Goal: Information Seeking & Learning: Learn about a topic

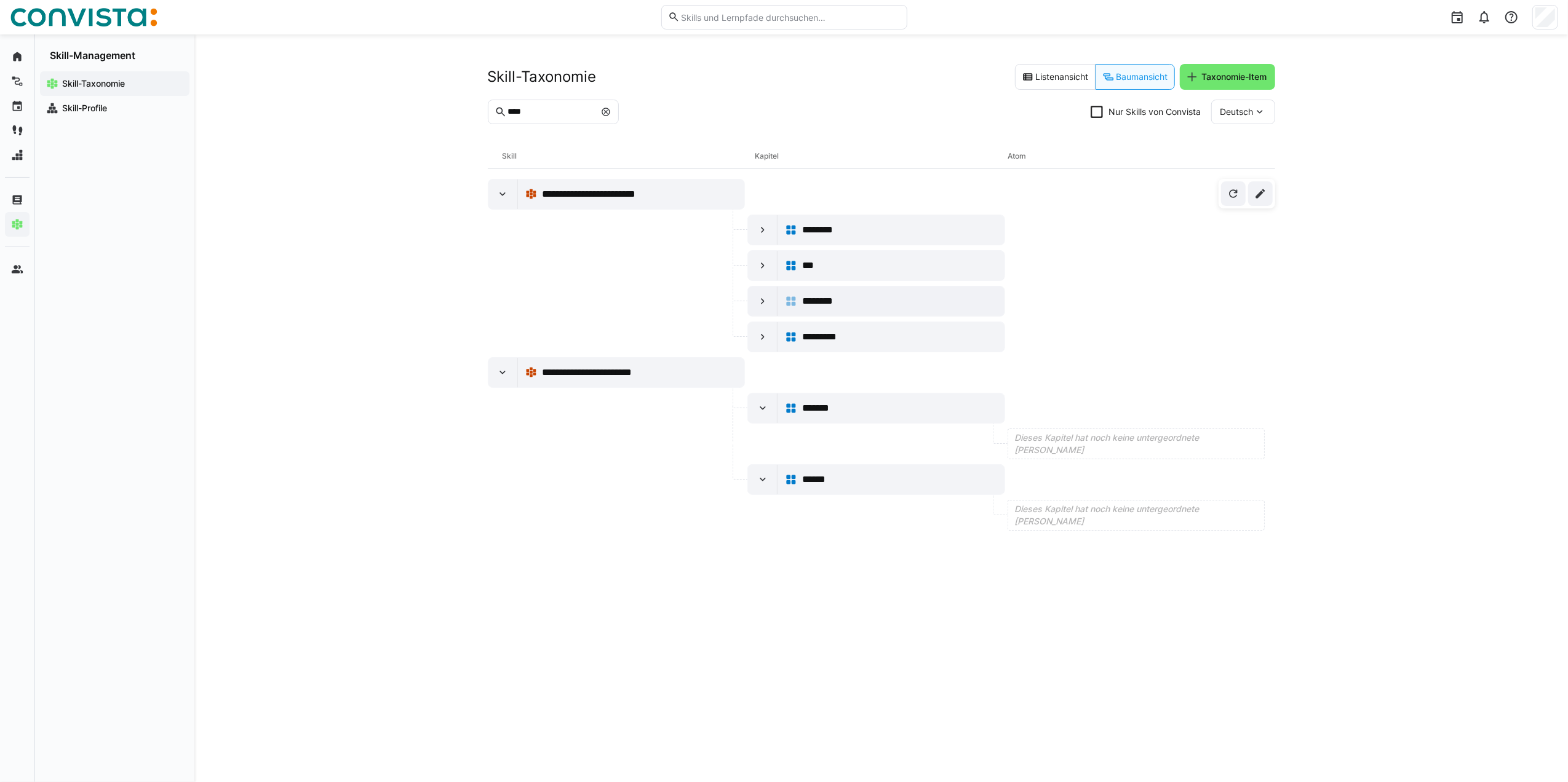
click at [163, 327] on div "Skill-Taxonomie Skill-Profile" at bounding box center [114, 422] width 159 height 720
click at [0, 0] on app-navigation-label "Startseite" at bounding box center [0, 0] width 0 height 0
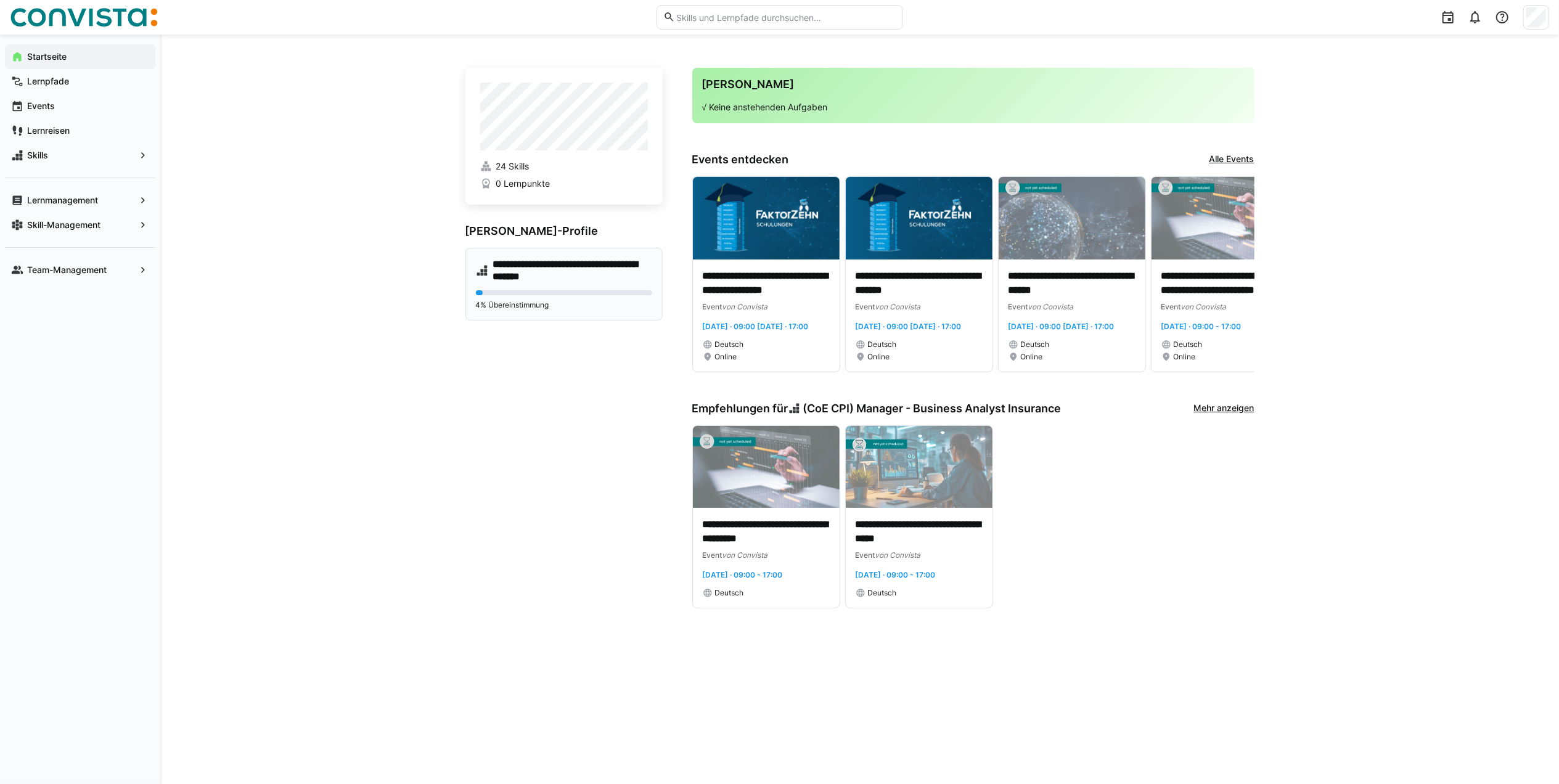
click at [590, 309] on p "4% Übereinstimmung" at bounding box center [564, 304] width 177 height 10
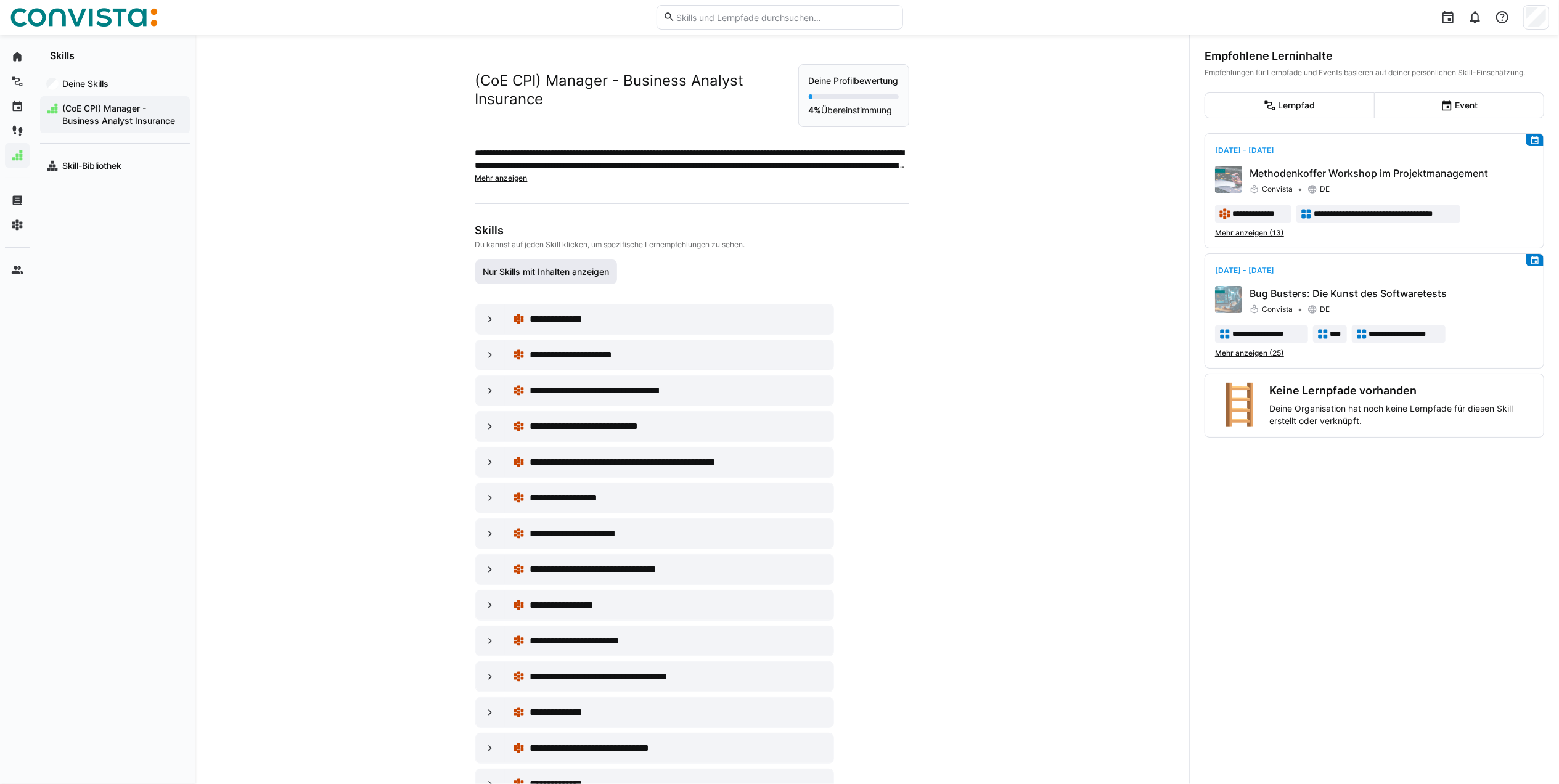
click at [570, 278] on span "Nur Skills mit Inhalten anzeigen" at bounding box center [545, 272] width 130 height 12
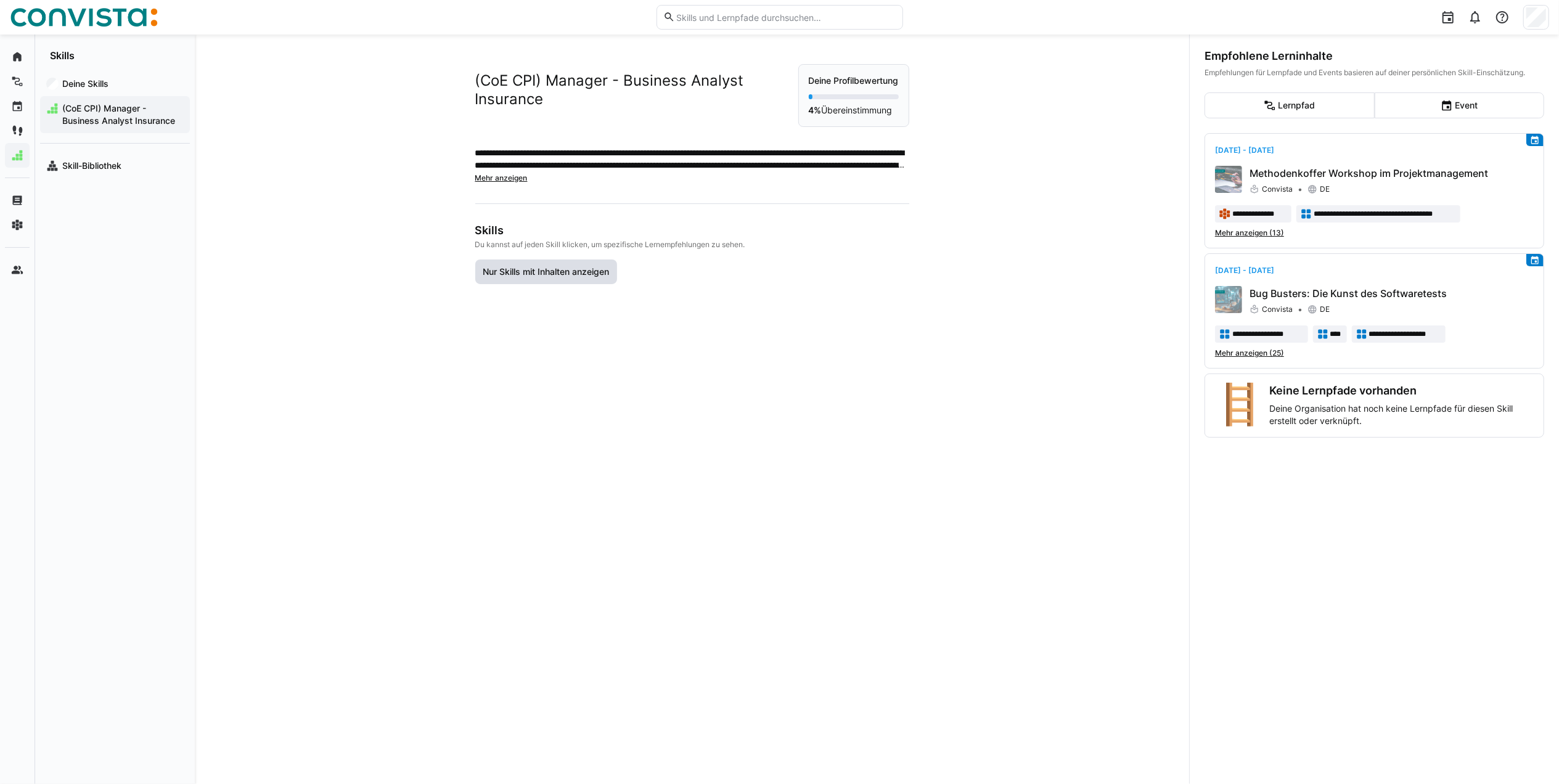
click at [570, 278] on span "Nur Skills mit Inhalten anzeigen" at bounding box center [545, 272] width 130 height 12
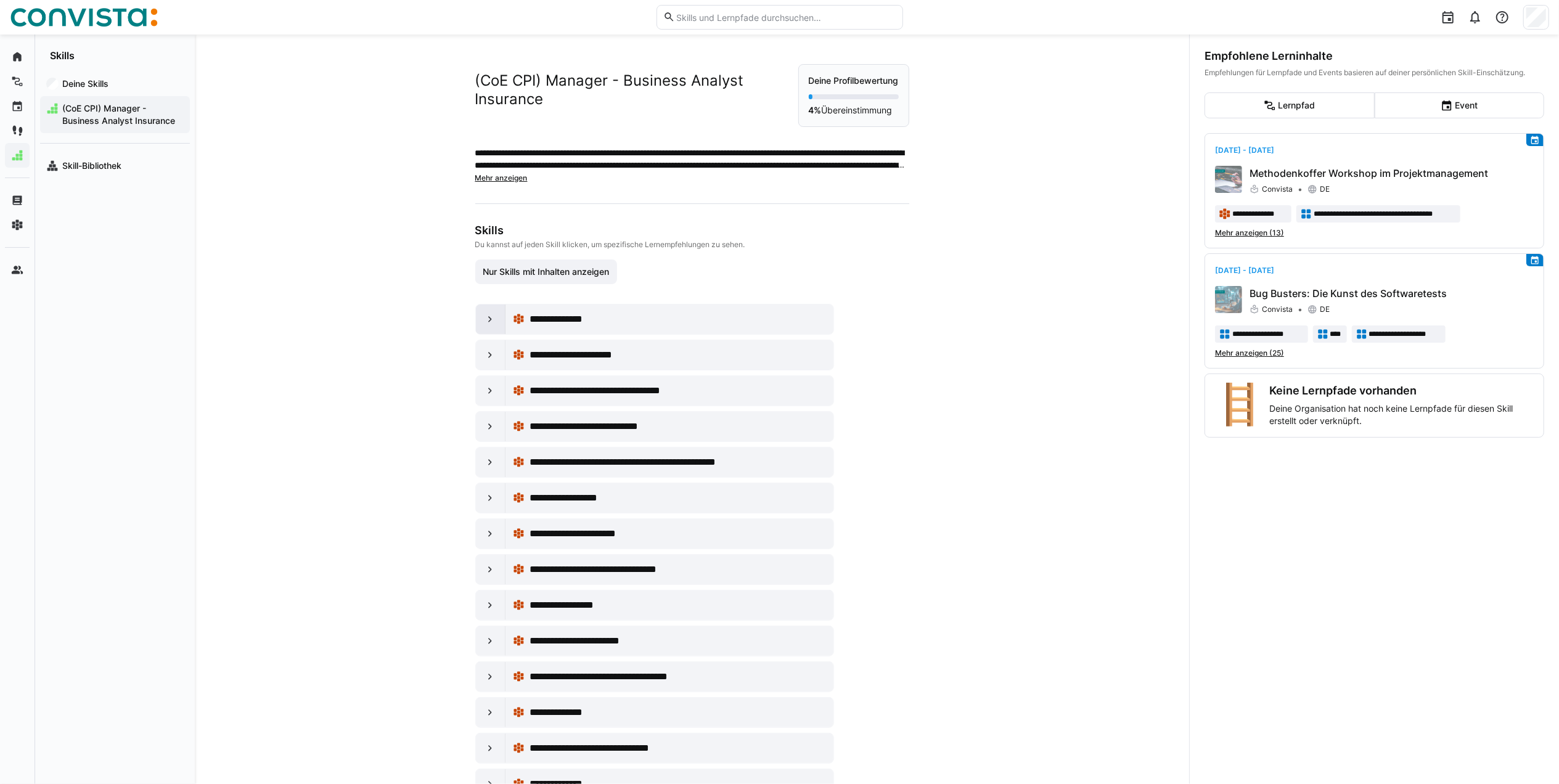
click at [484, 325] on eds-icon at bounding box center [490, 319] width 12 height 12
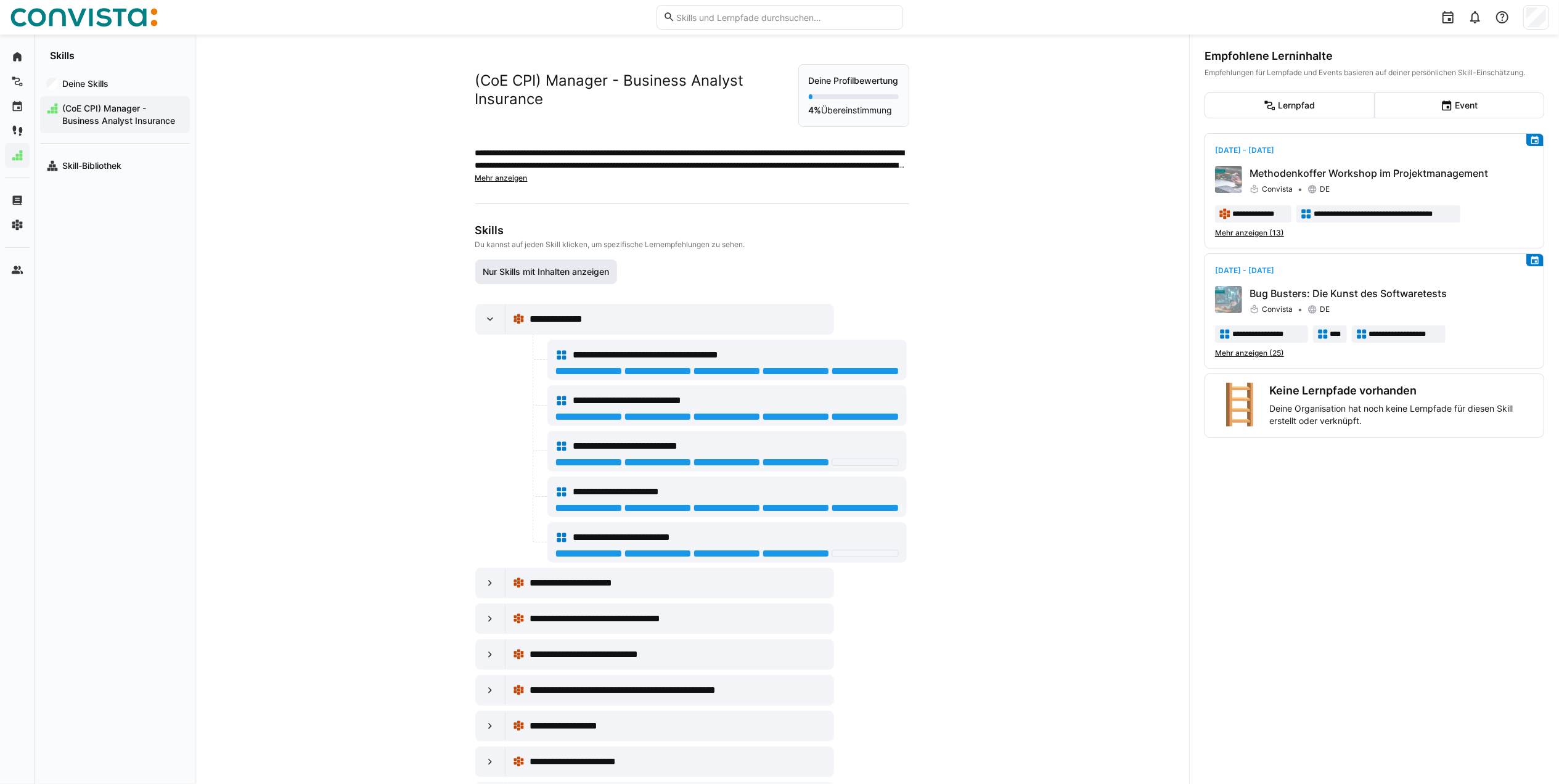
click at [519, 278] on span "Nur Skills mit Inhalten anzeigen" at bounding box center [545, 272] width 130 height 12
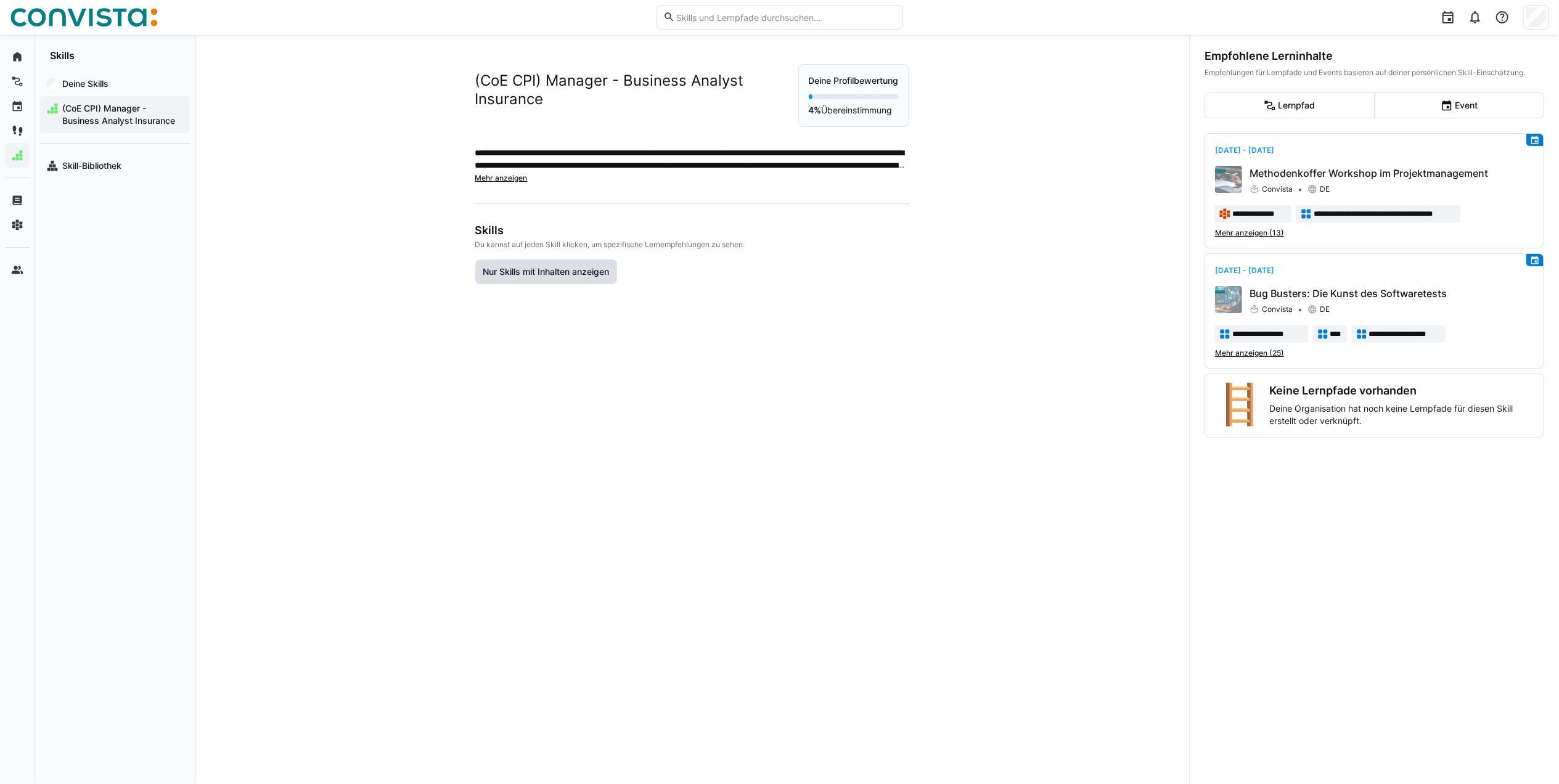
click at [519, 278] on span "Nur Skills mit Inhalten anzeigen" at bounding box center [545, 272] width 130 height 12
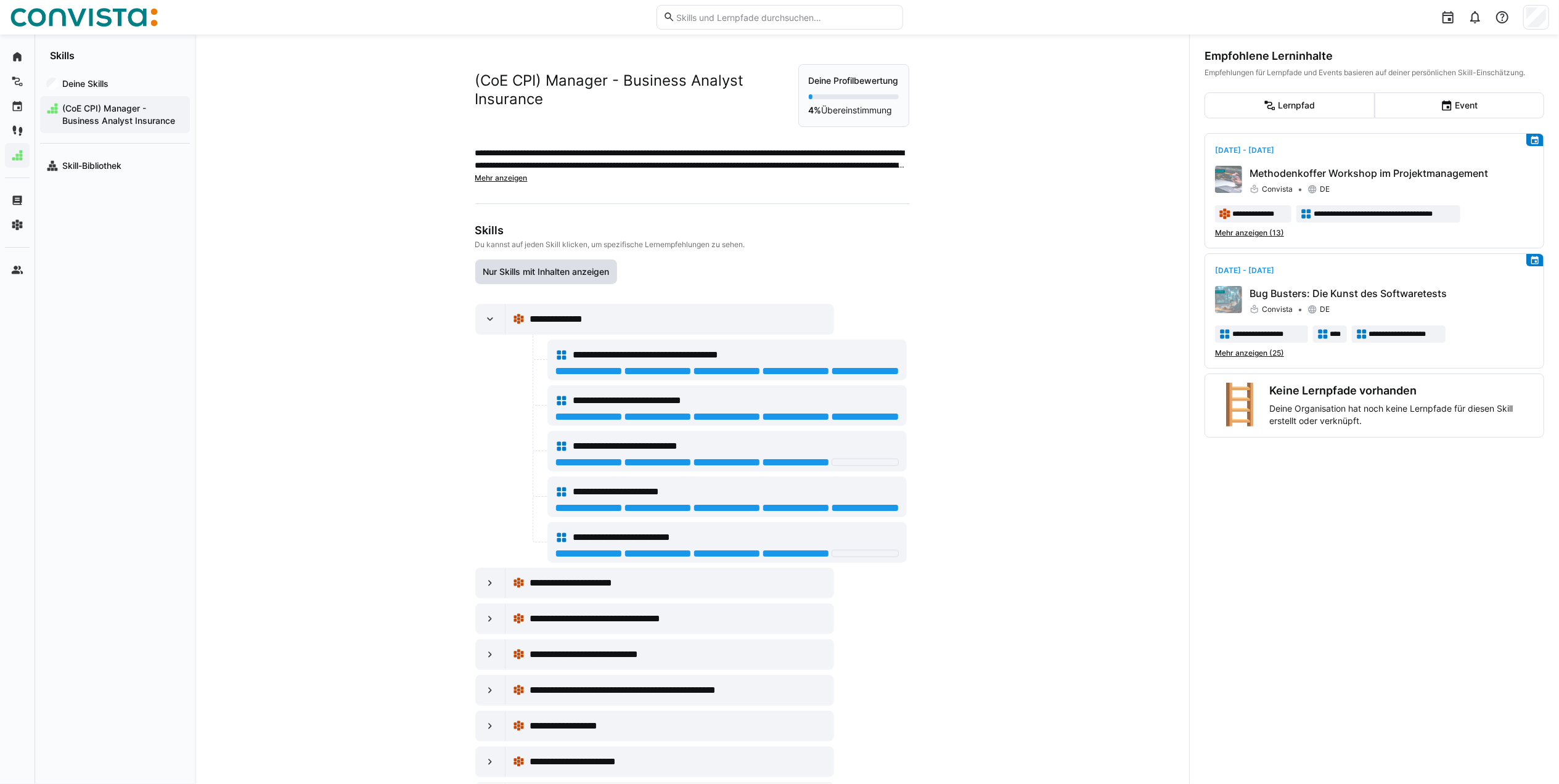
click at [560, 278] on span "Nur Skills mit Inhalten anzeigen" at bounding box center [545, 272] width 130 height 12
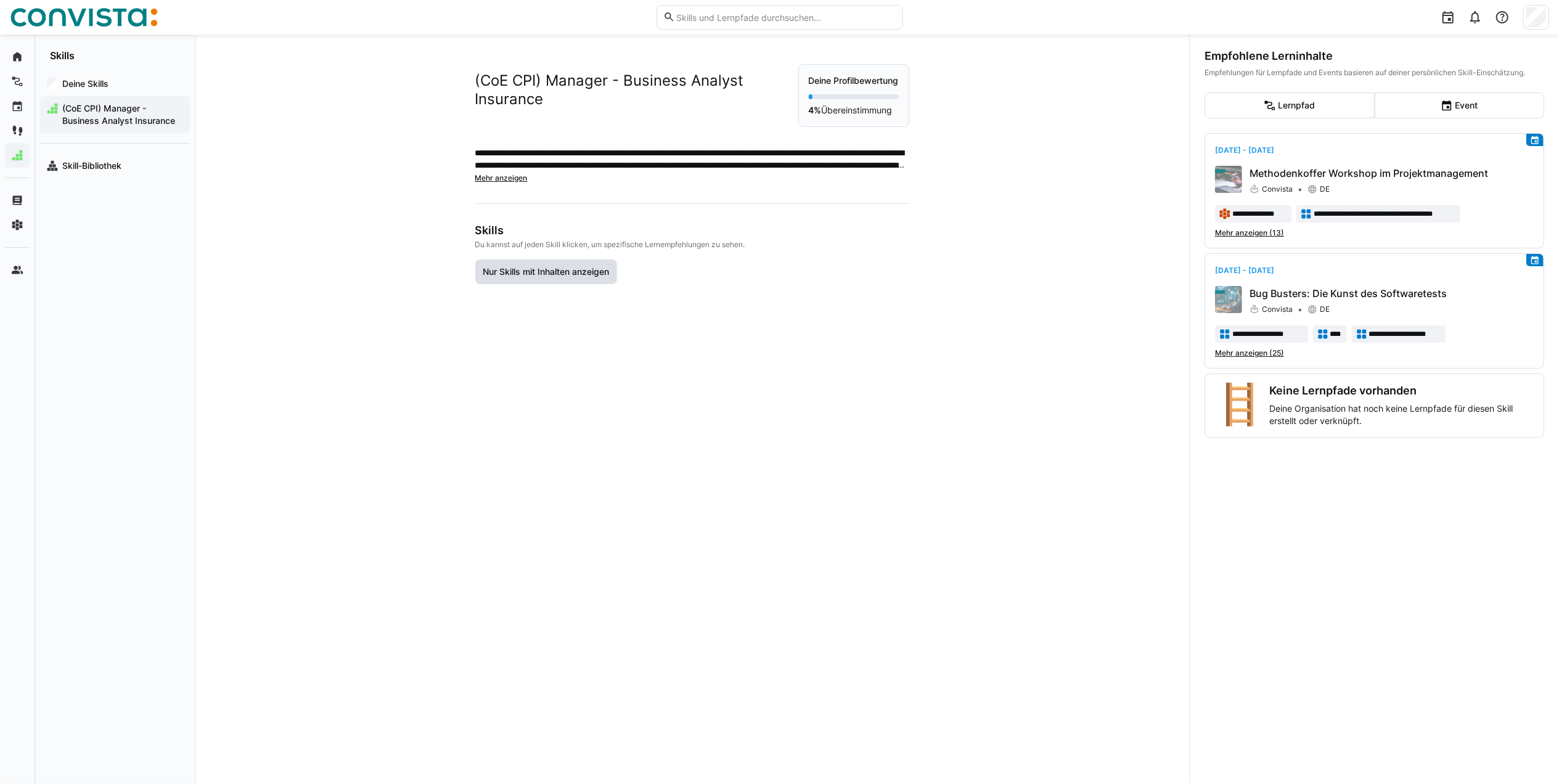
click at [556, 278] on span "Nur Skills mit Inhalten anzeigen" at bounding box center [545, 272] width 130 height 12
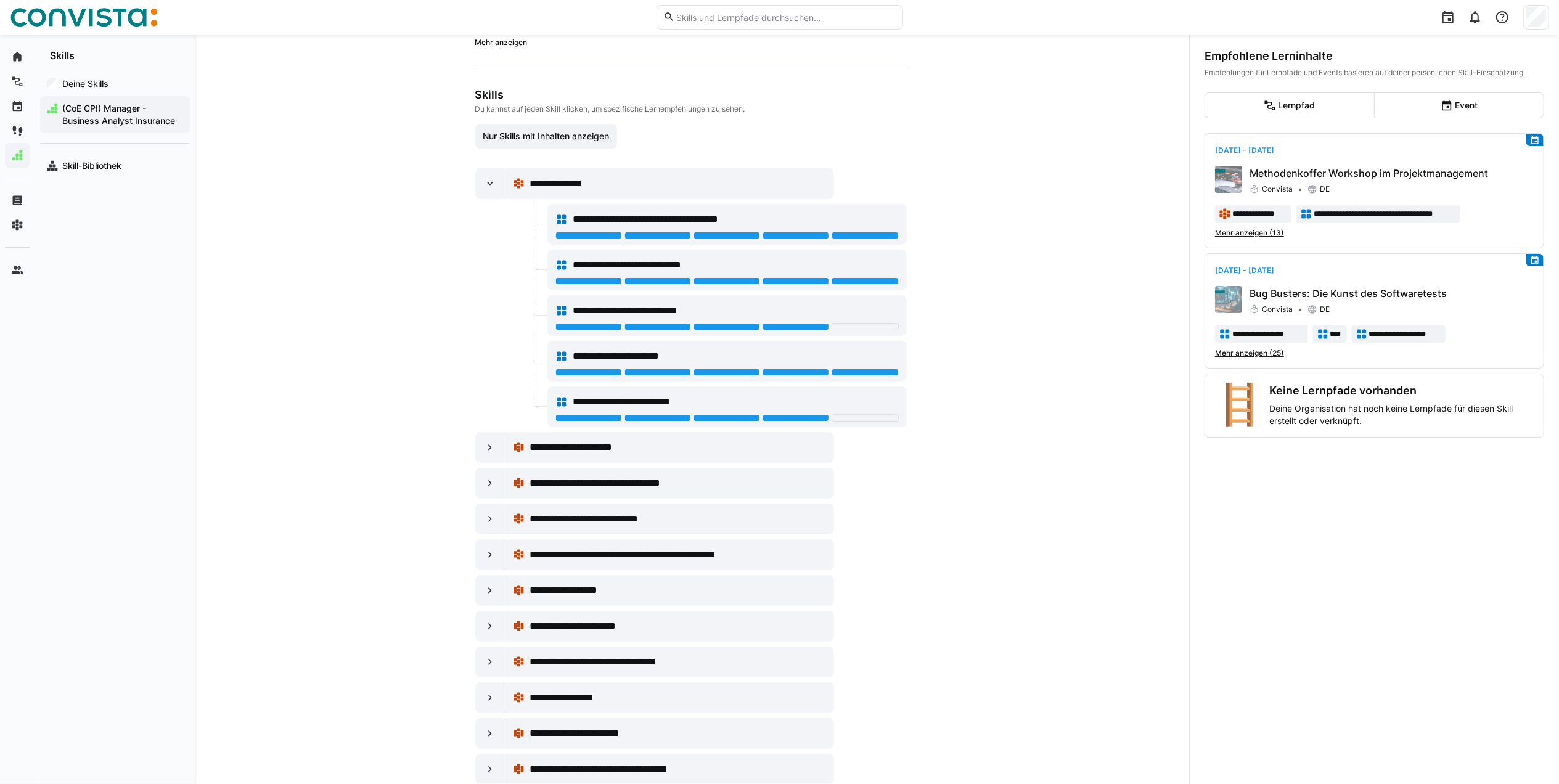
scroll to position [164, 0]
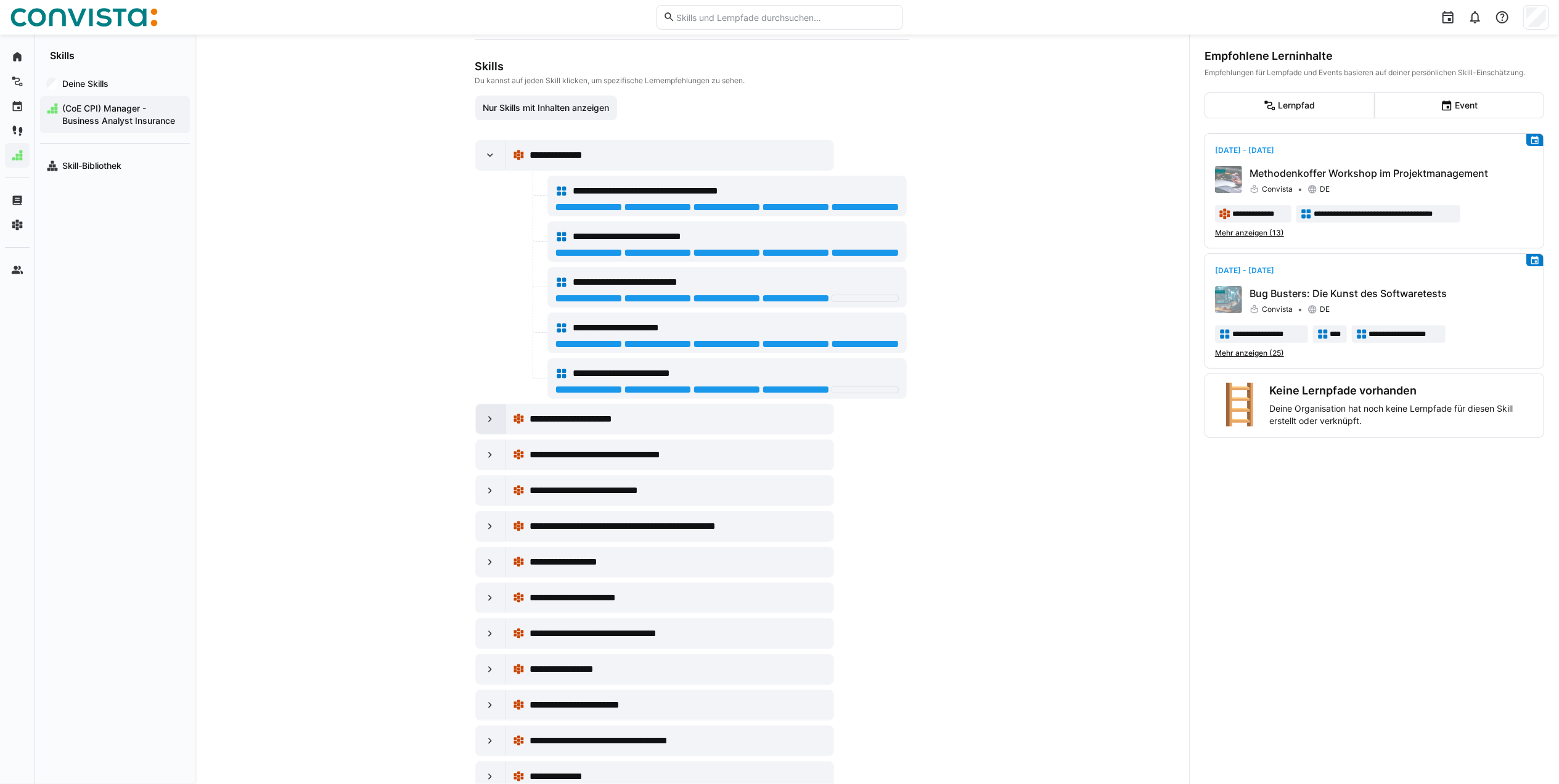
click at [490, 425] on eds-icon at bounding box center [490, 419] width 12 height 12
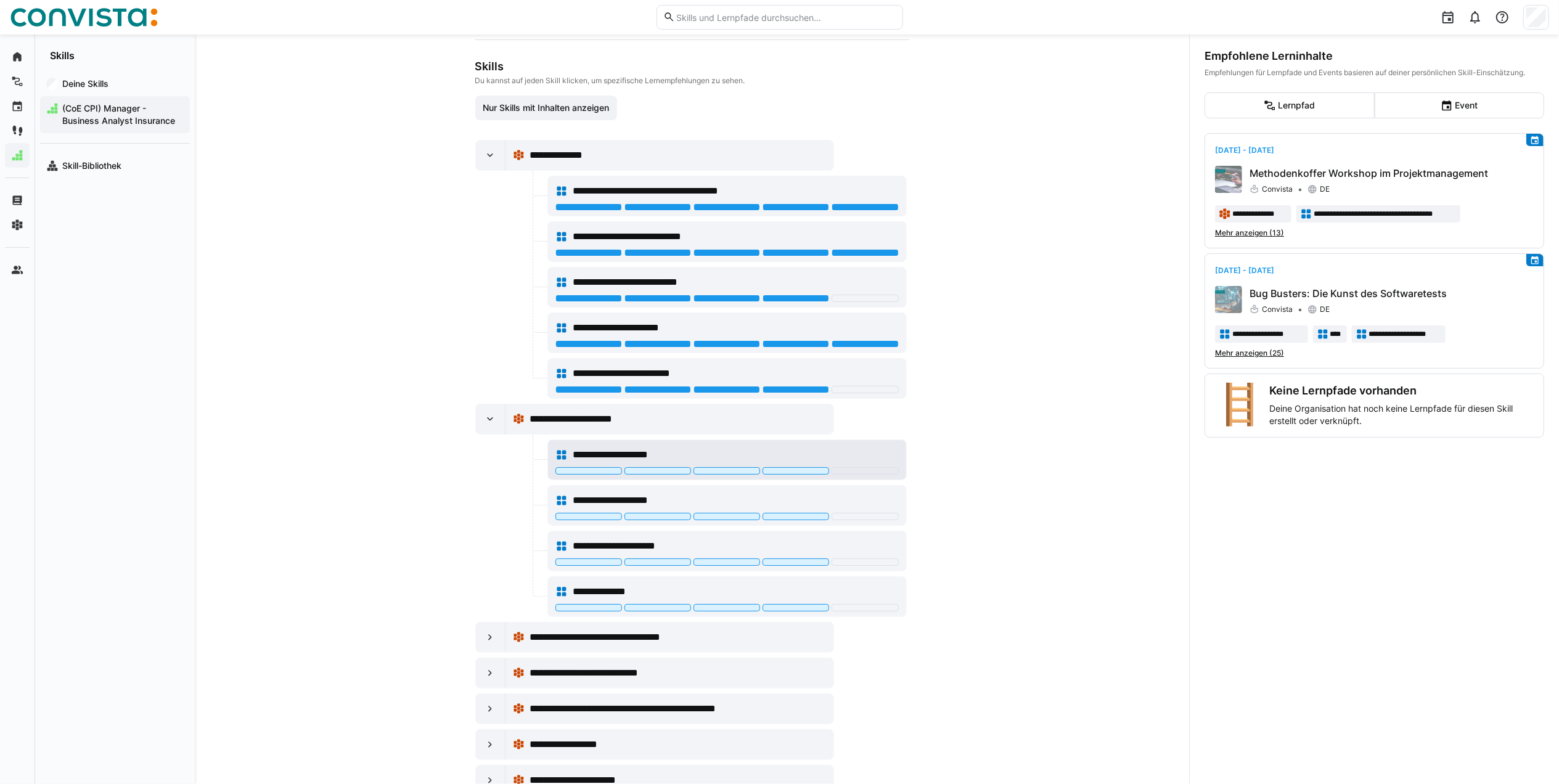
click at [639, 462] on span "**********" at bounding box center [621, 455] width 98 height 15
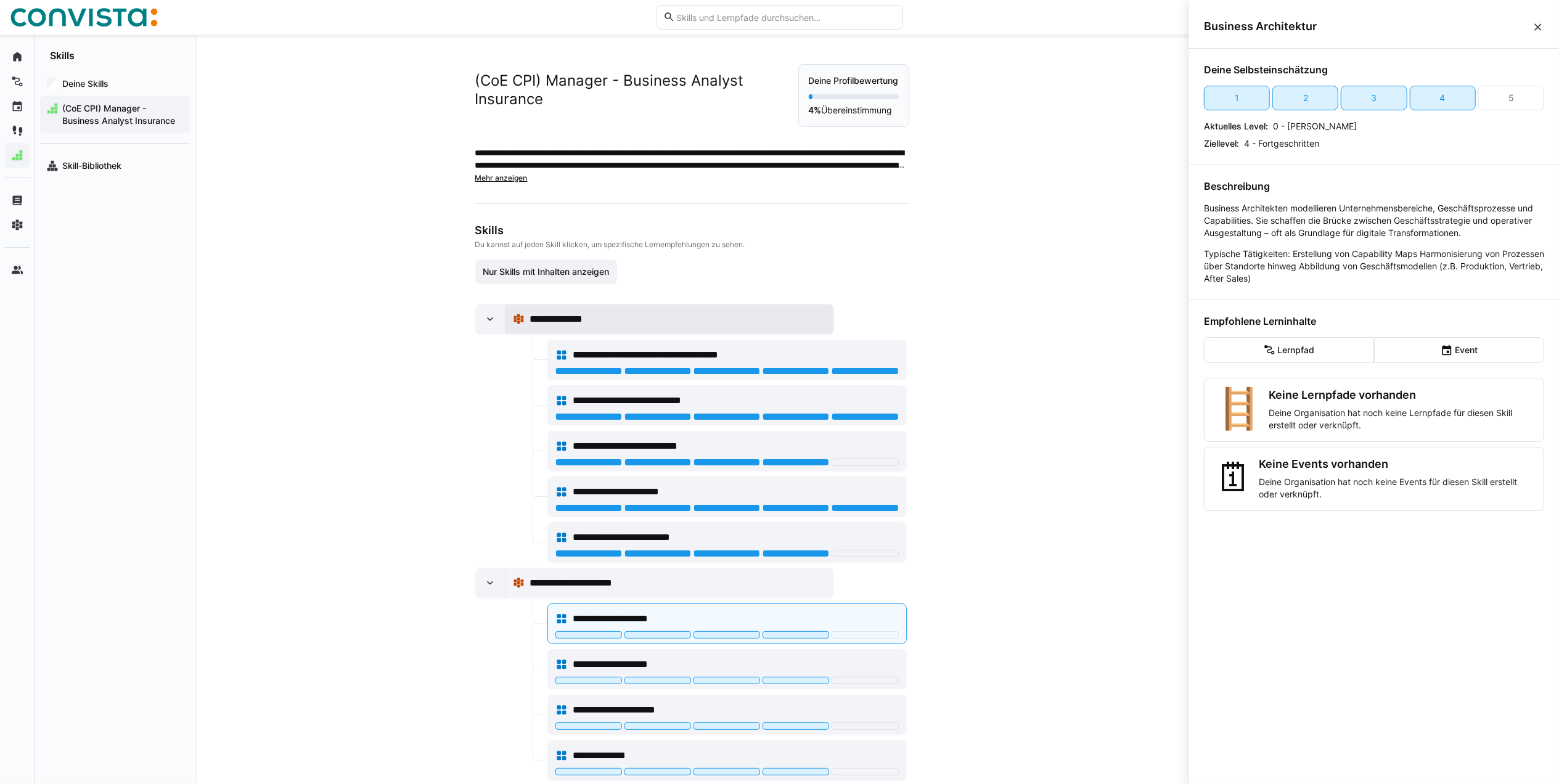
scroll to position [246, 0]
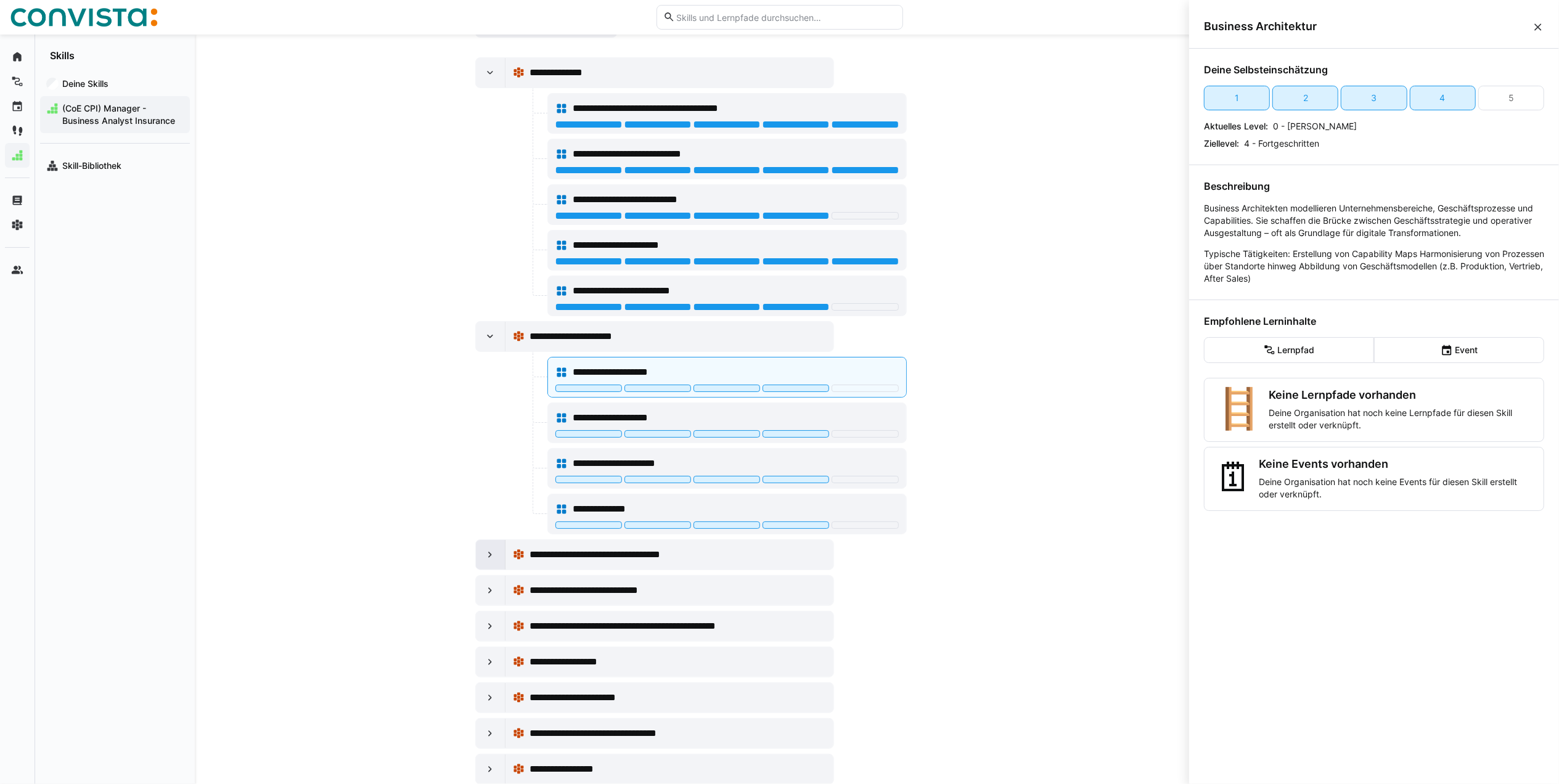
click at [476, 569] on div at bounding box center [490, 555] width 29 height 29
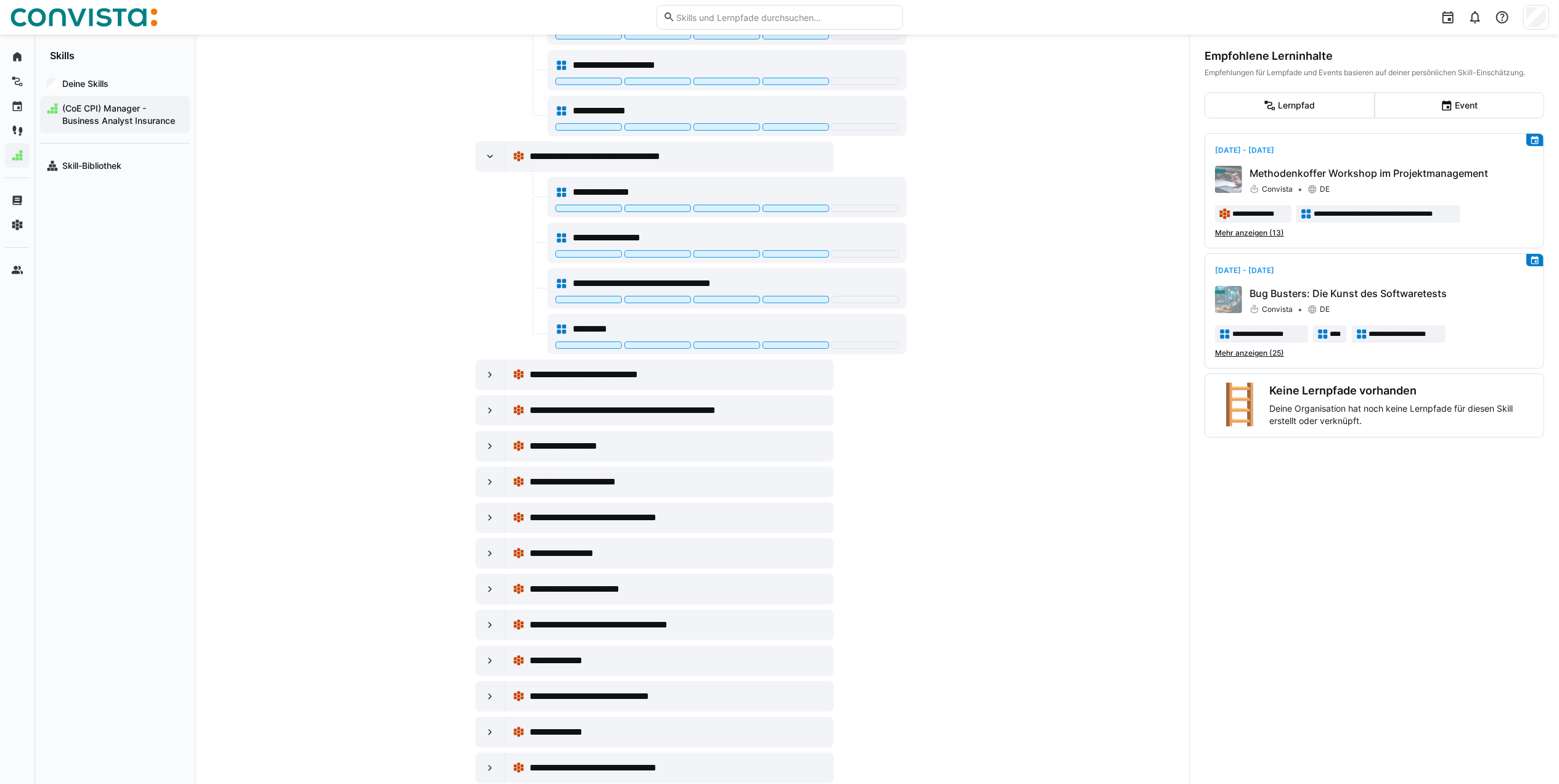
scroll to position [657, 0]
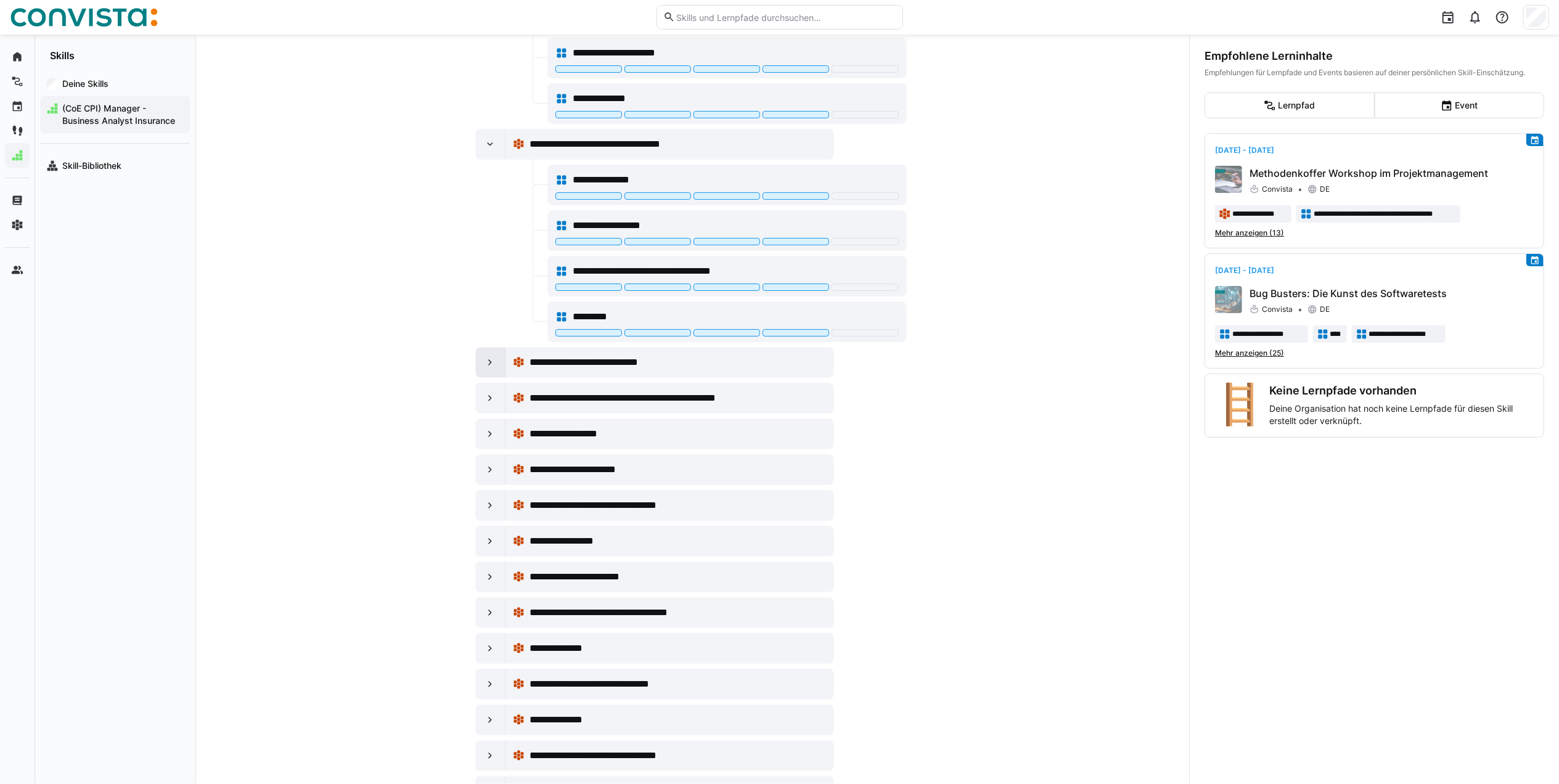
click at [484, 369] on eds-icon at bounding box center [490, 363] width 12 height 12
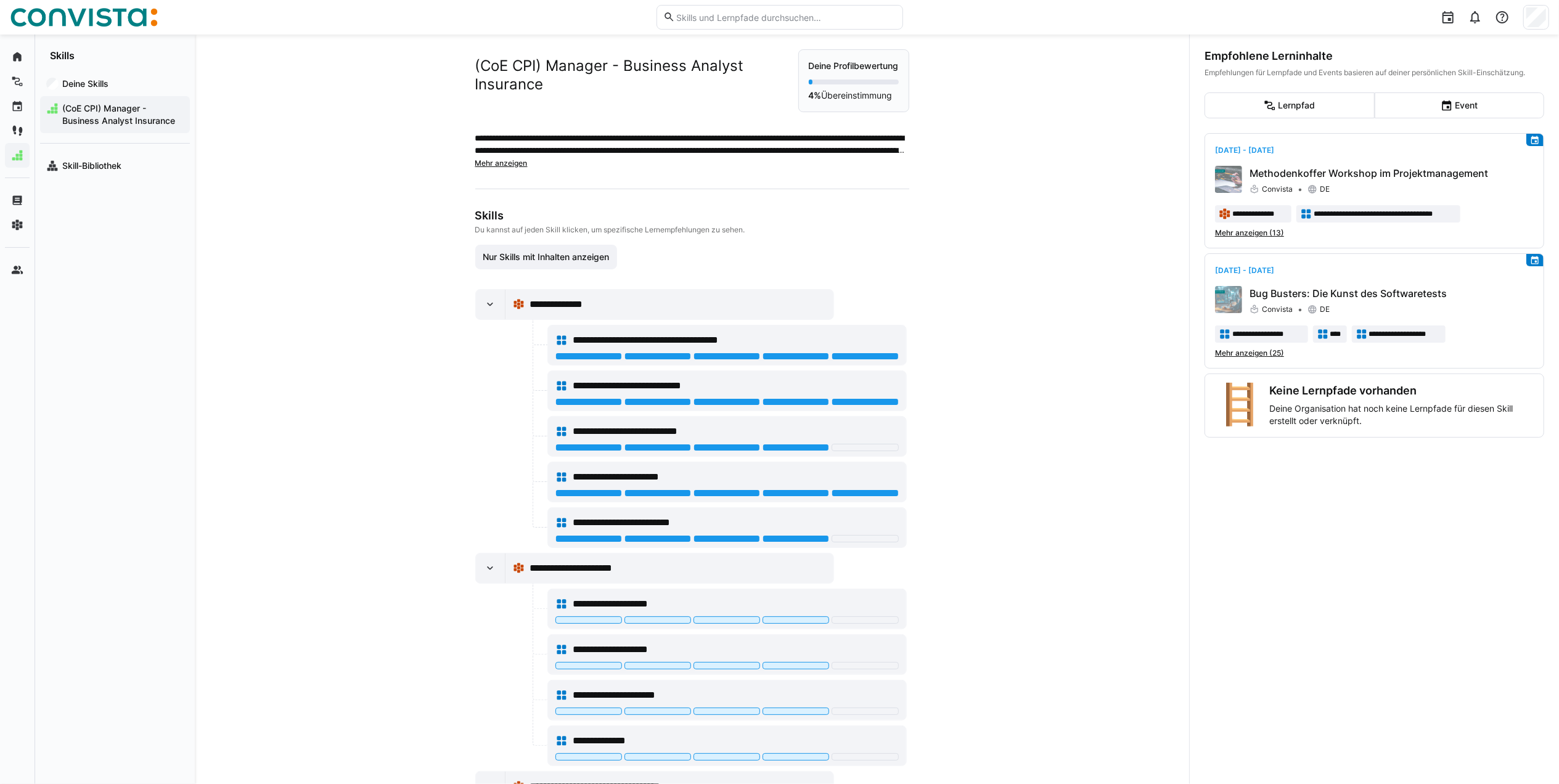
scroll to position [0, 0]
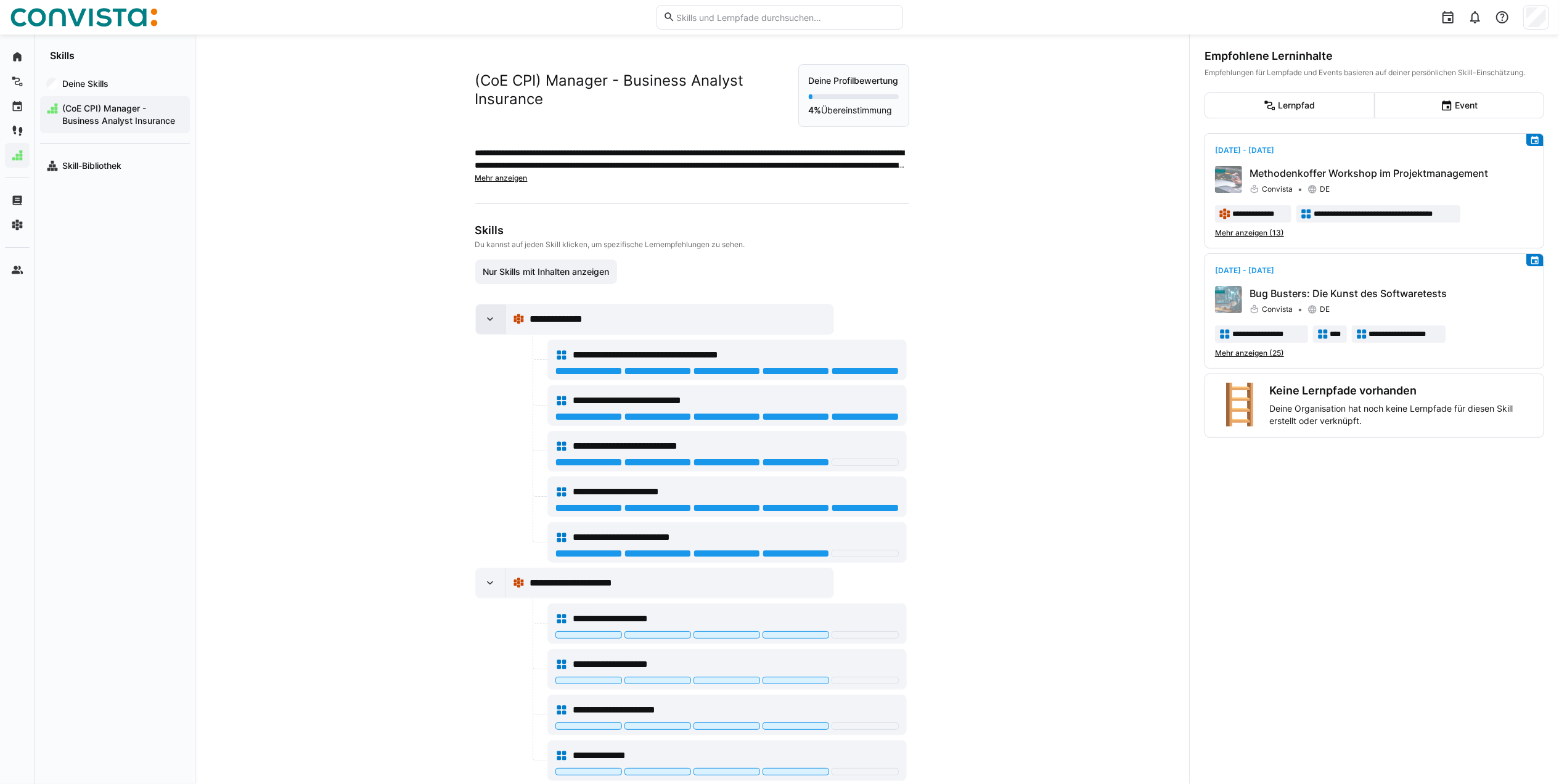
click at [486, 324] on div at bounding box center [490, 319] width 29 height 29
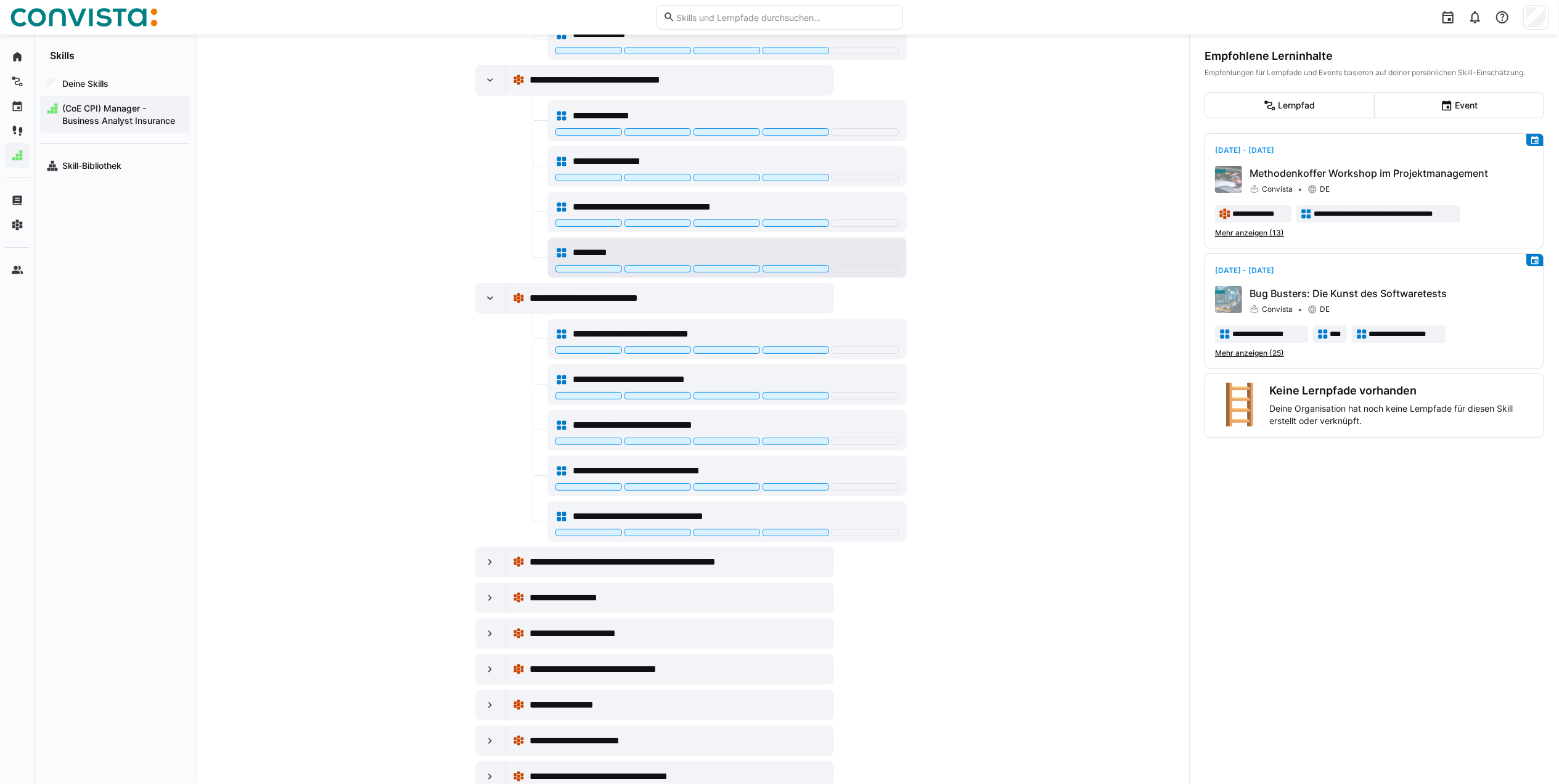
scroll to position [575, 0]
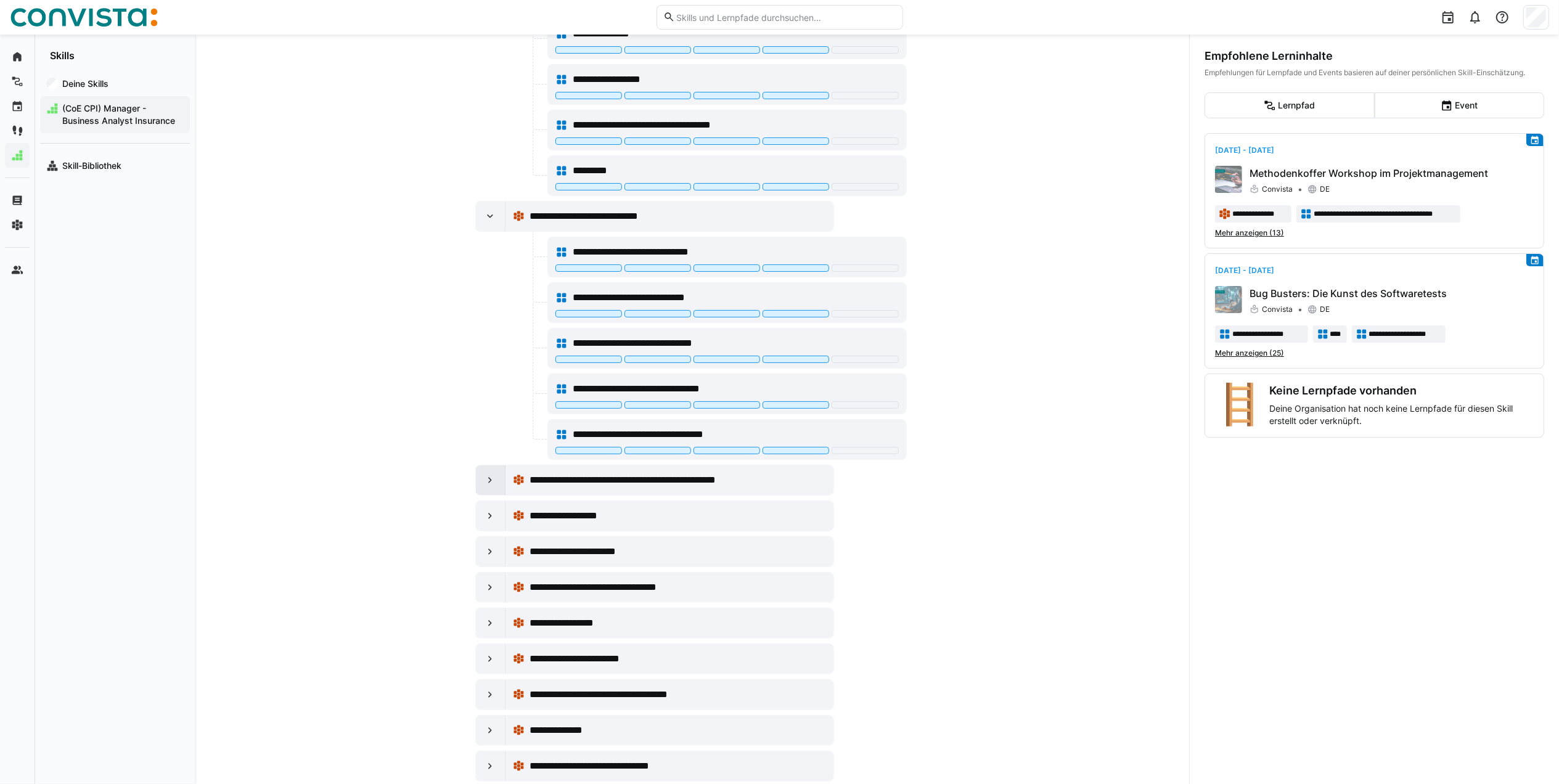
click at [489, 487] on eds-icon at bounding box center [490, 480] width 12 height 12
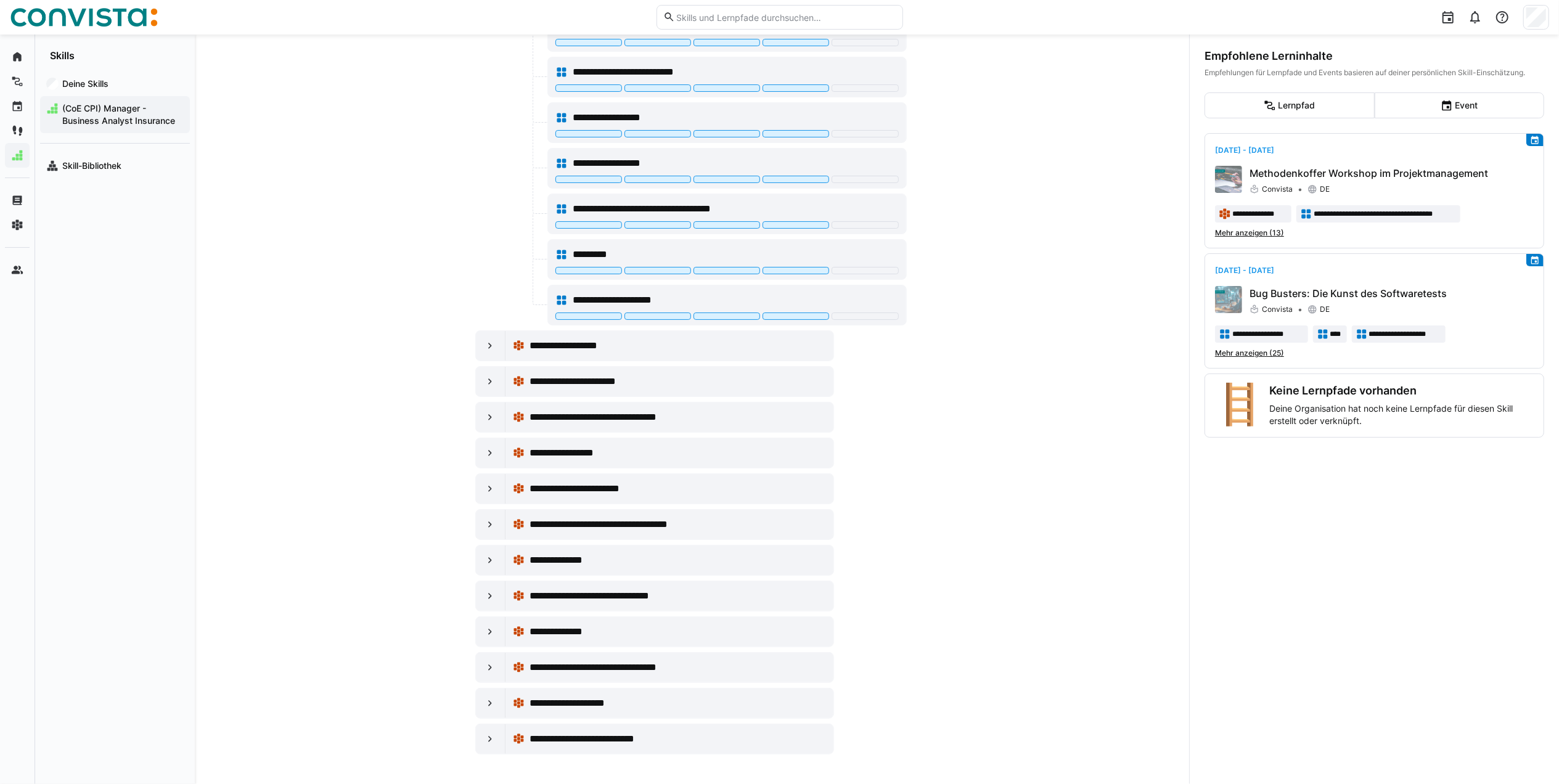
scroll to position [1185, 0]
click at [488, 346] on eds-icon at bounding box center [490, 346] width 12 height 12
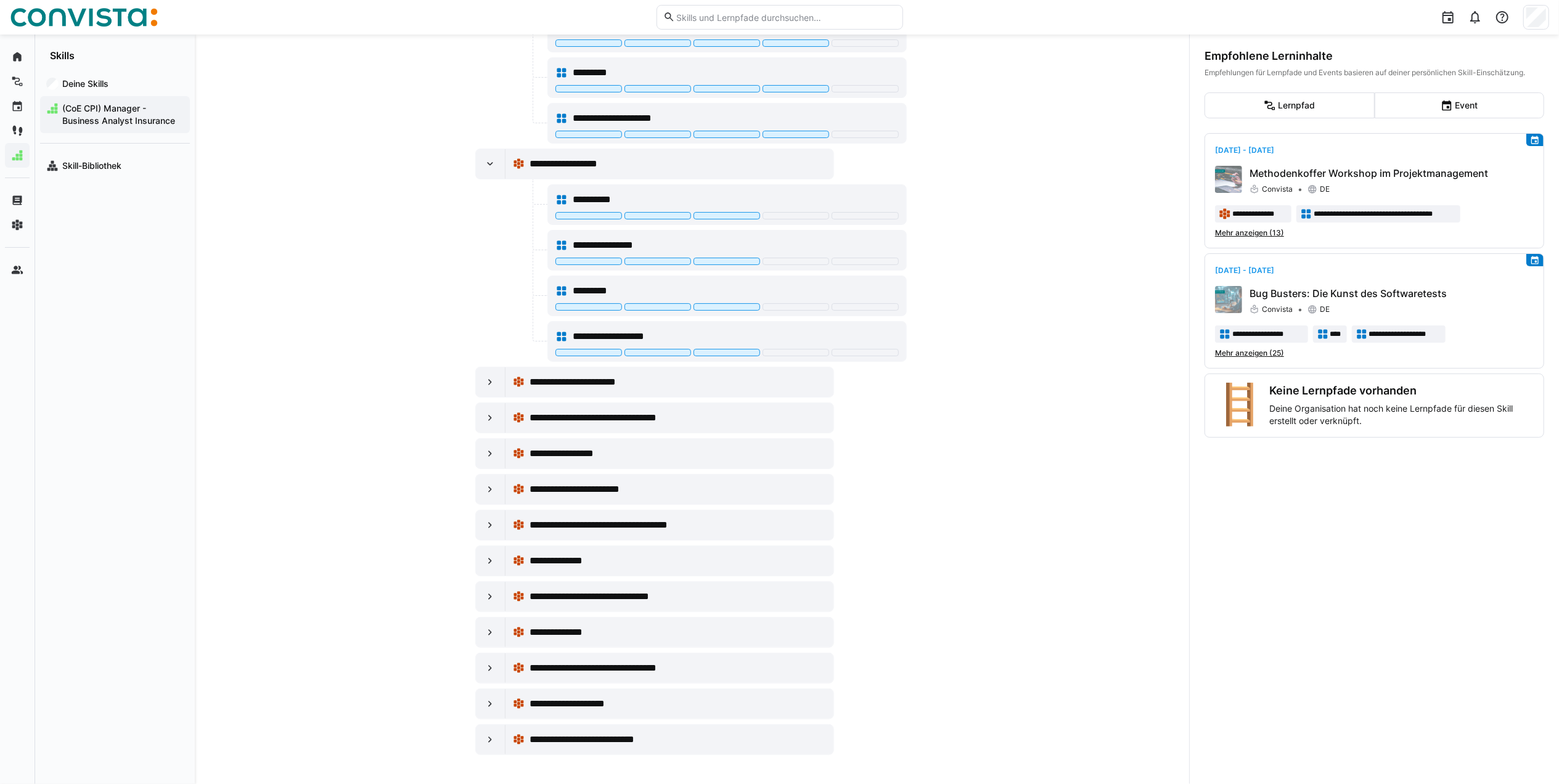
scroll to position [1349, 0]
click at [488, 387] on eds-icon at bounding box center [490, 381] width 12 height 12
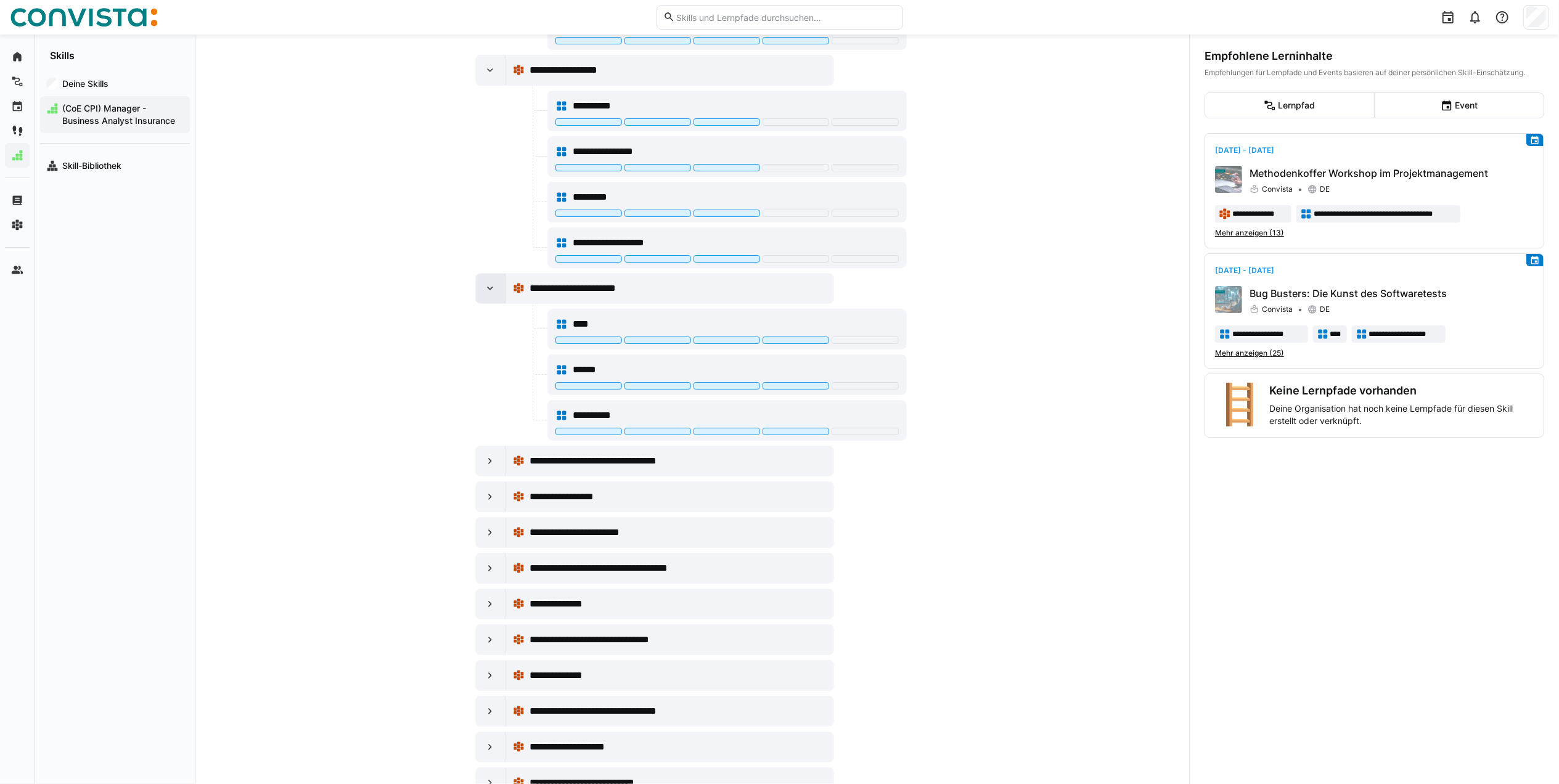
scroll to position [1507, 0]
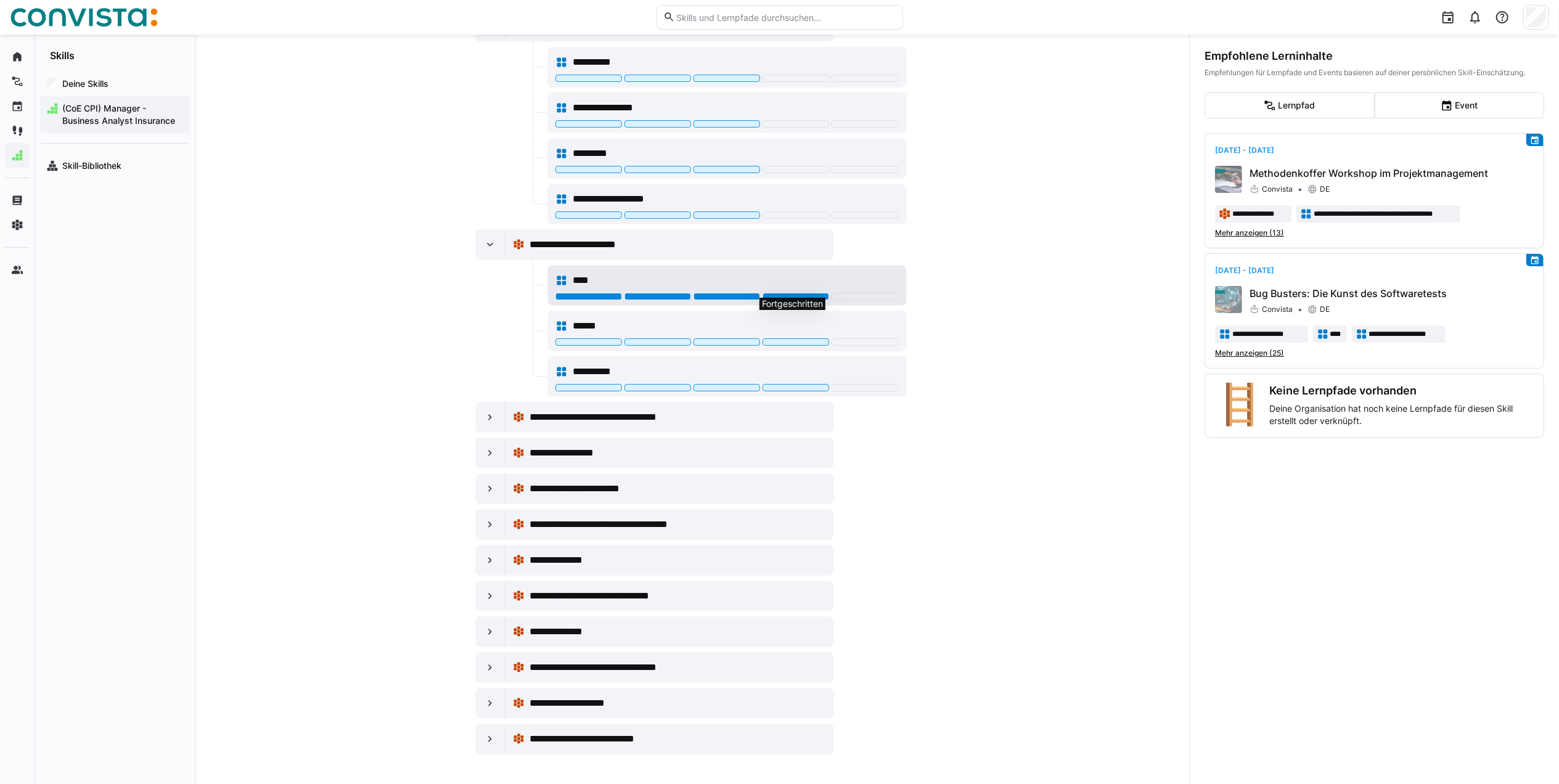
click at [788, 293] on div at bounding box center [796, 297] width 67 height 8
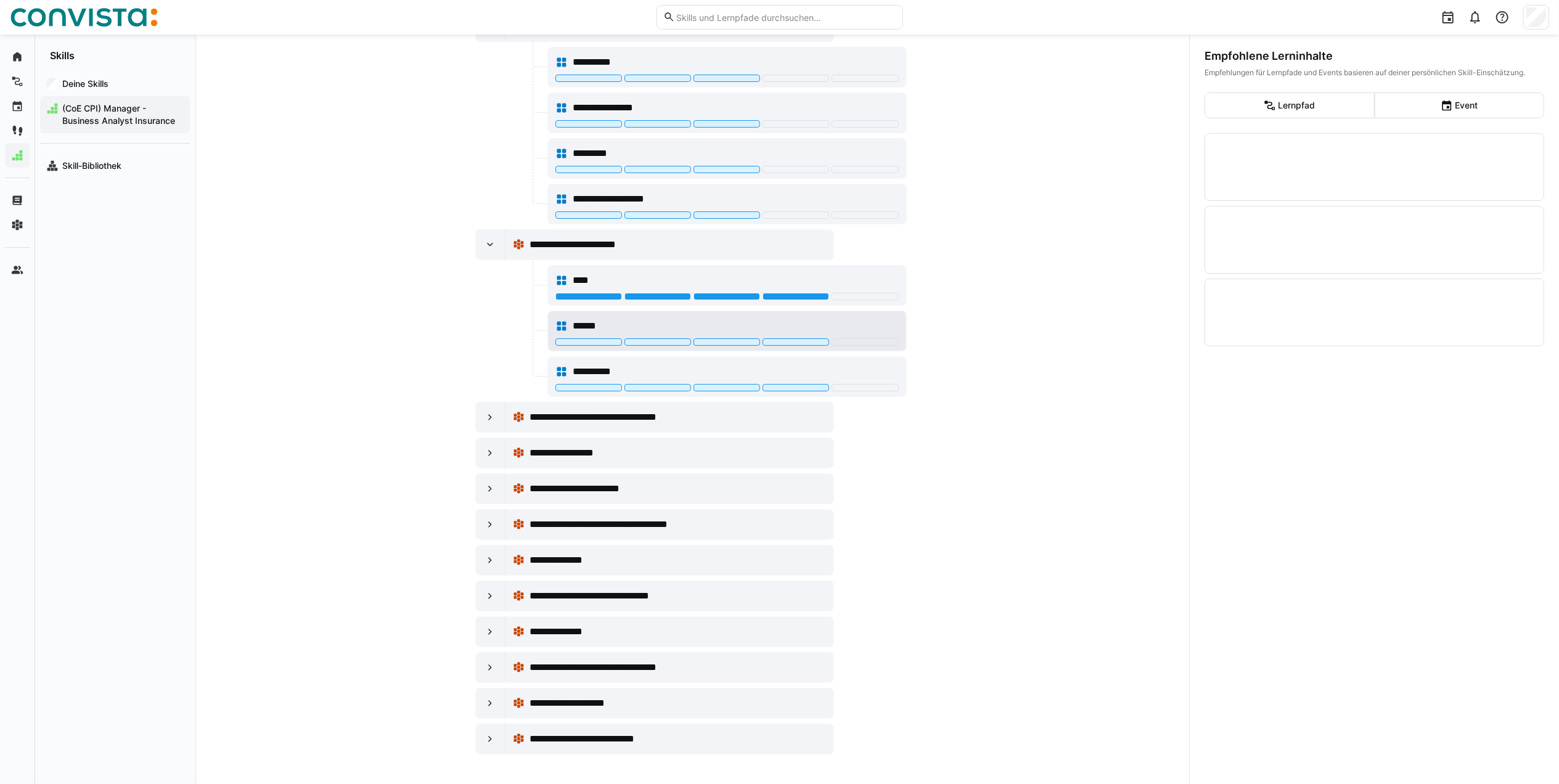
click at [807, 341] on div at bounding box center [727, 343] width 343 height 10
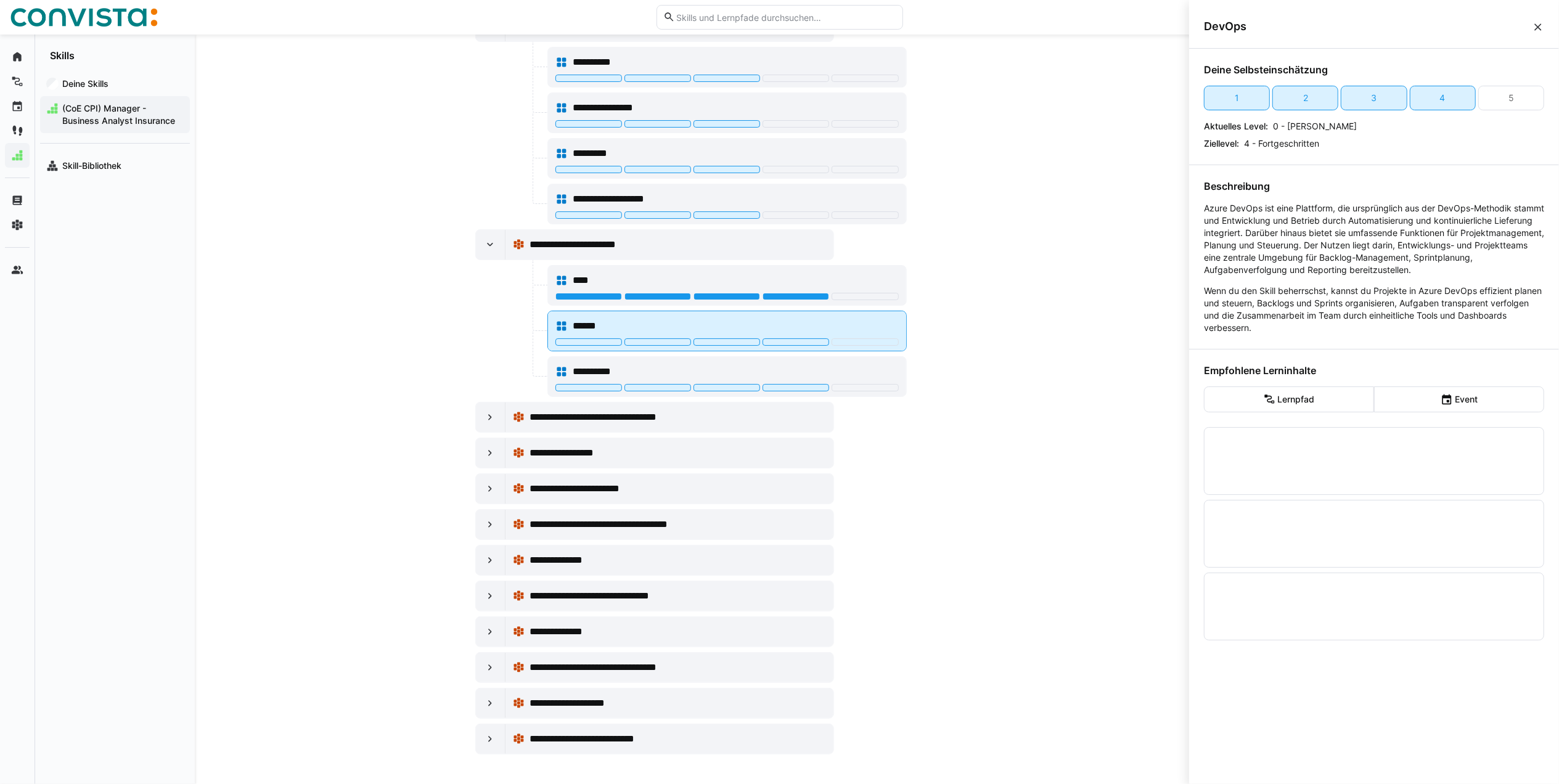
click at [807, 341] on div at bounding box center [727, 343] width 343 height 10
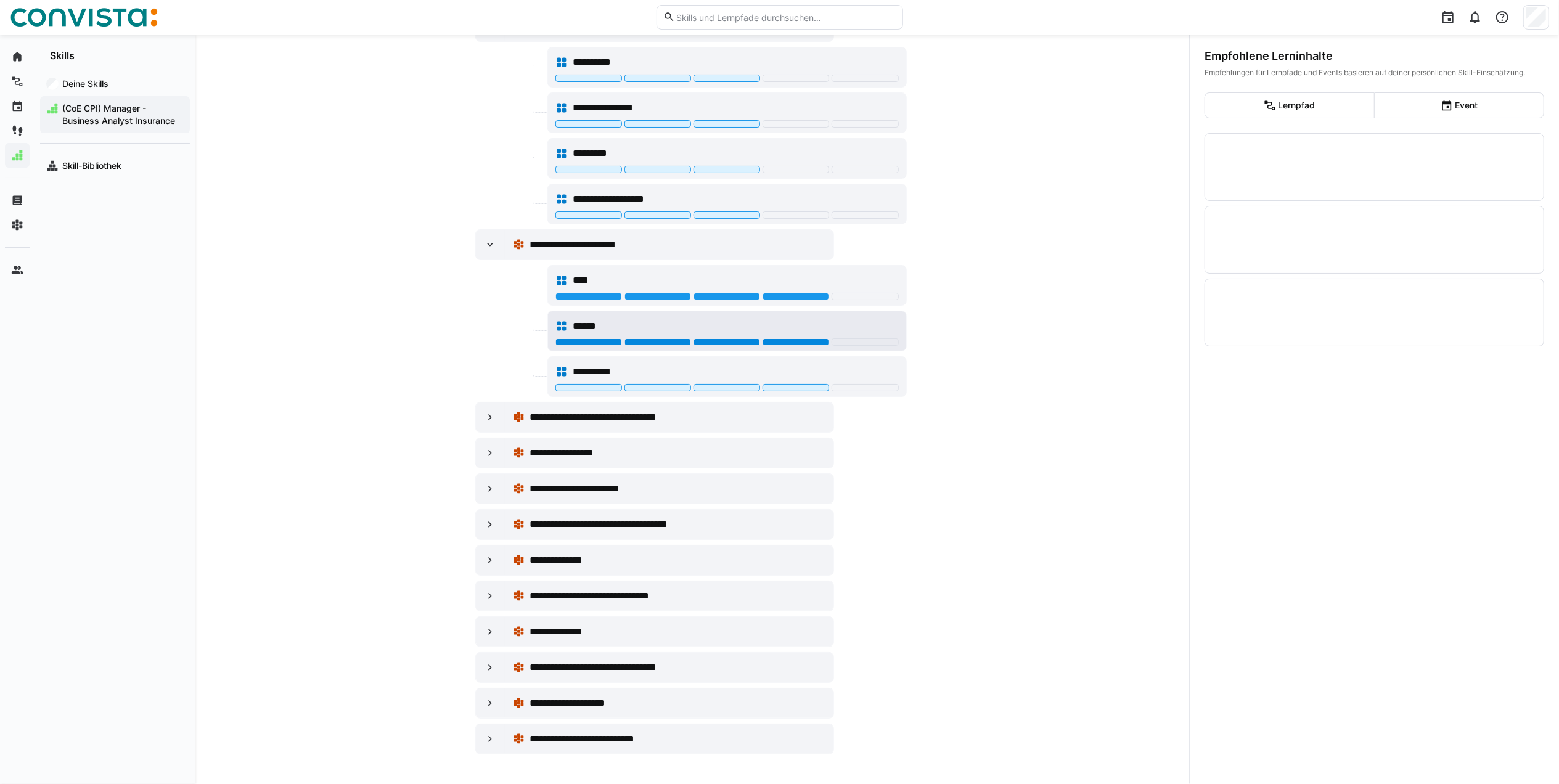
click at [809, 339] on div at bounding box center [796, 342] width 67 height 8
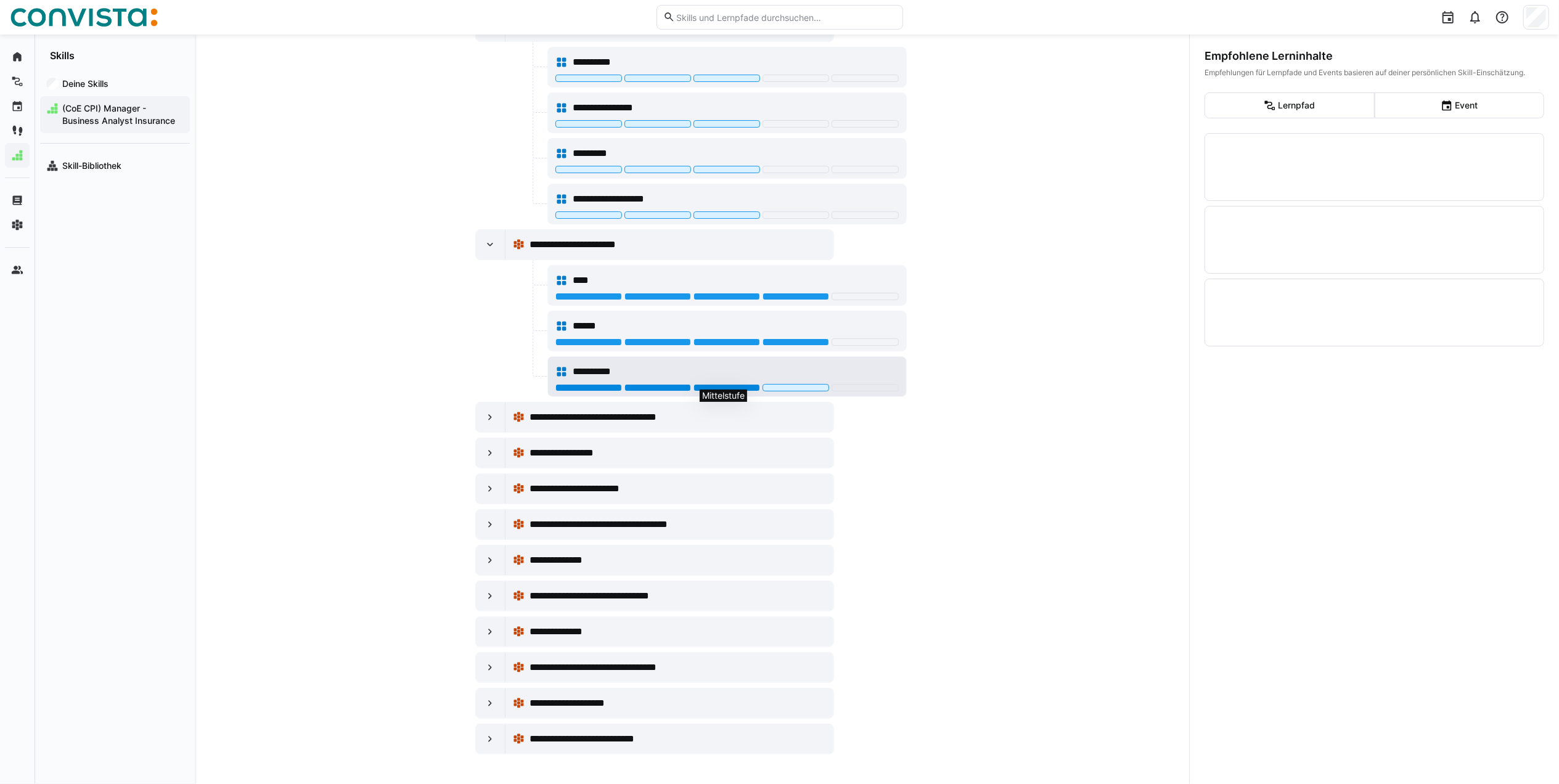
click at [709, 384] on div at bounding box center [727, 388] width 67 height 8
click at [484, 411] on eds-icon at bounding box center [490, 418] width 12 height 12
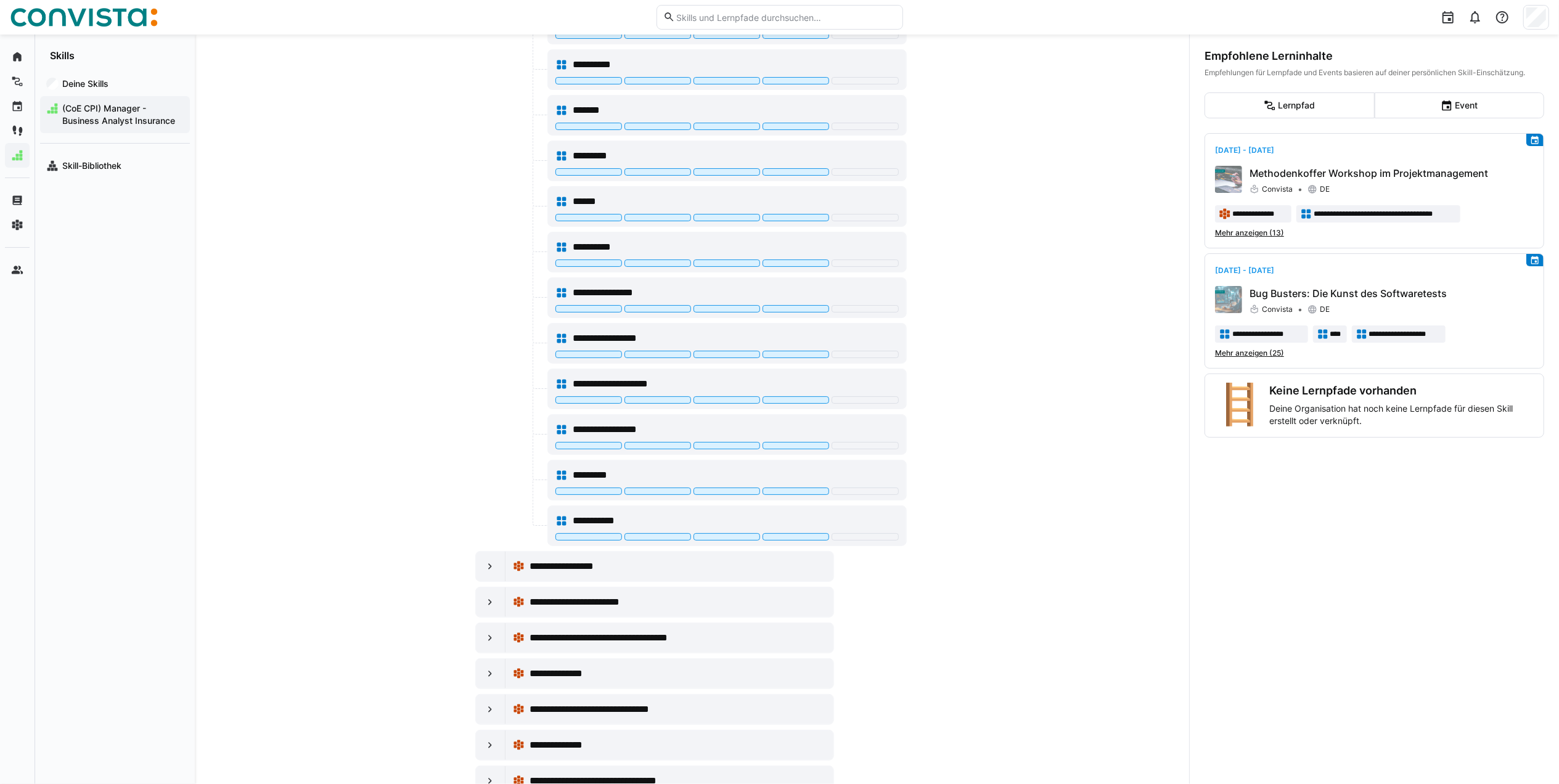
scroll to position [2151, 0]
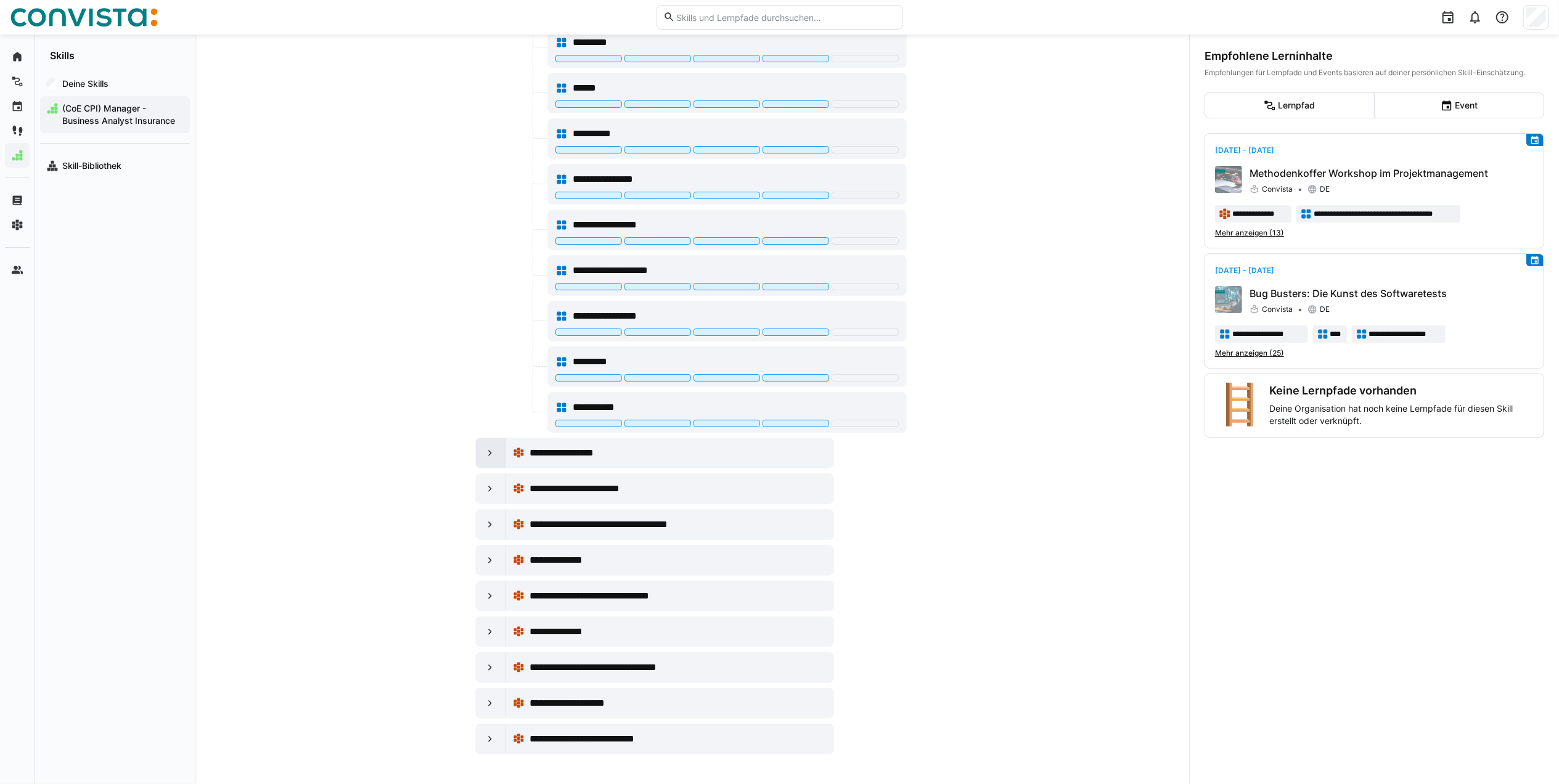
click at [487, 452] on eds-icon at bounding box center [490, 453] width 12 height 12
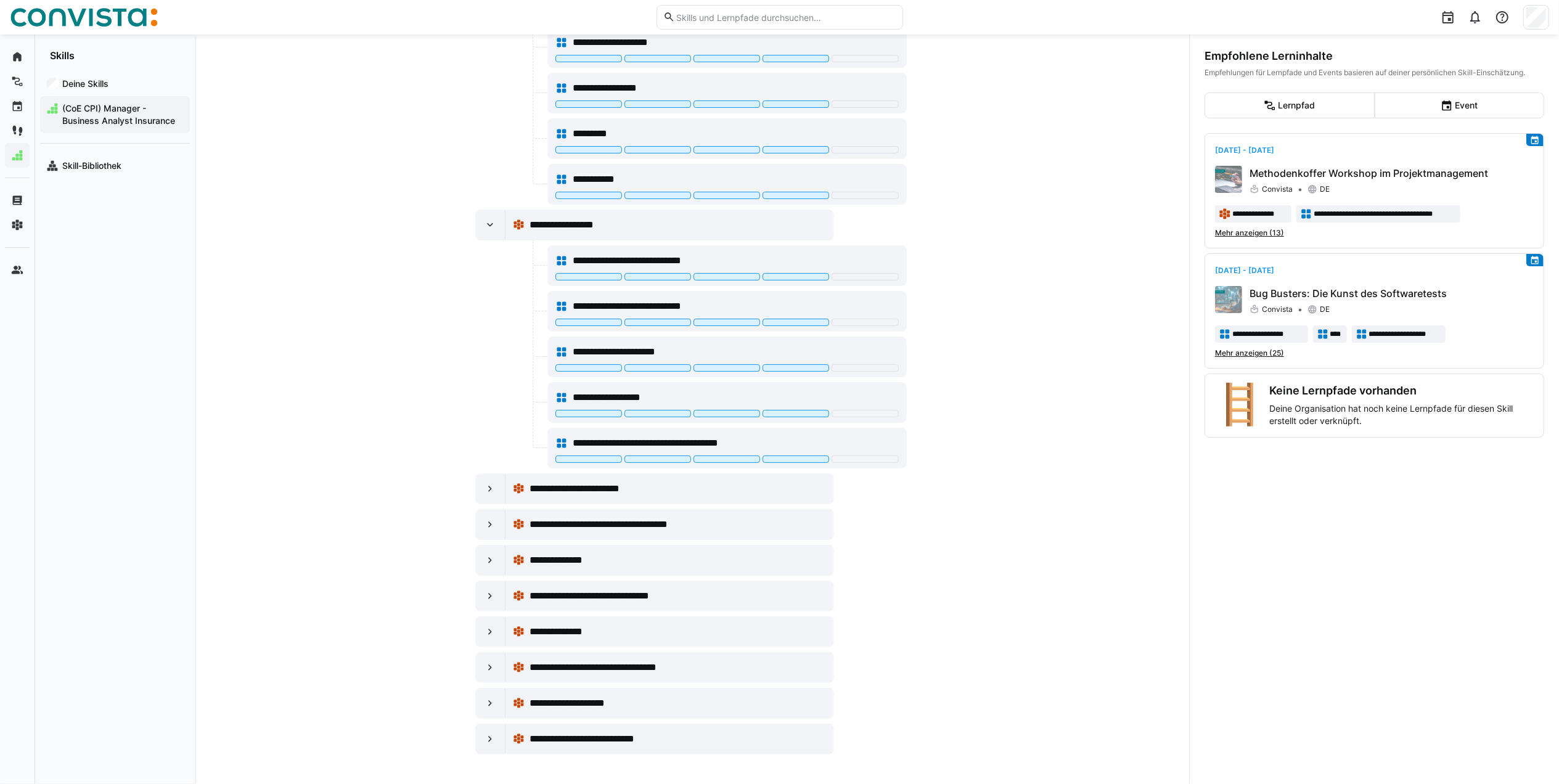
scroll to position [2381, 0]
click at [488, 483] on eds-icon at bounding box center [490, 489] width 12 height 12
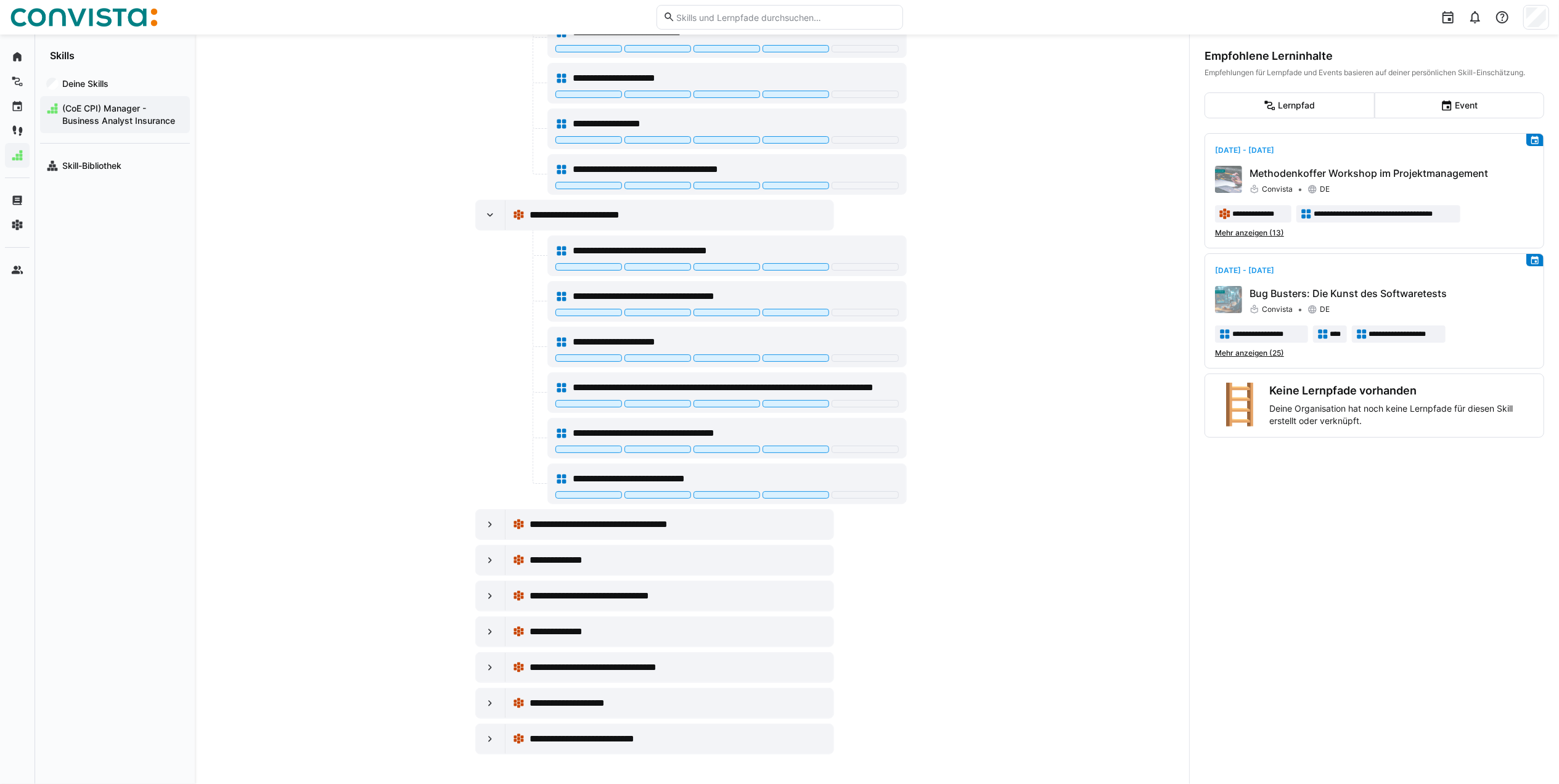
scroll to position [2657, 0]
click at [809, 263] on div at bounding box center [796, 267] width 67 height 8
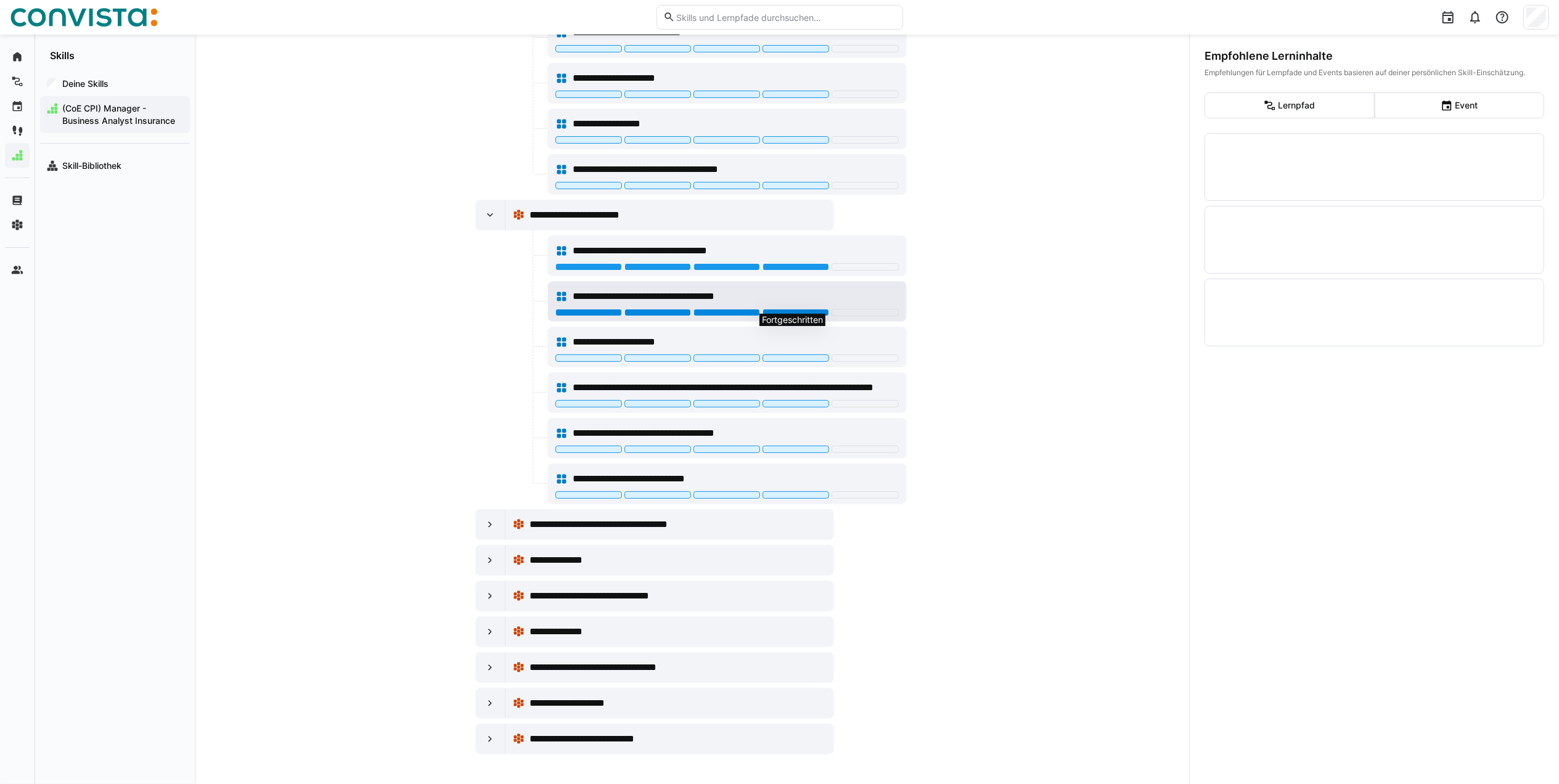
click at [809, 309] on div at bounding box center [796, 313] width 67 height 8
click at [817, 354] on div at bounding box center [796, 358] width 67 height 8
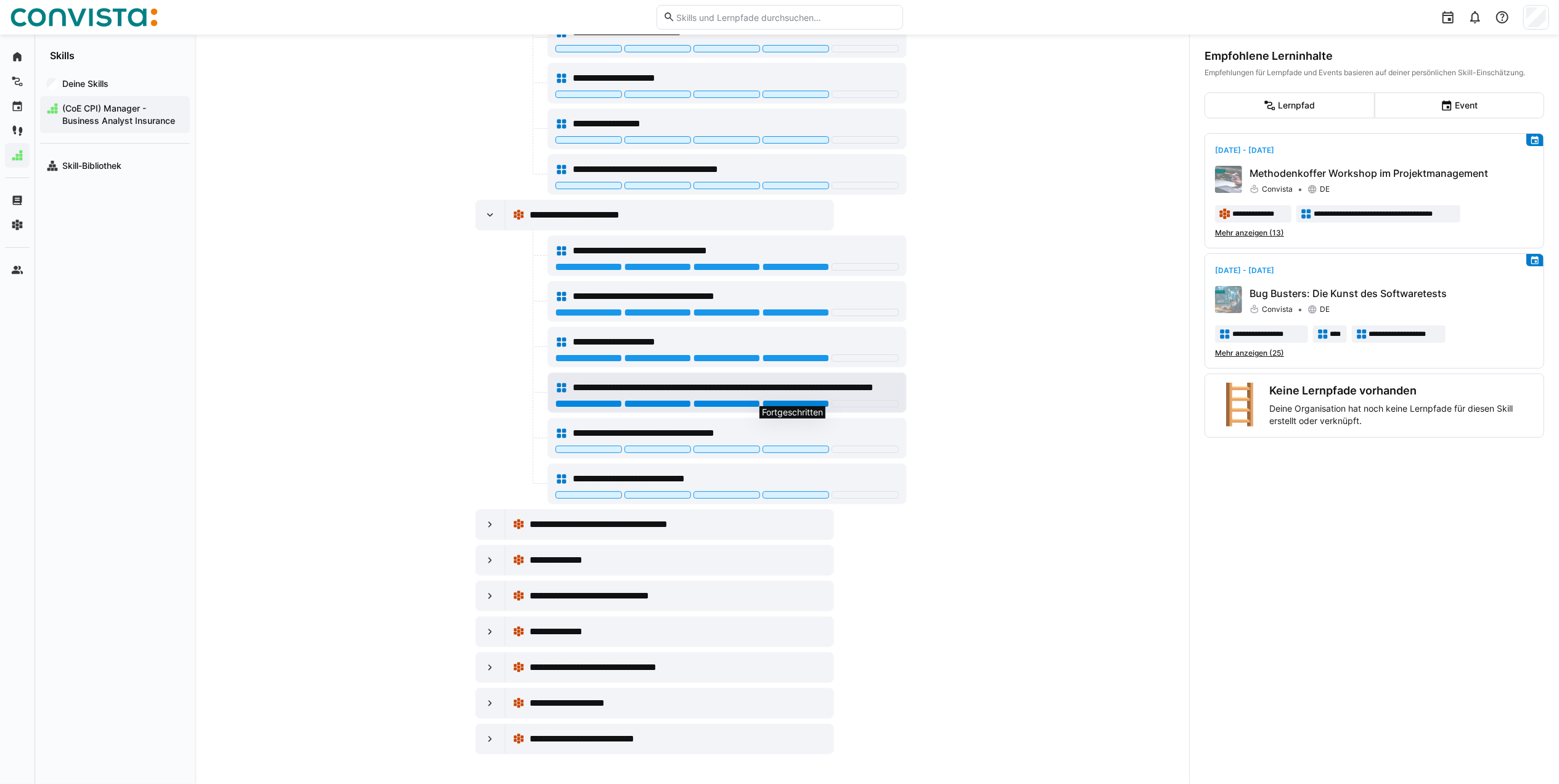
click at [814, 400] on div at bounding box center [796, 404] width 67 height 8
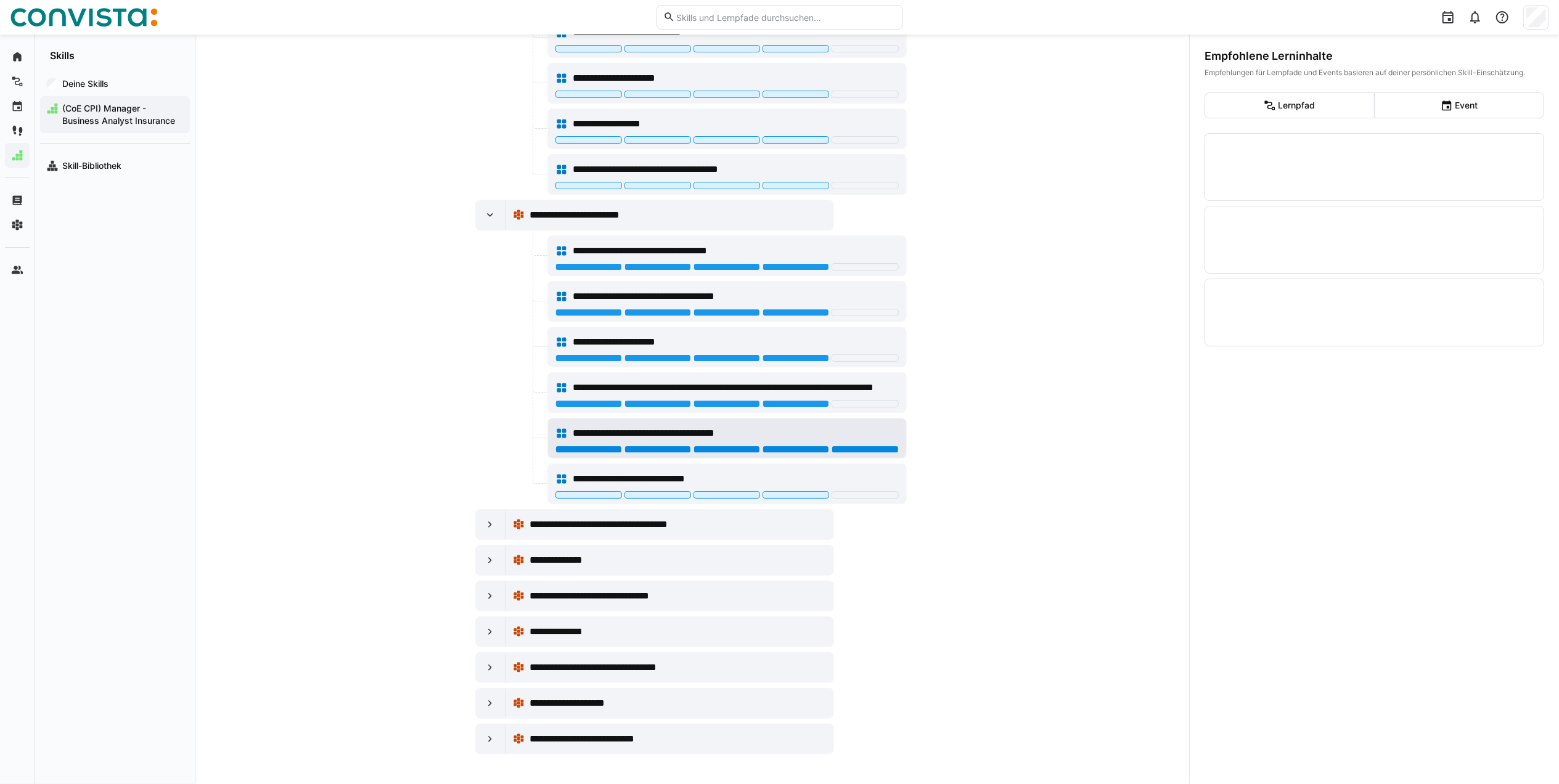
scroll to position [2670, 0]
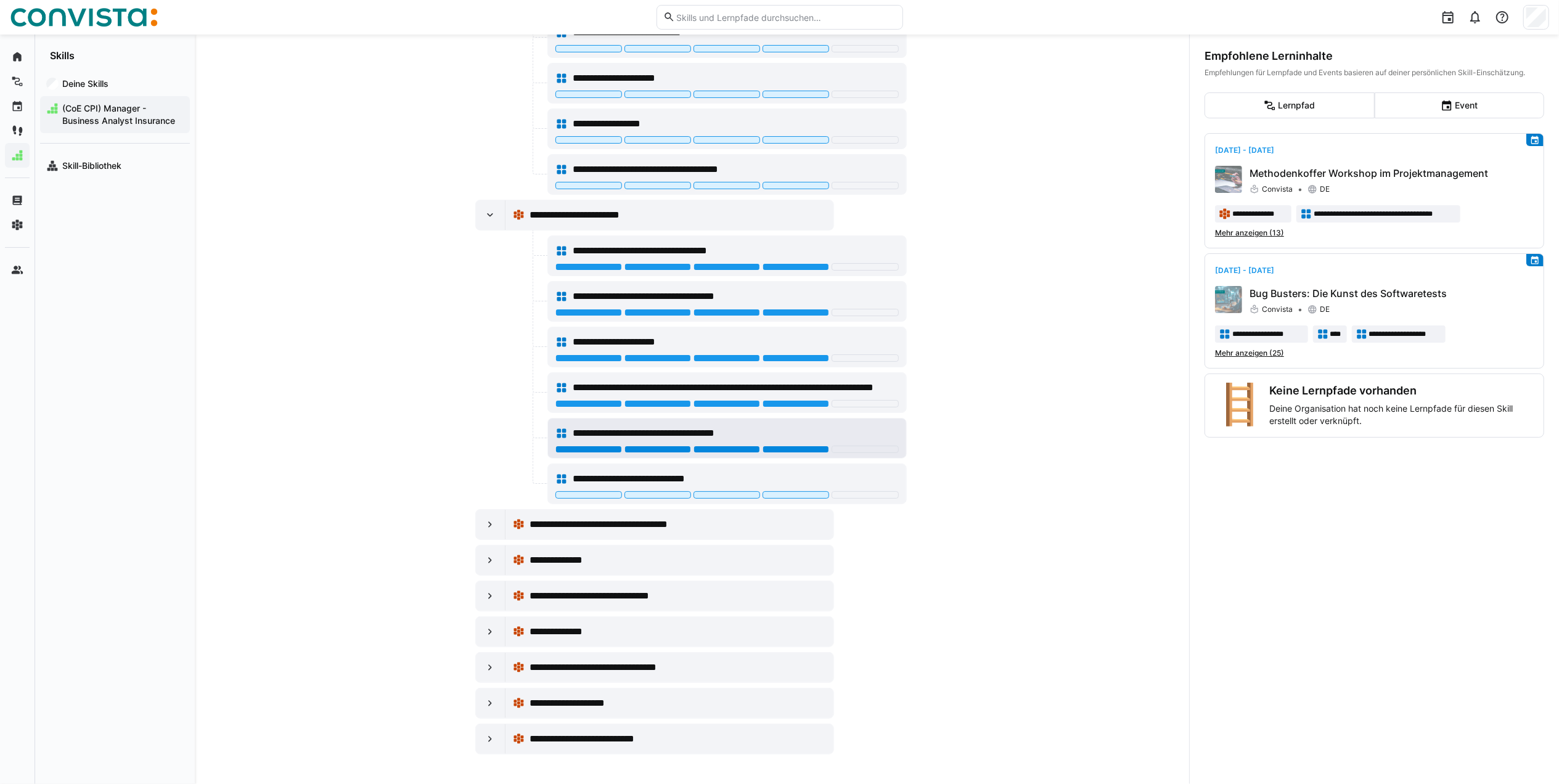
click at [824, 445] on div at bounding box center [796, 449] width 67 height 8
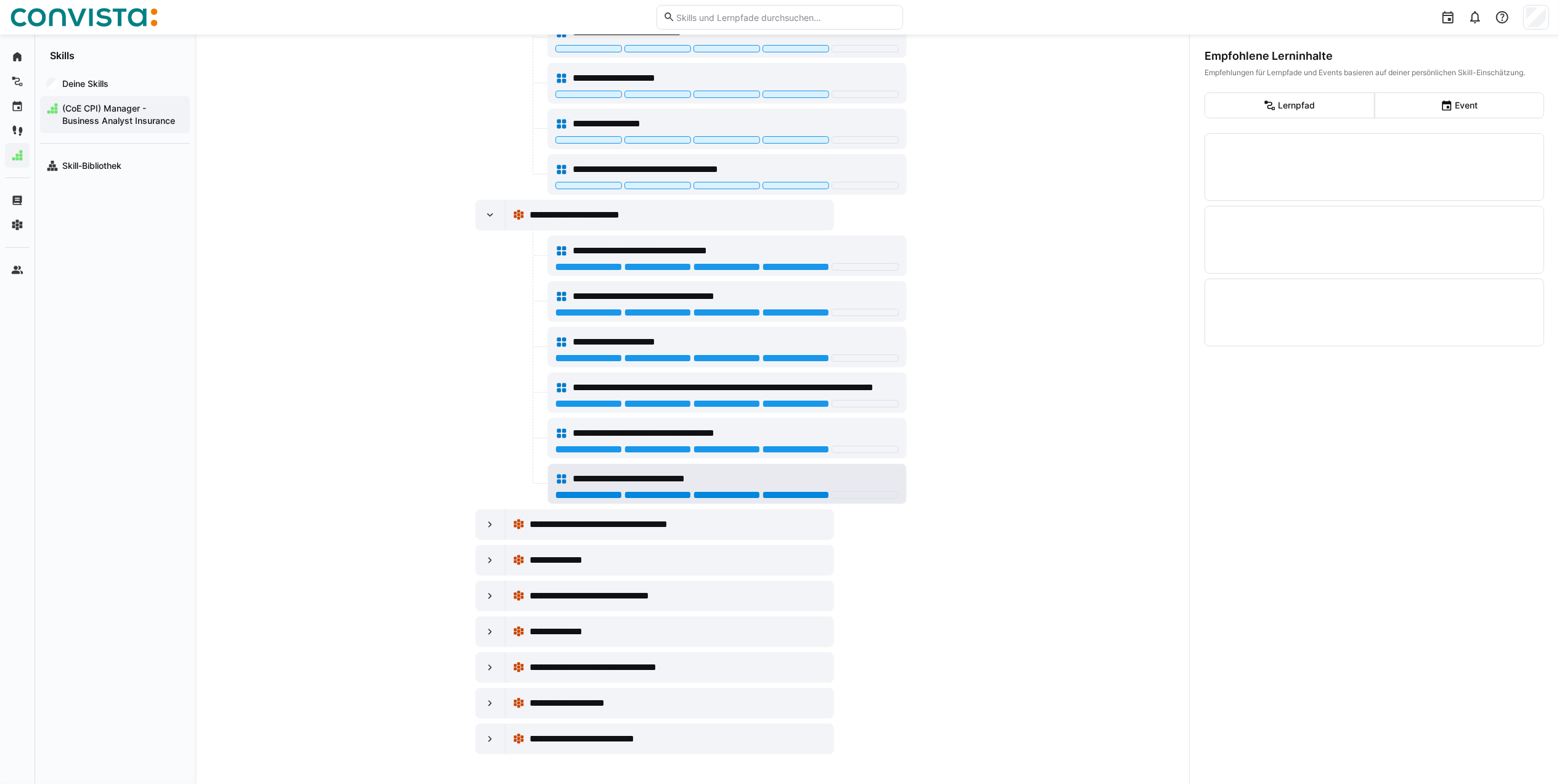
click at [810, 491] on div at bounding box center [796, 495] width 67 height 8
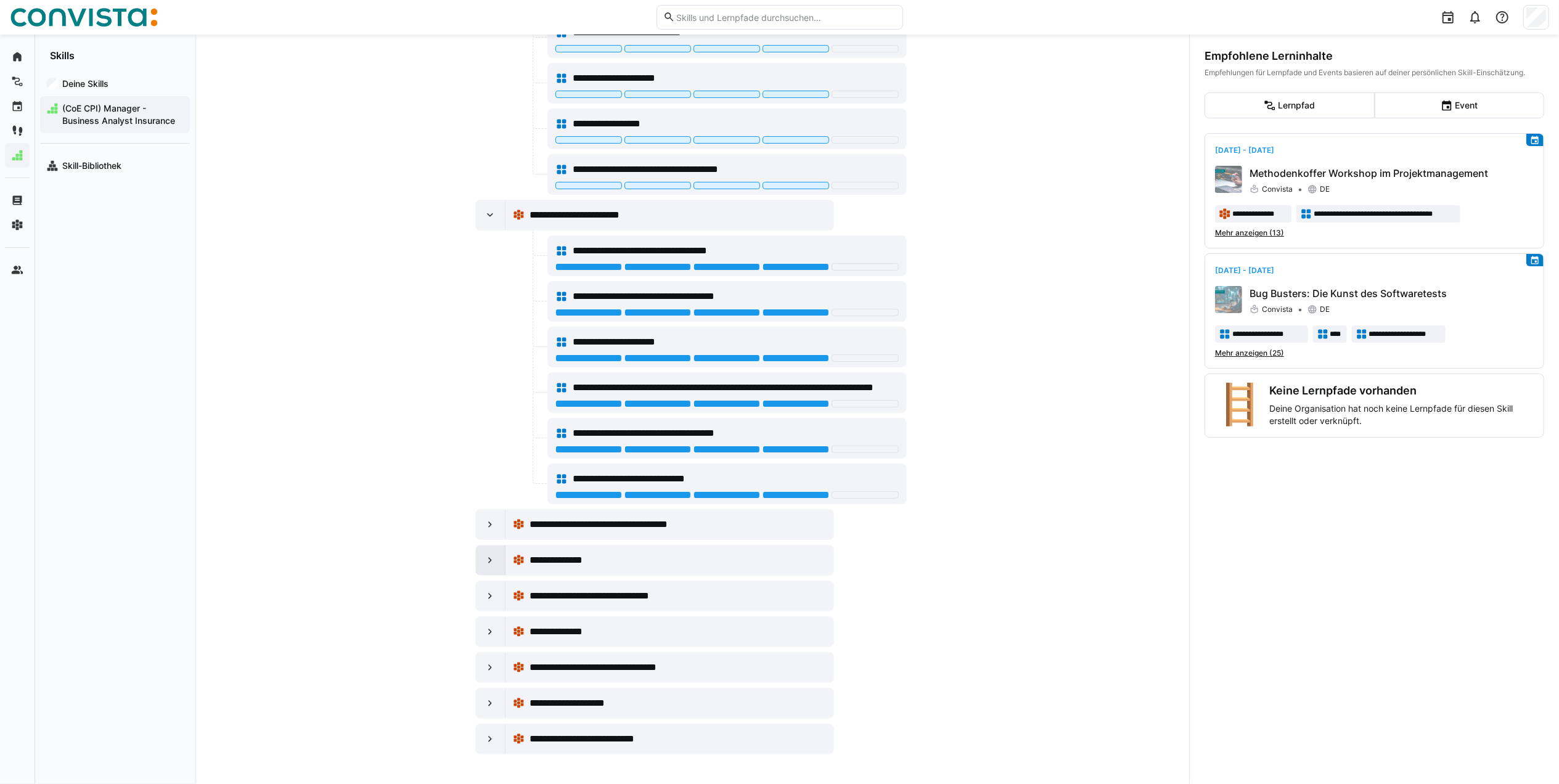
click at [498, 561] on div at bounding box center [490, 560] width 29 height 29
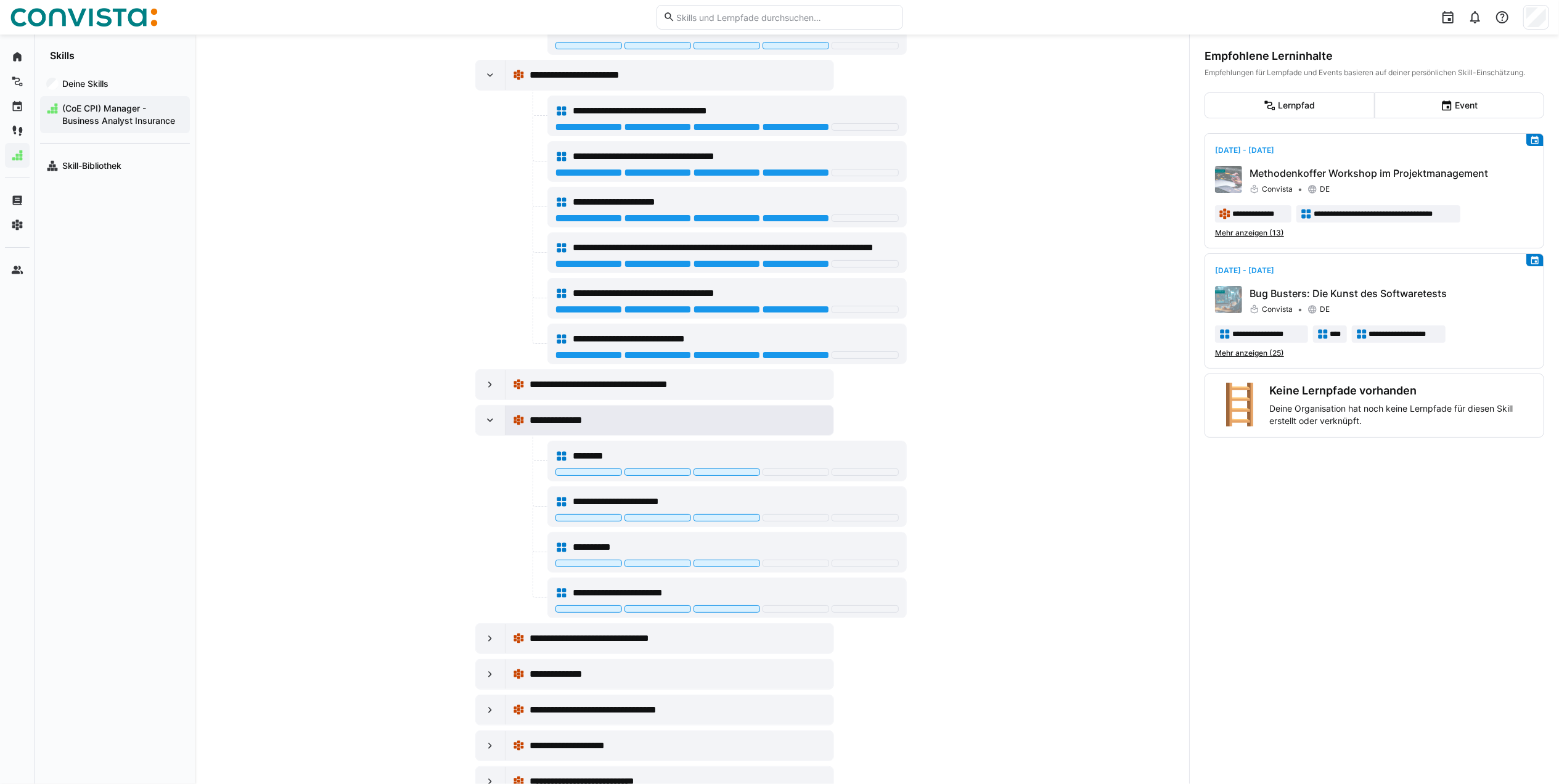
scroll to position [2853, 0]
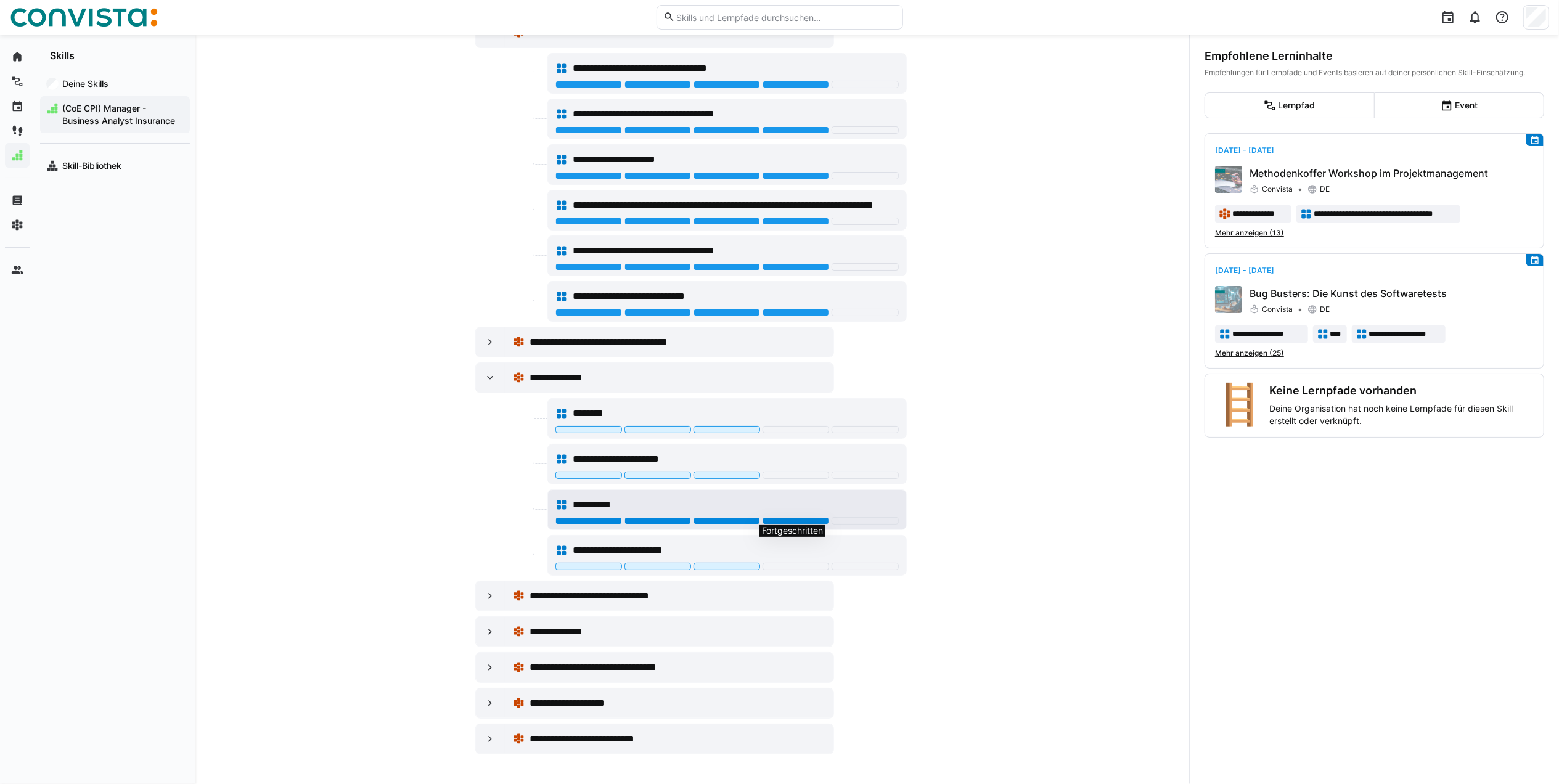
click at [780, 517] on div at bounding box center [796, 521] width 67 height 8
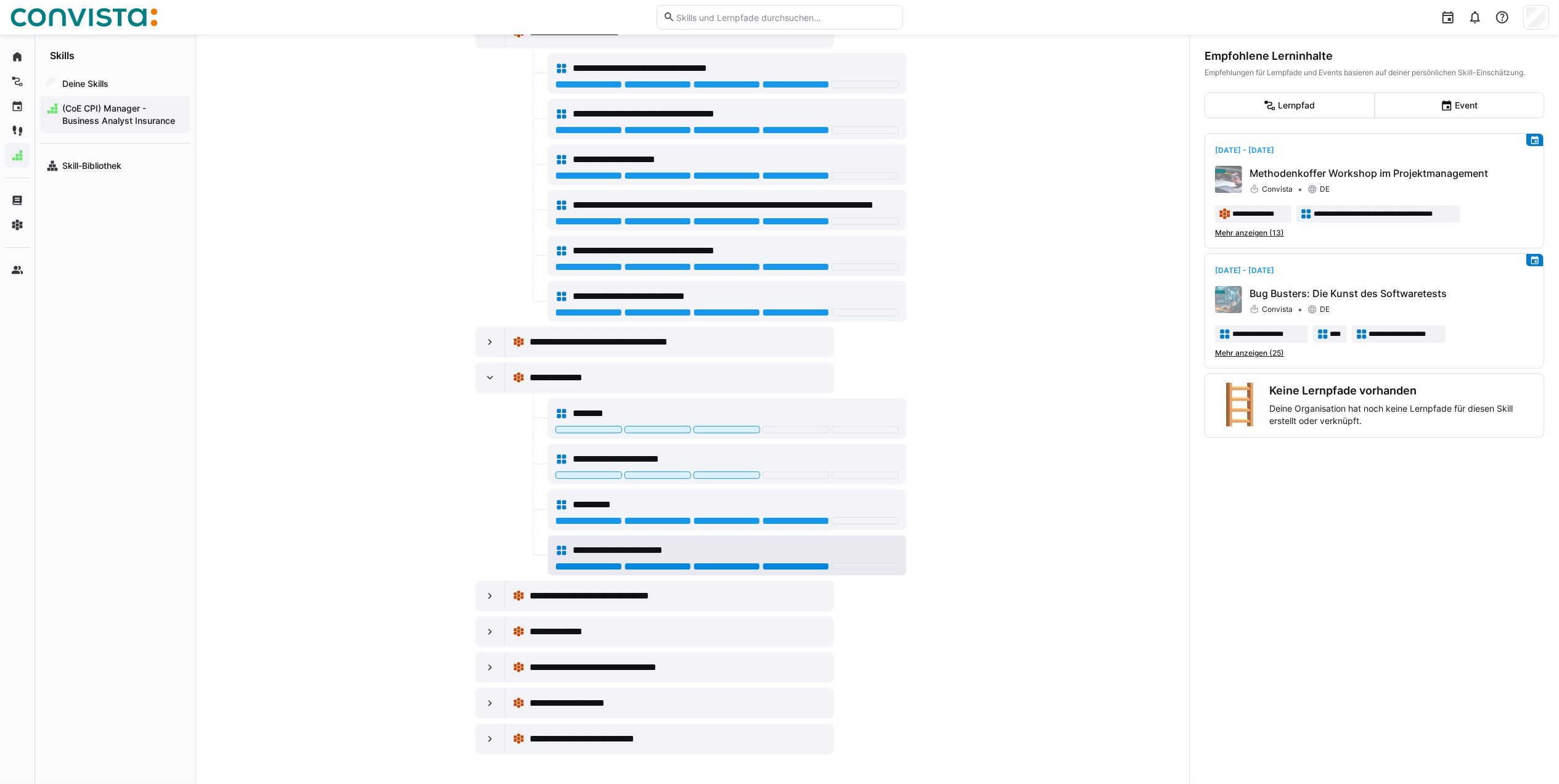
click at [785, 562] on div at bounding box center [796, 566] width 67 height 8
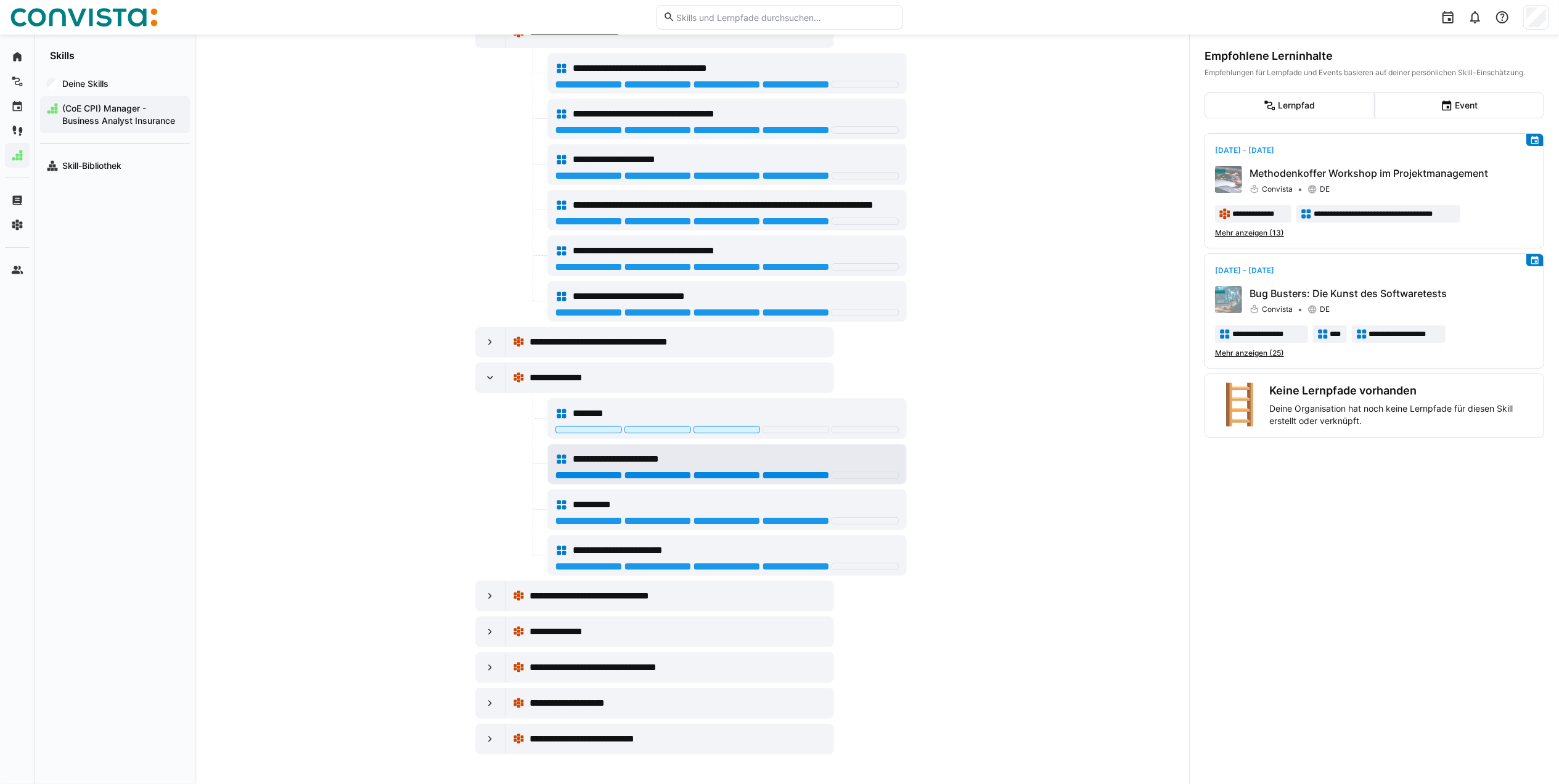
click at [815, 472] on div at bounding box center [796, 476] width 67 height 8
click at [814, 426] on div at bounding box center [796, 430] width 67 height 8
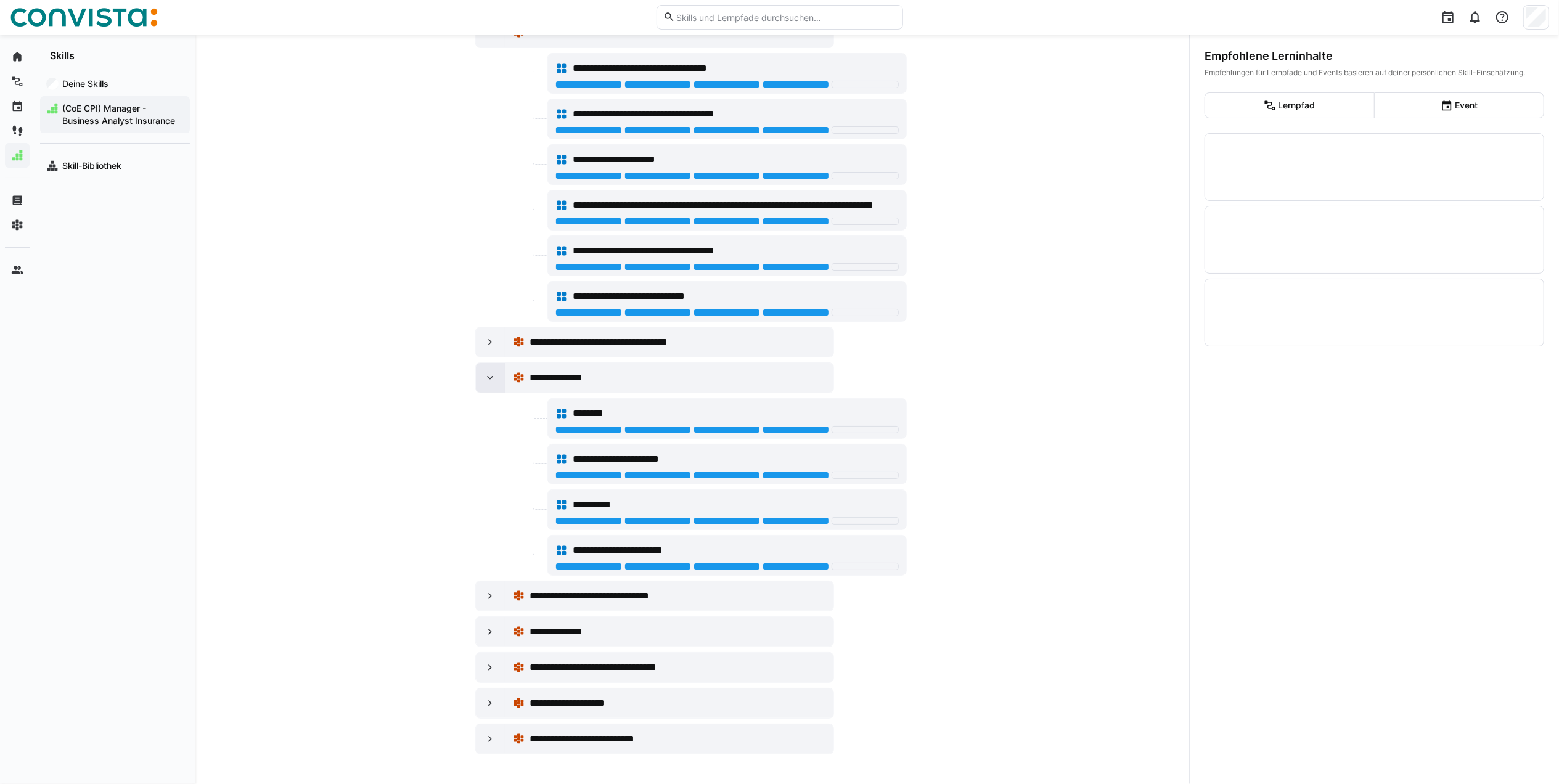
click at [489, 372] on eds-icon at bounding box center [490, 378] width 12 height 12
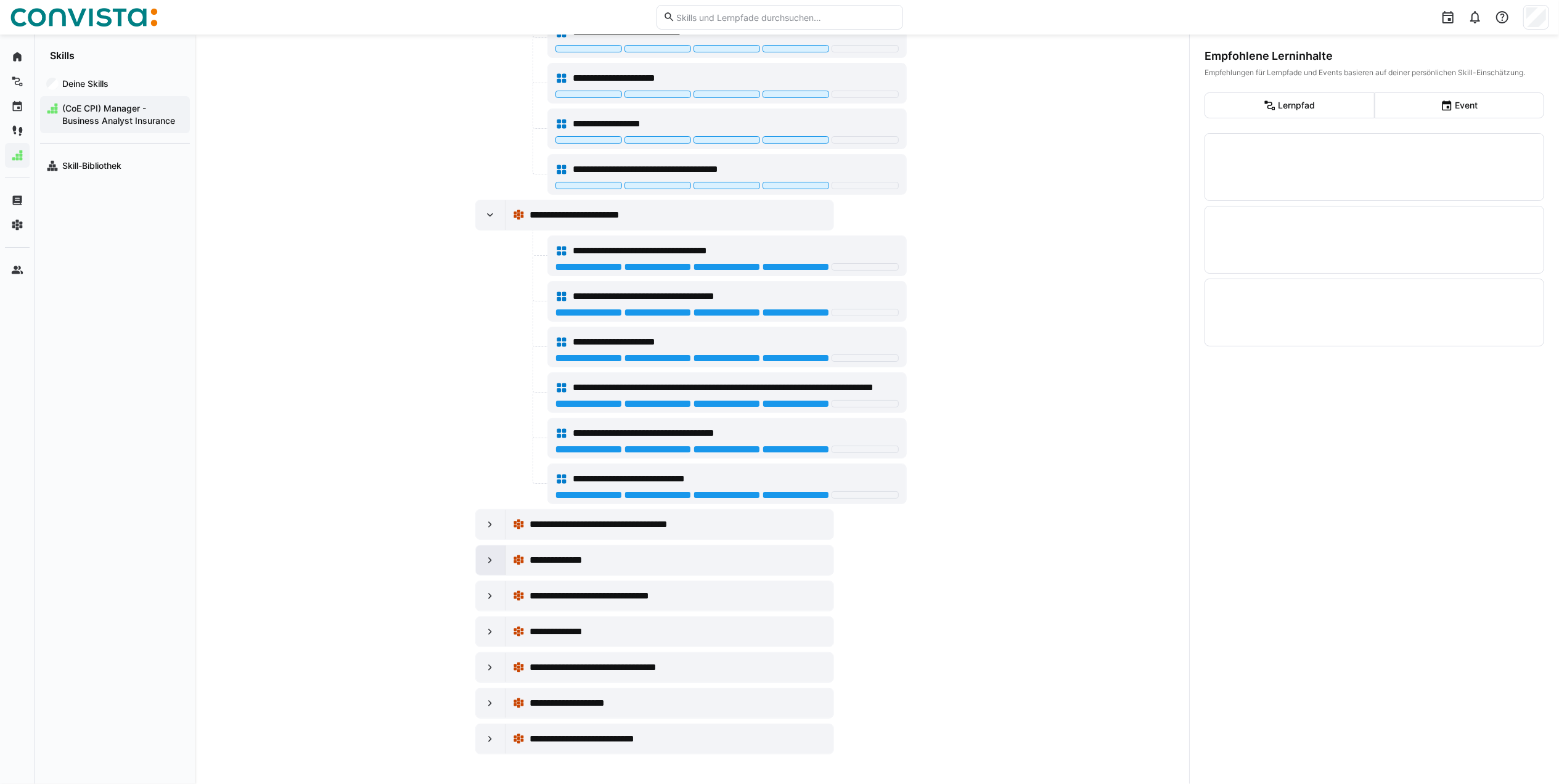
scroll to position [2670, 0]
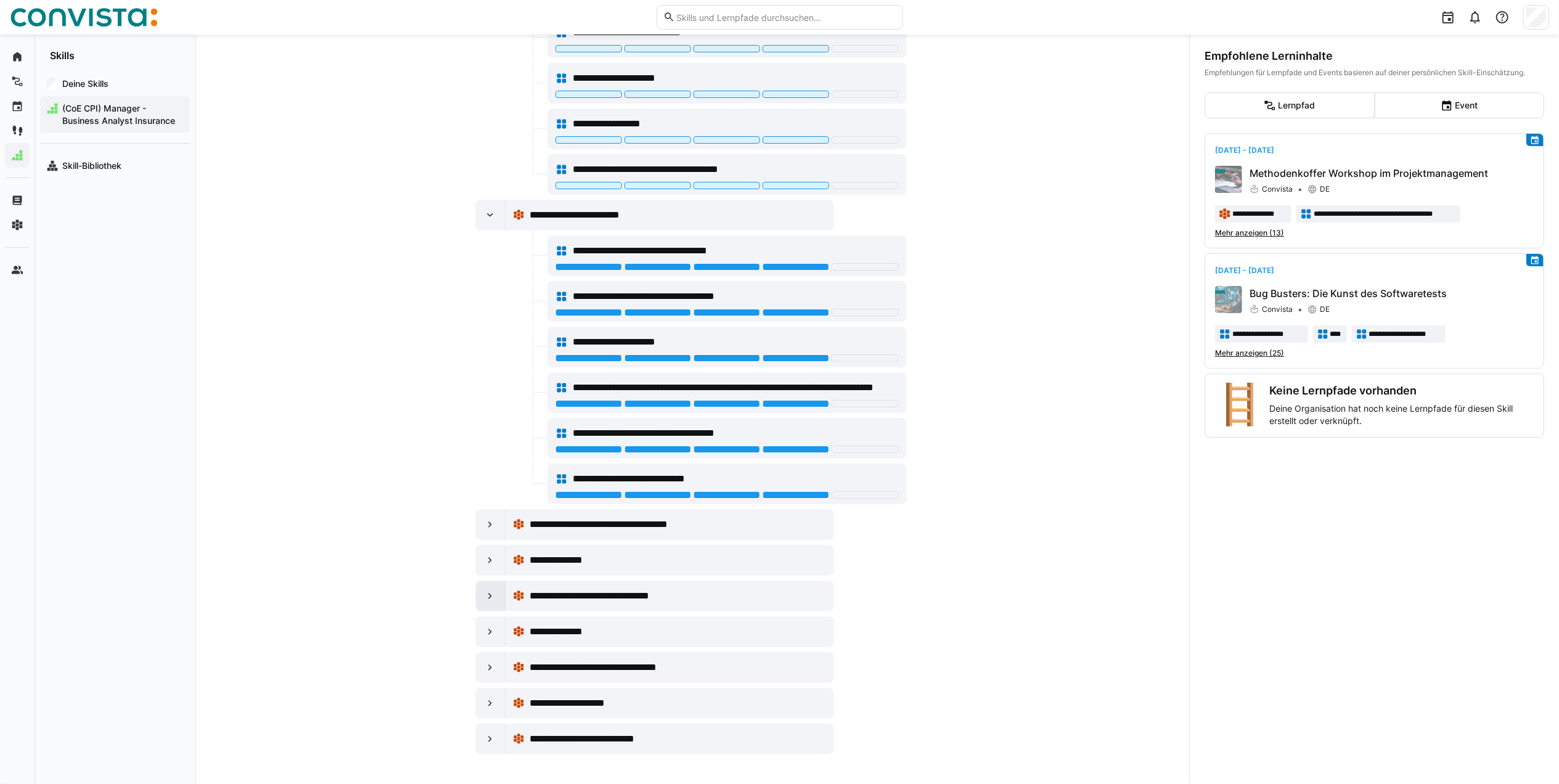
click at [484, 593] on eds-icon at bounding box center [490, 596] width 12 height 12
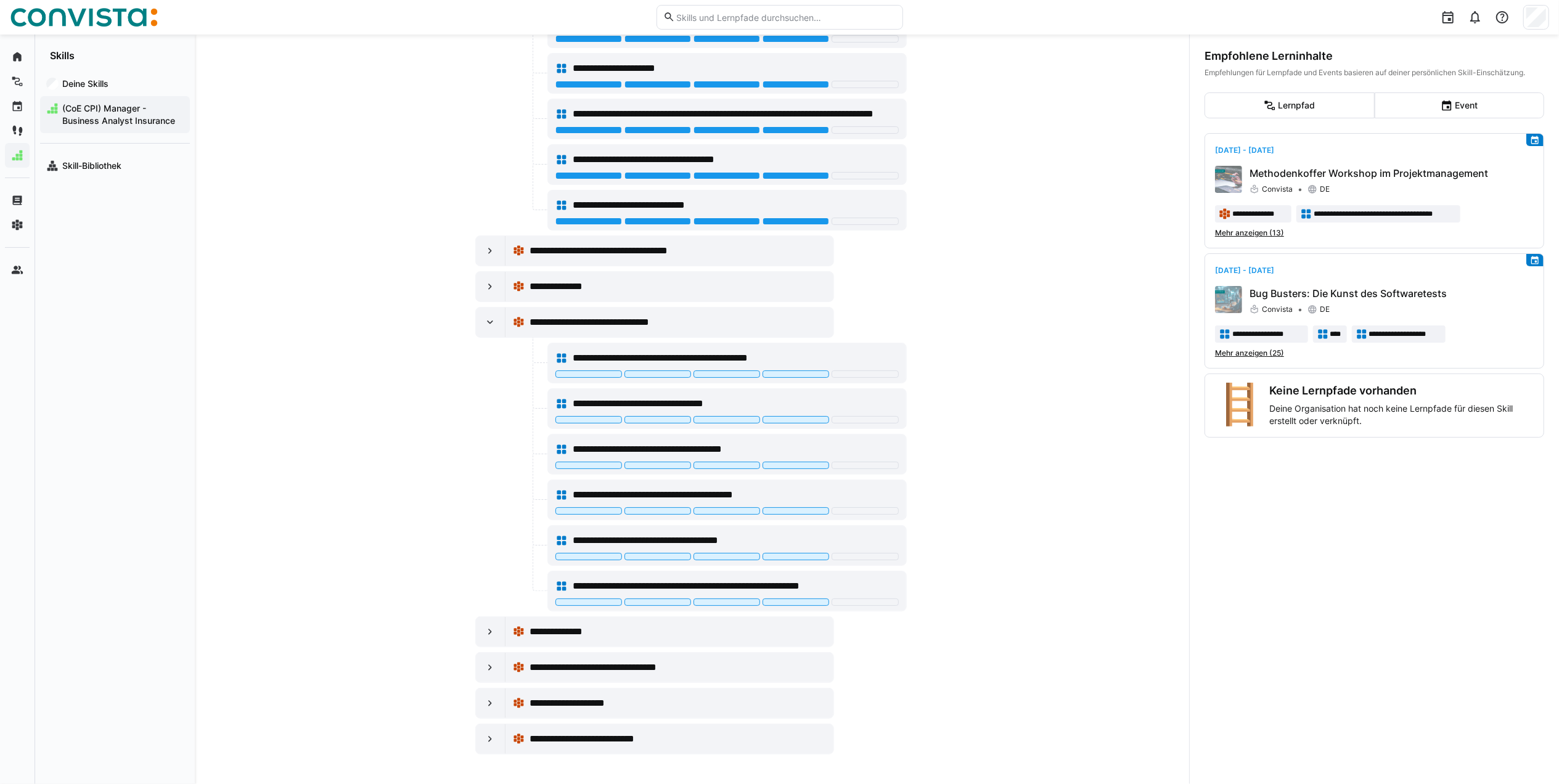
scroll to position [2945, 0]
click at [484, 740] on eds-icon at bounding box center [490, 739] width 12 height 12
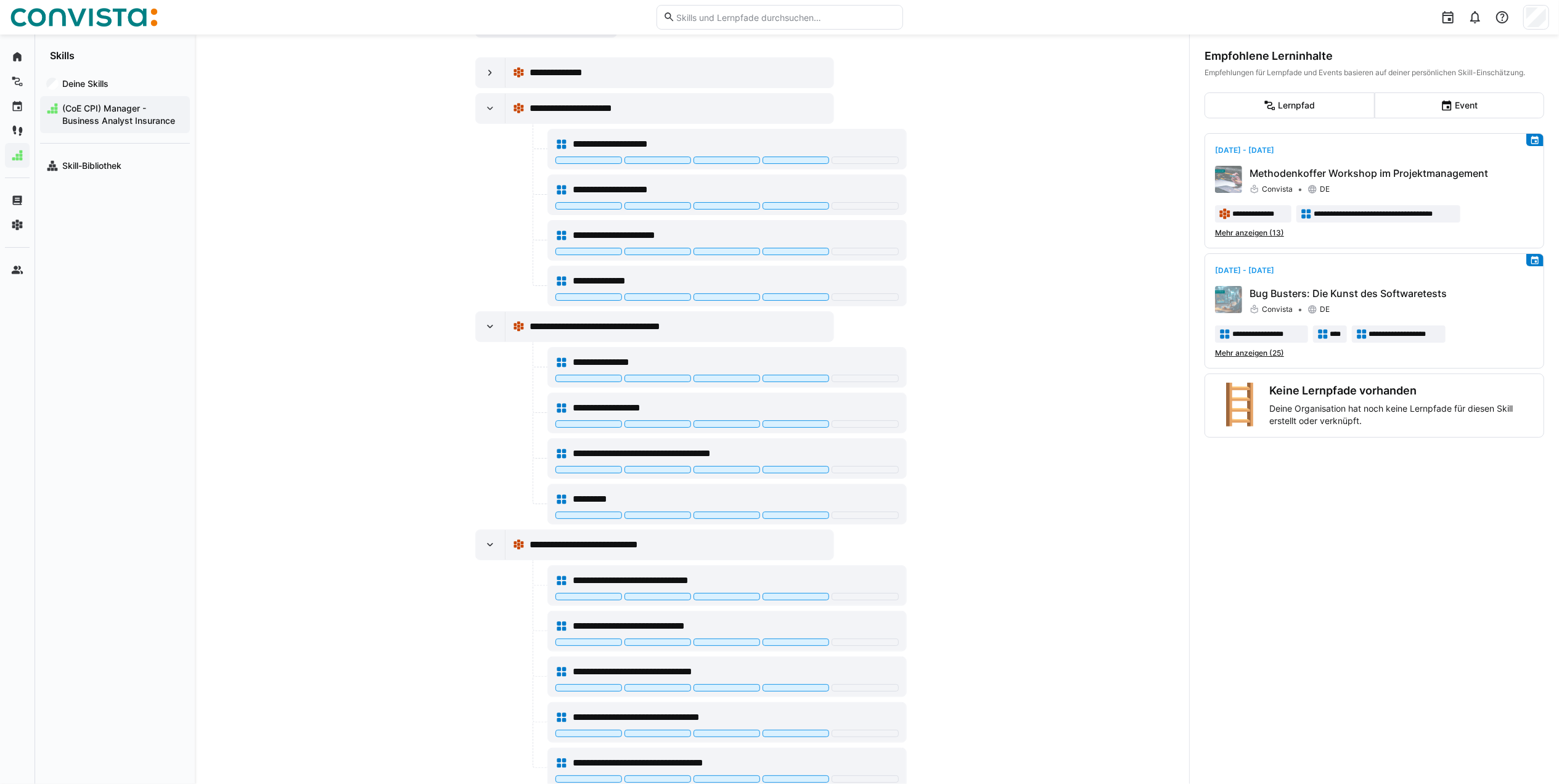
scroll to position [0, 0]
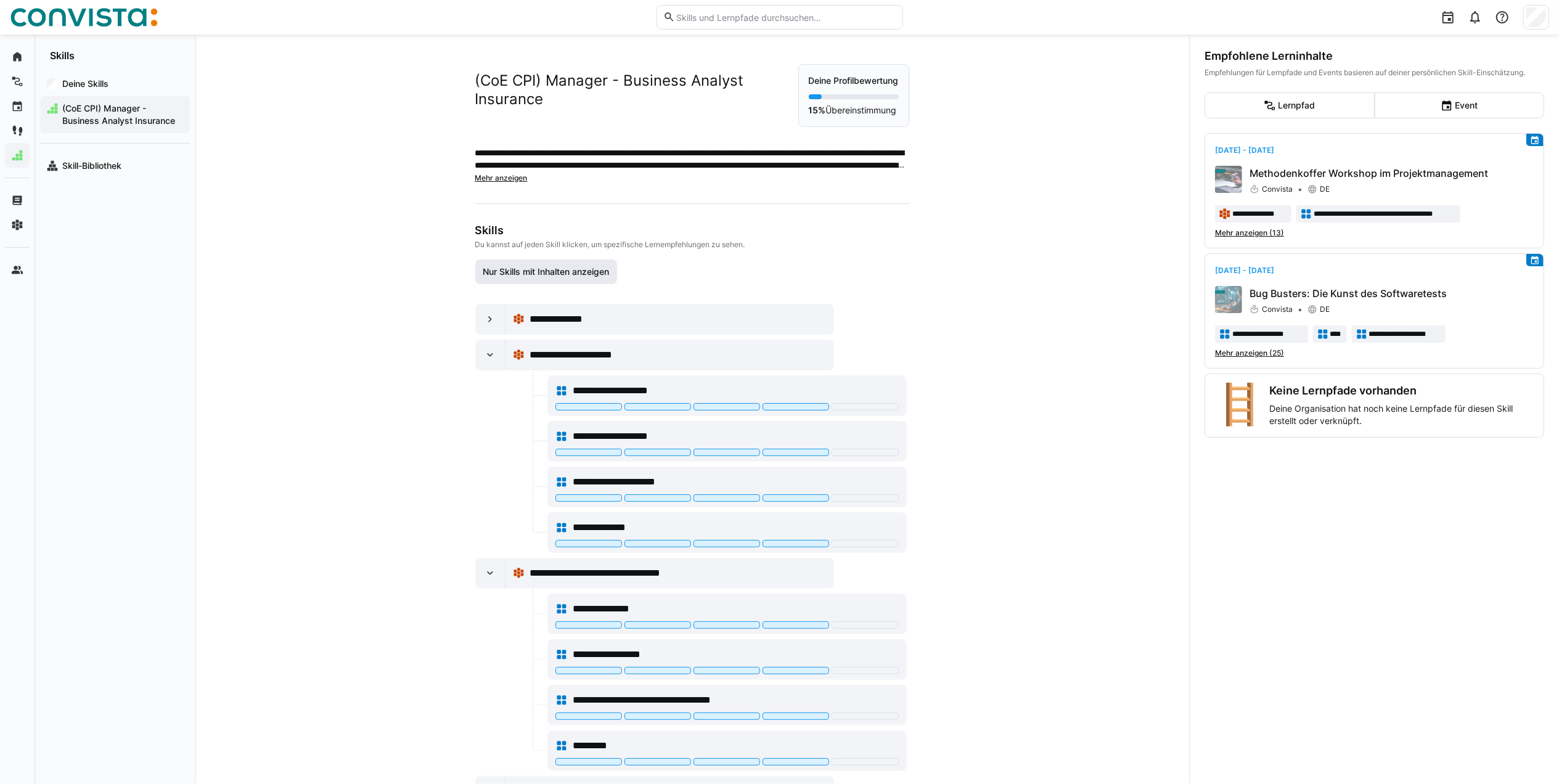
click at [548, 278] on span "Nur Skills mit Inhalten anzeigen" at bounding box center [545, 272] width 130 height 12
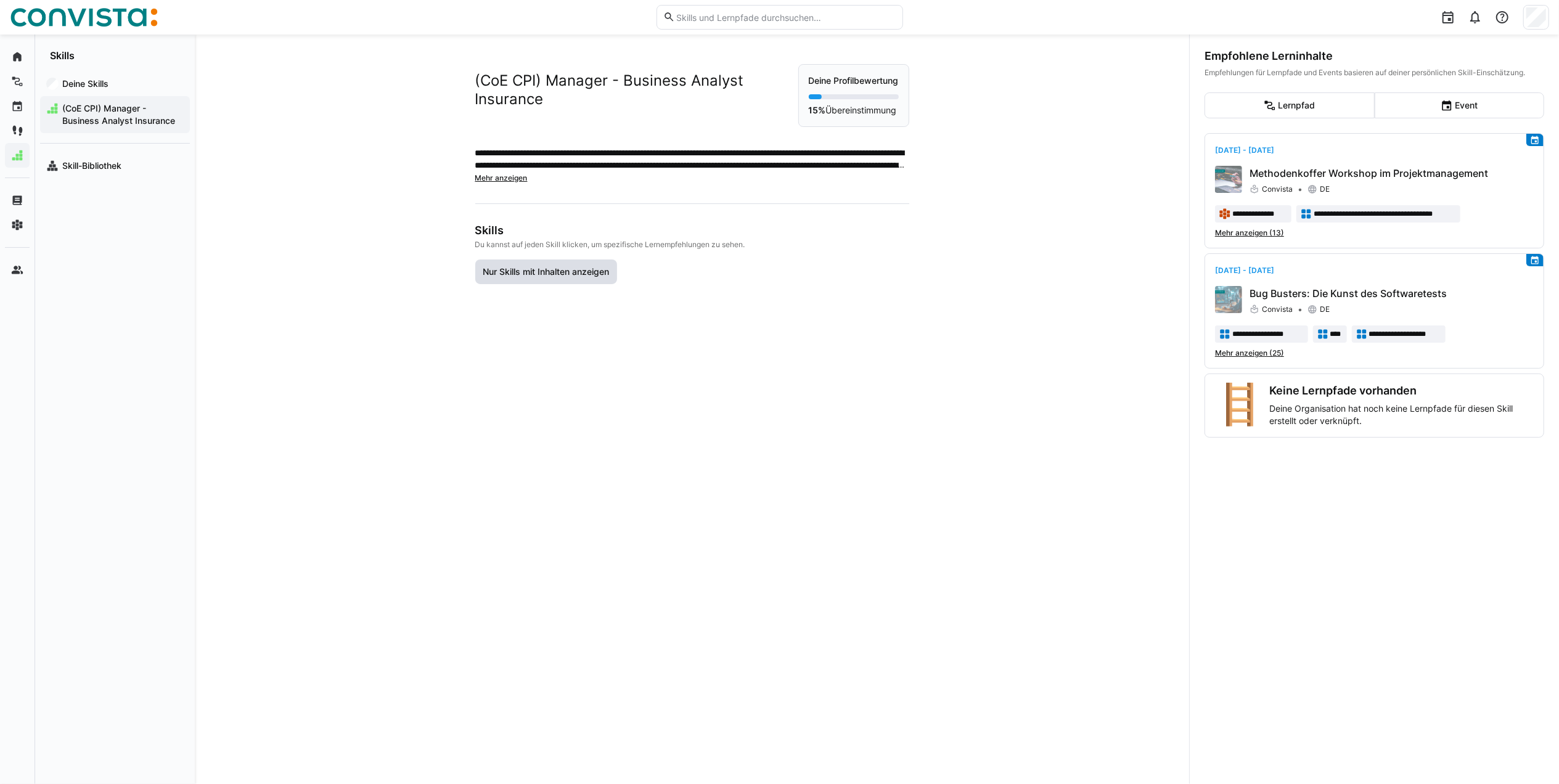
click at [587, 278] on span "Nur Skills mit Inhalten anzeigen" at bounding box center [545, 272] width 130 height 12
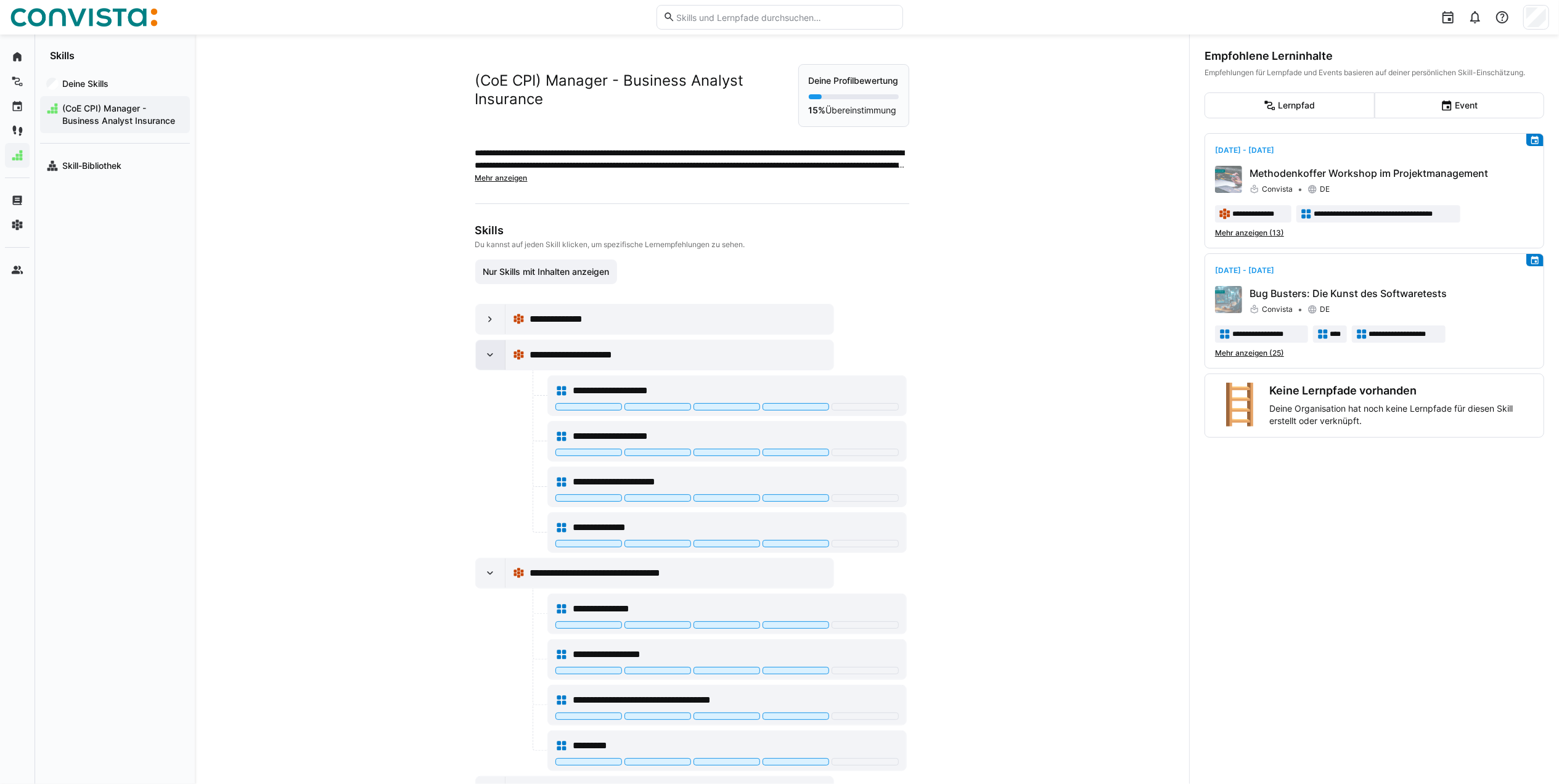
click at [489, 368] on div at bounding box center [490, 355] width 29 height 29
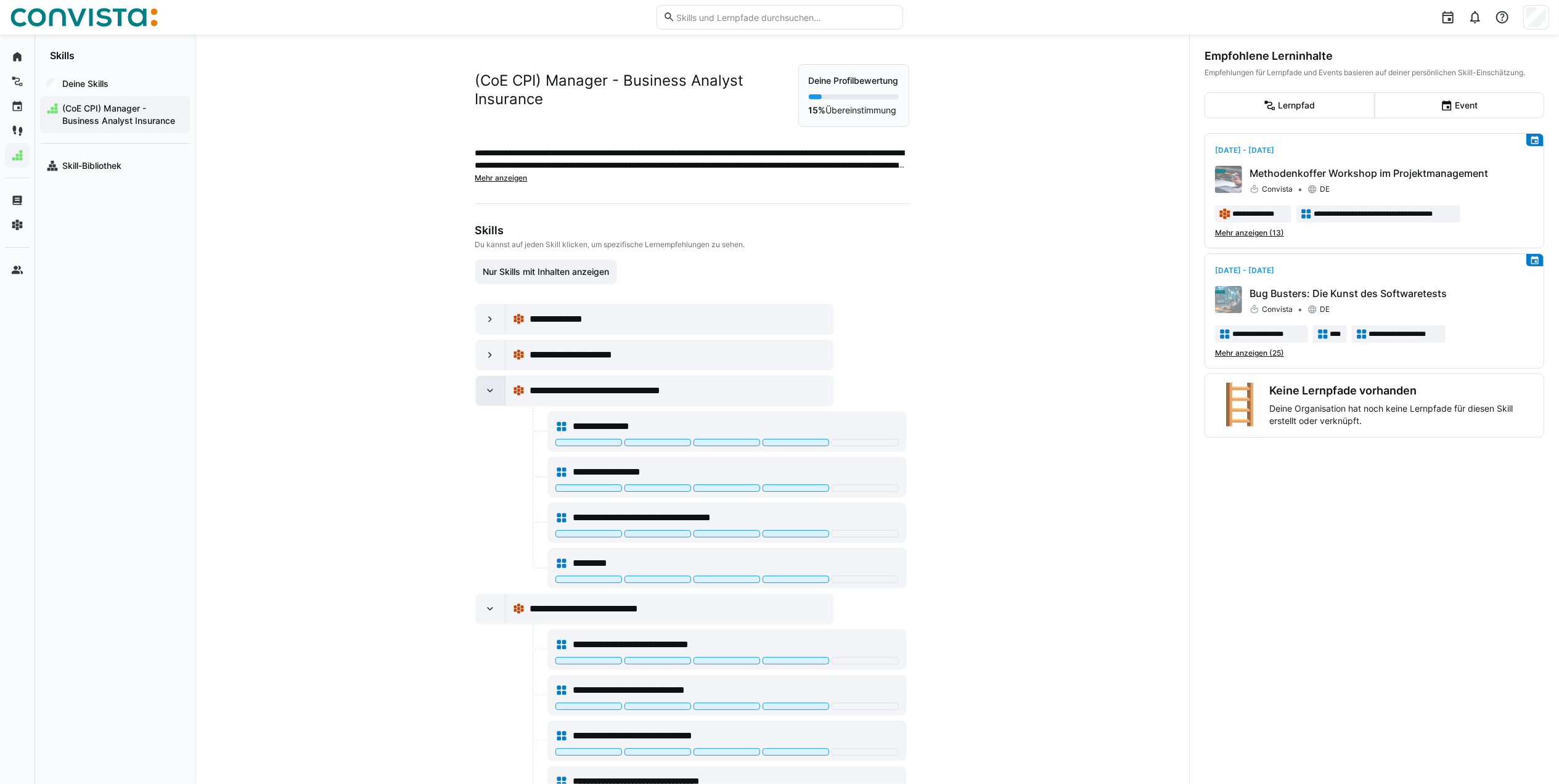
click at [489, 397] on eds-icon at bounding box center [490, 390] width 12 height 12
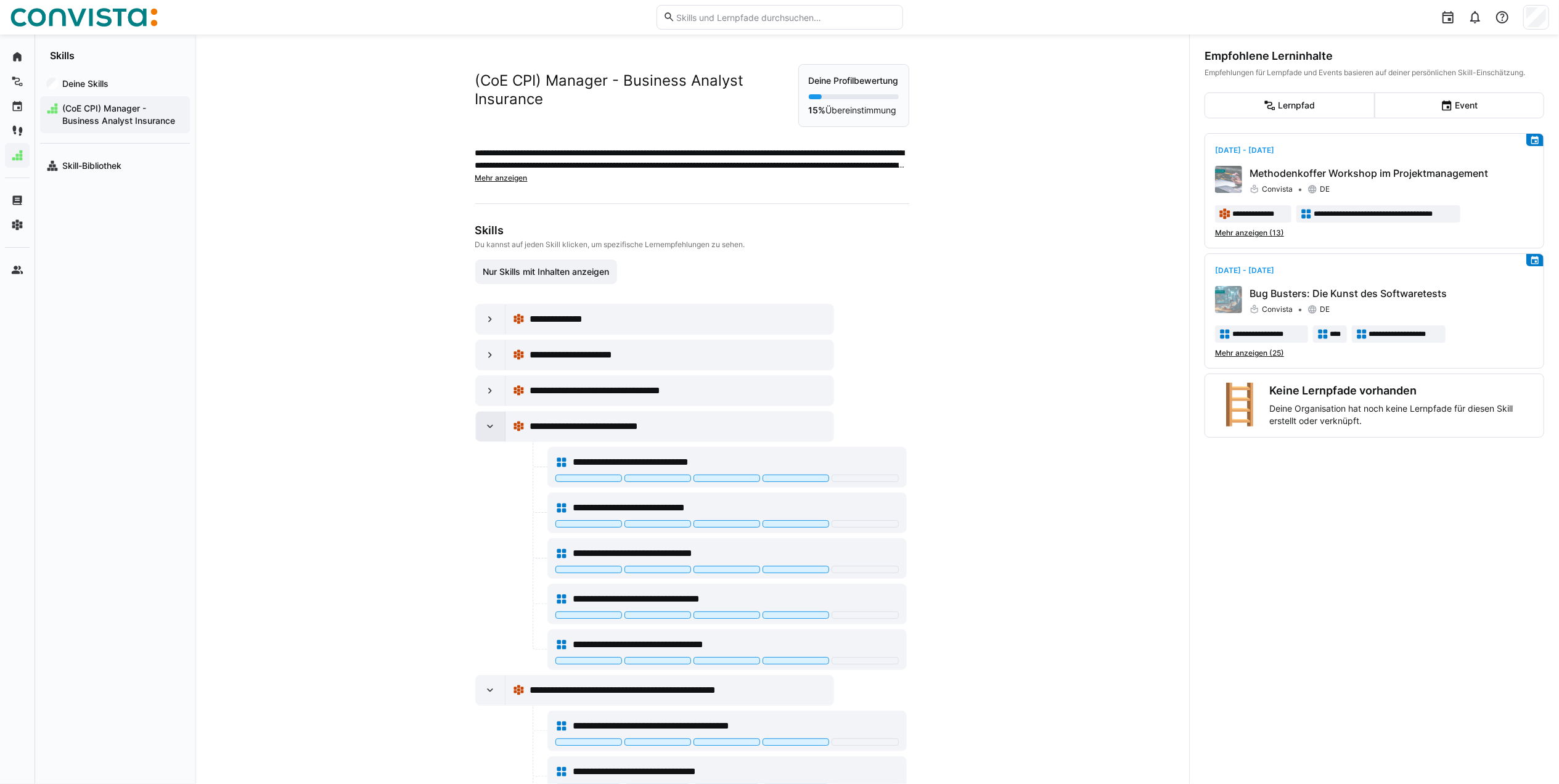
click at [486, 432] on eds-icon at bounding box center [490, 427] width 12 height 12
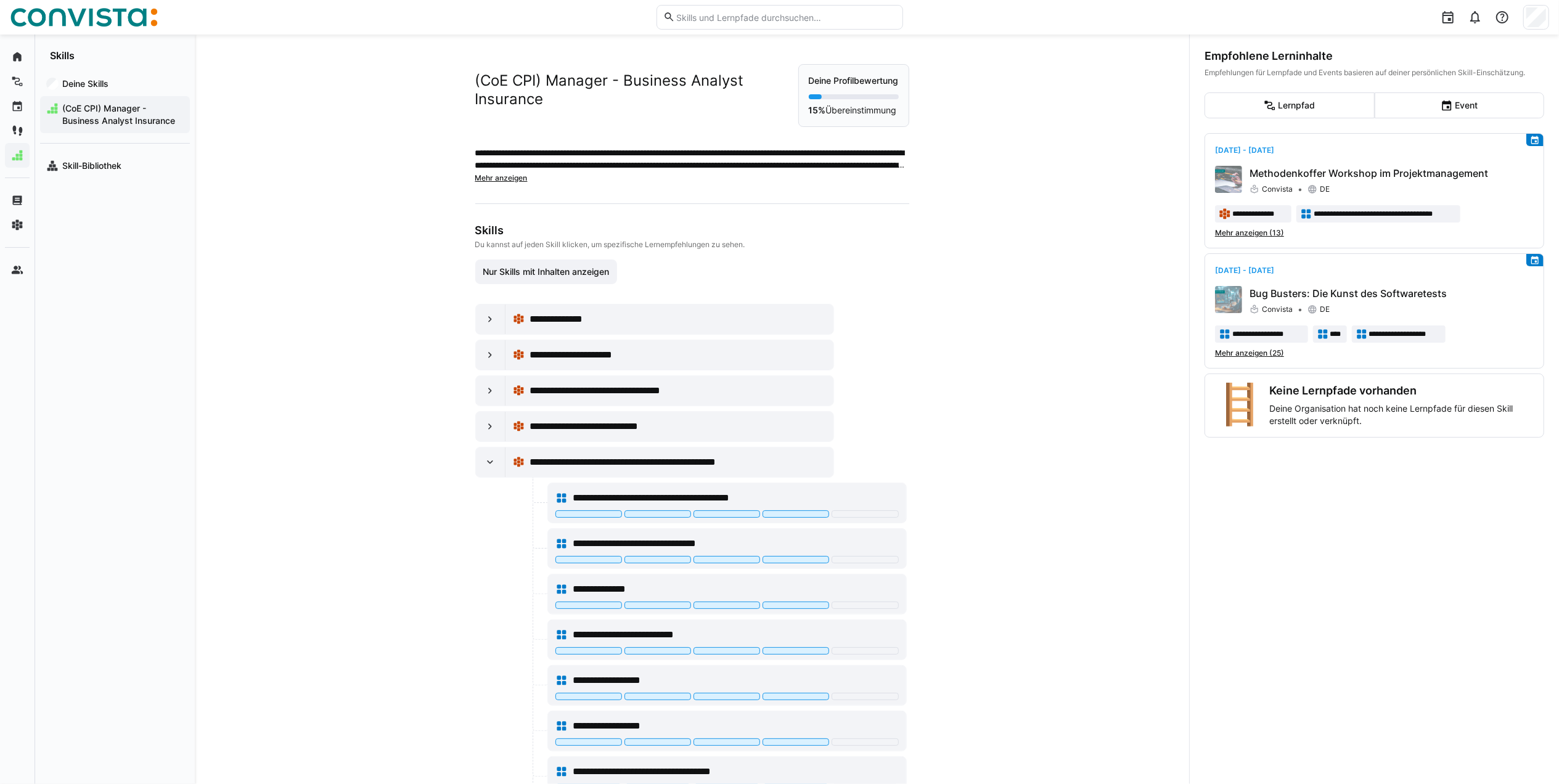
click at [484, 469] on eds-icon at bounding box center [490, 462] width 12 height 12
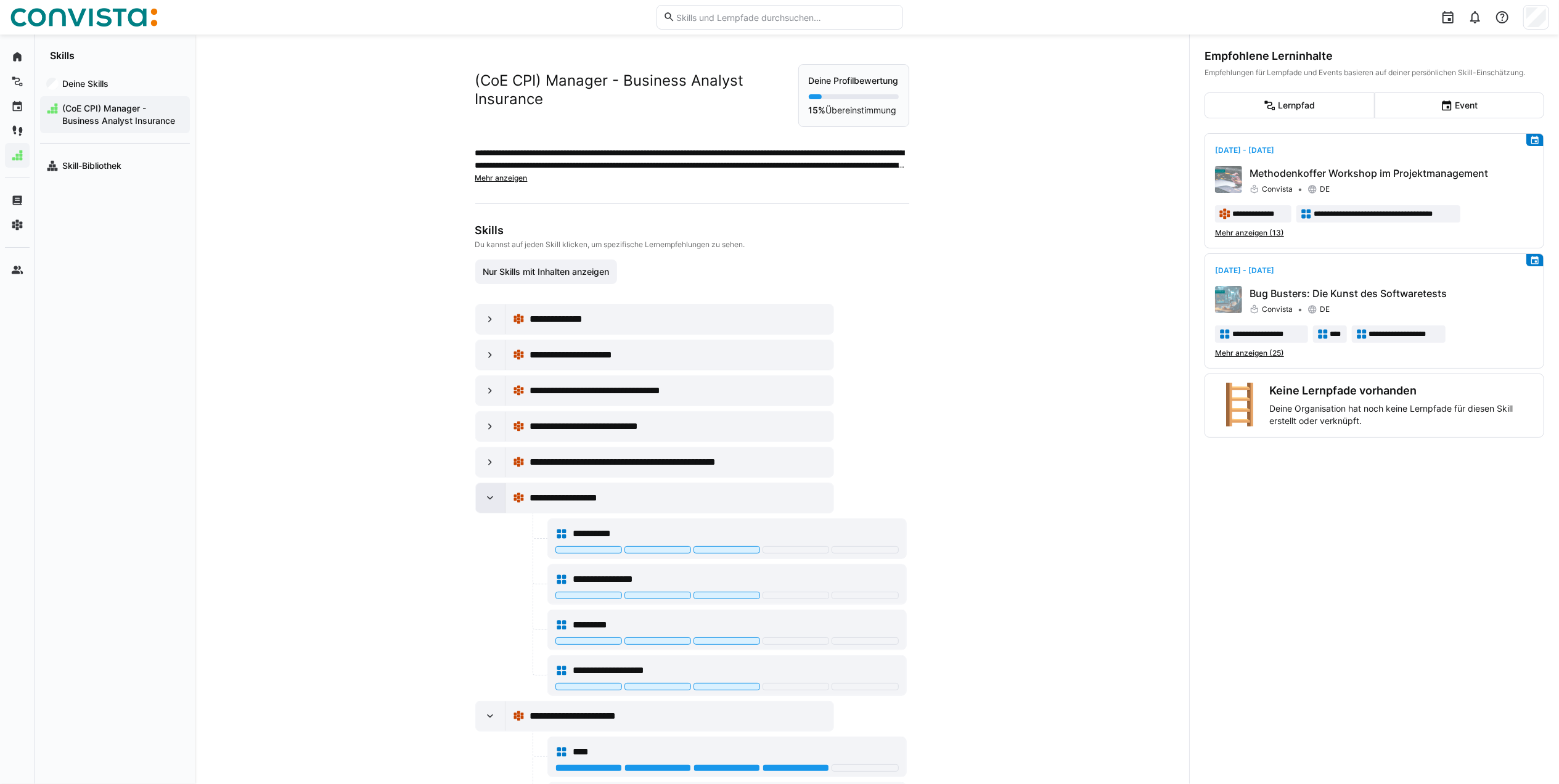
click at [497, 513] on div at bounding box center [490, 498] width 29 height 29
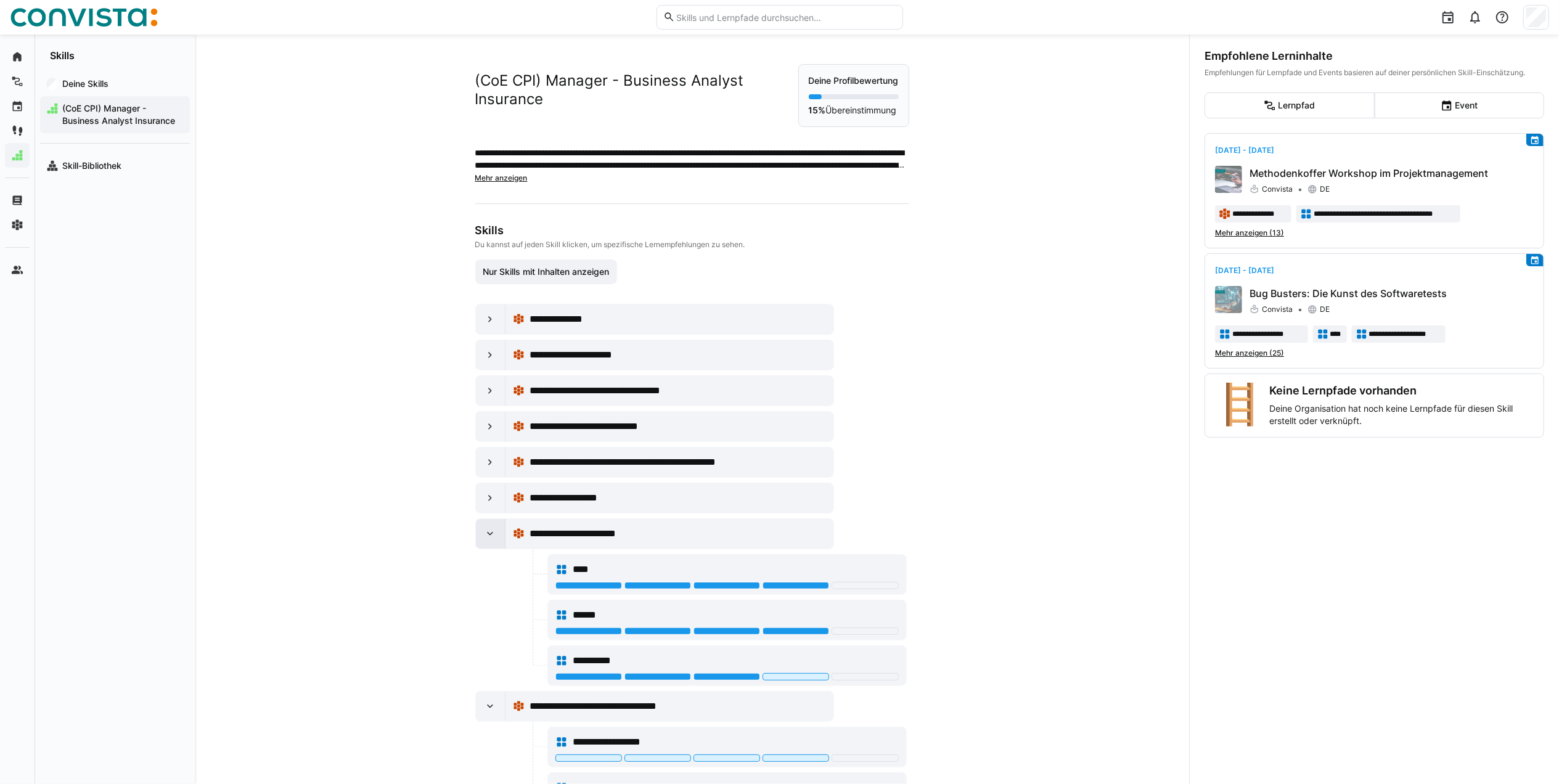
click at [492, 540] on eds-icon at bounding box center [490, 534] width 12 height 12
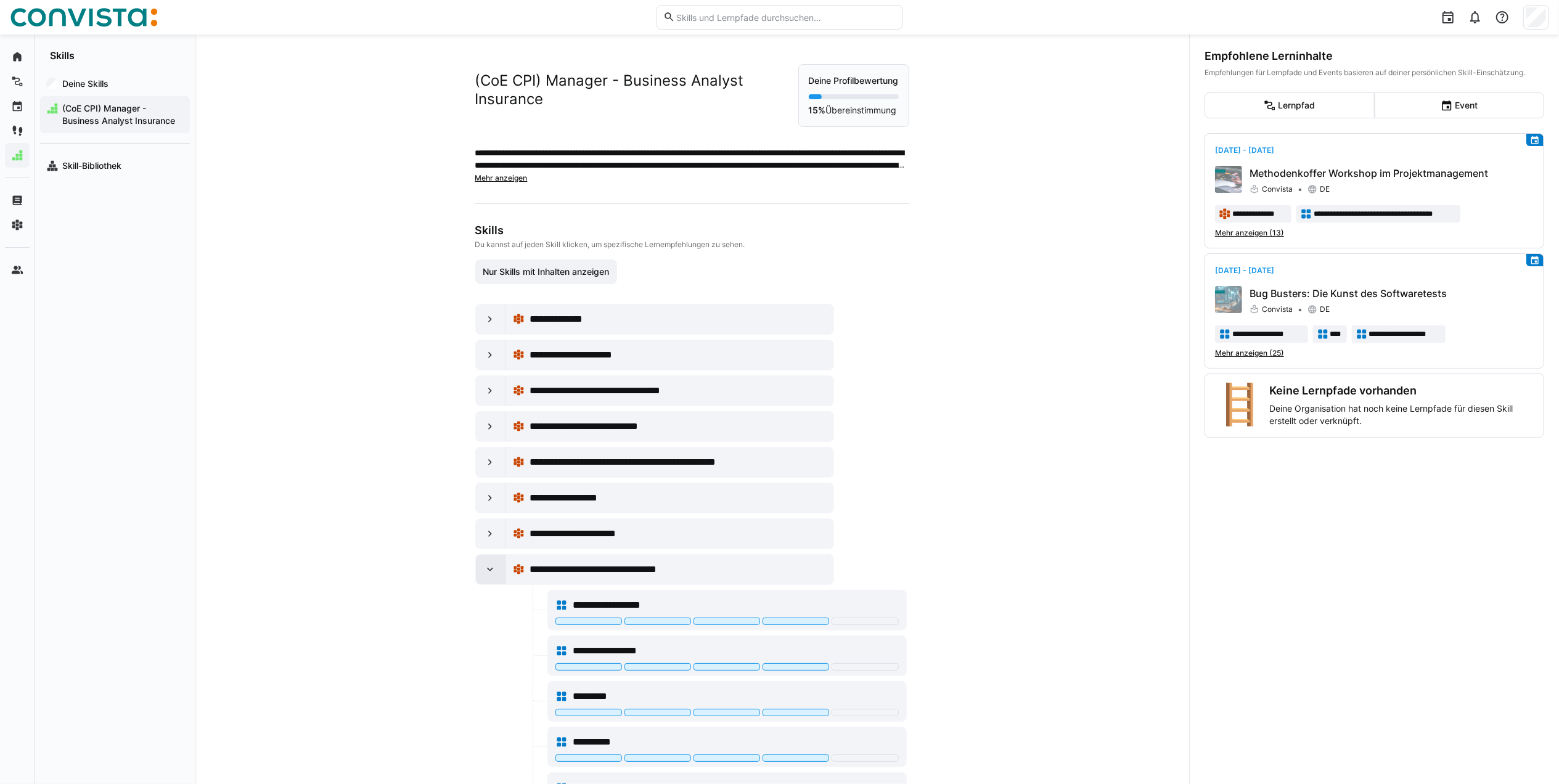
click at [486, 576] on eds-icon at bounding box center [490, 569] width 12 height 12
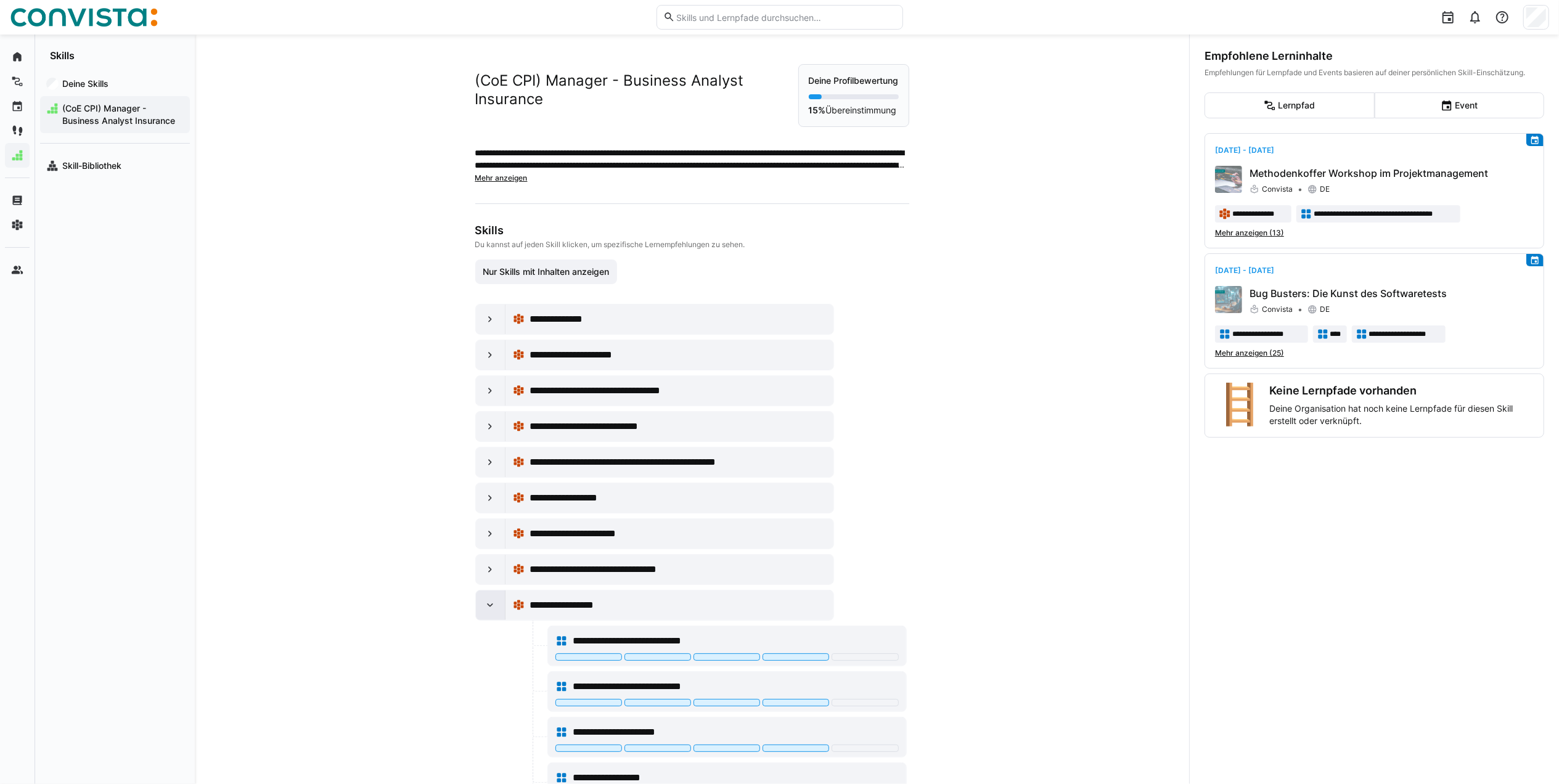
click at [487, 611] on eds-icon at bounding box center [490, 605] width 12 height 12
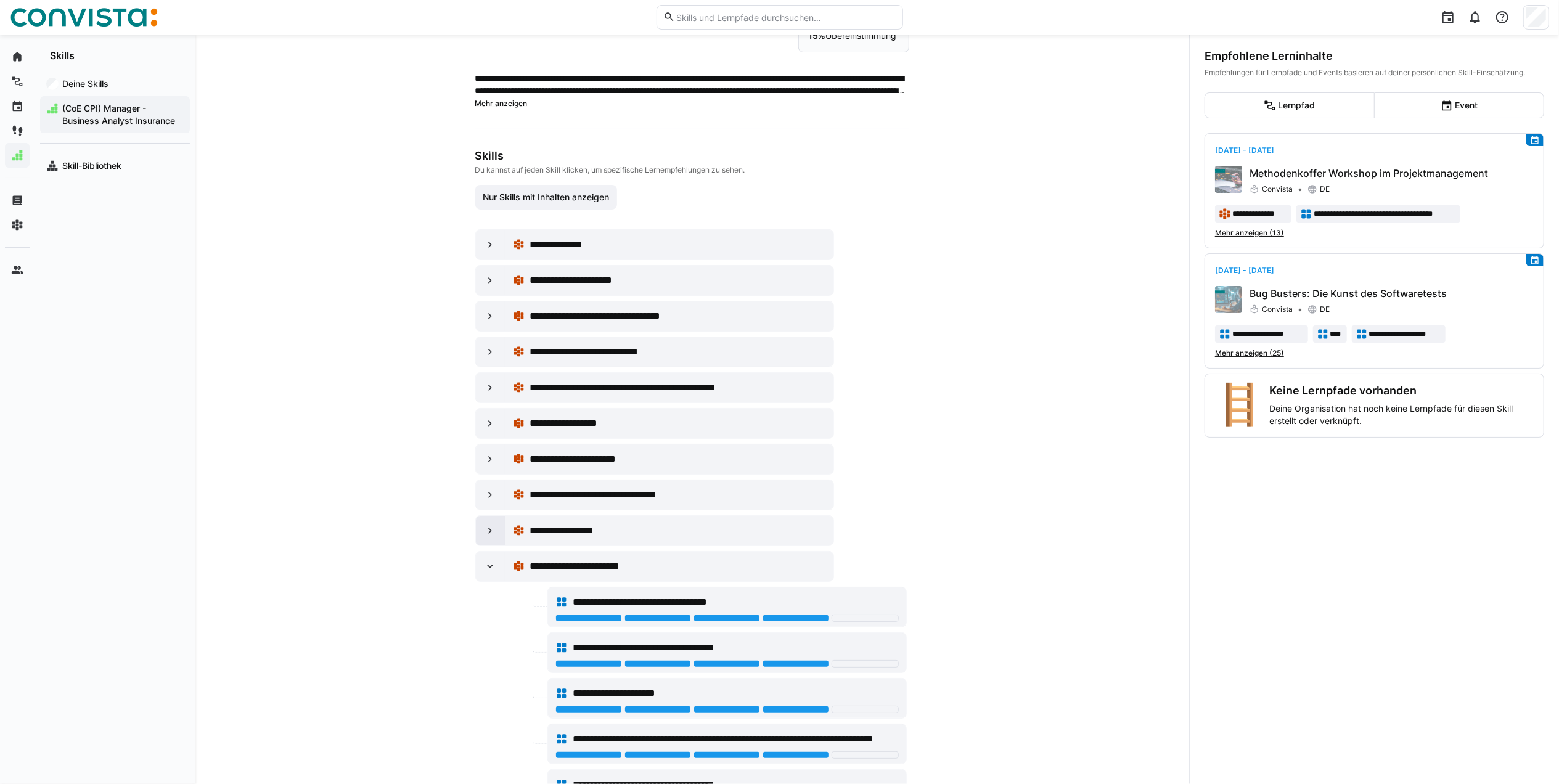
scroll to position [246, 0]
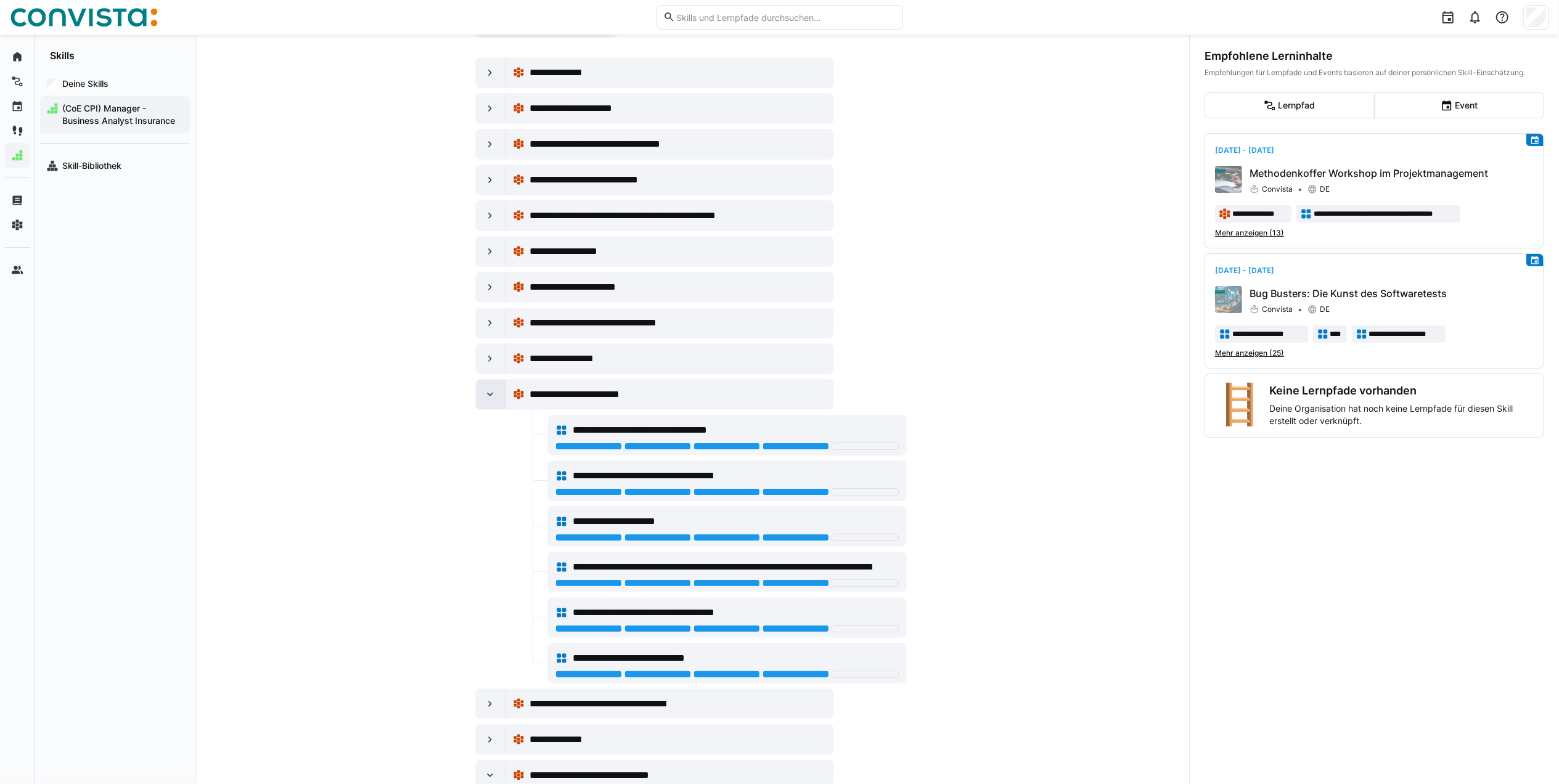
click at [494, 409] on div at bounding box center [490, 394] width 29 height 29
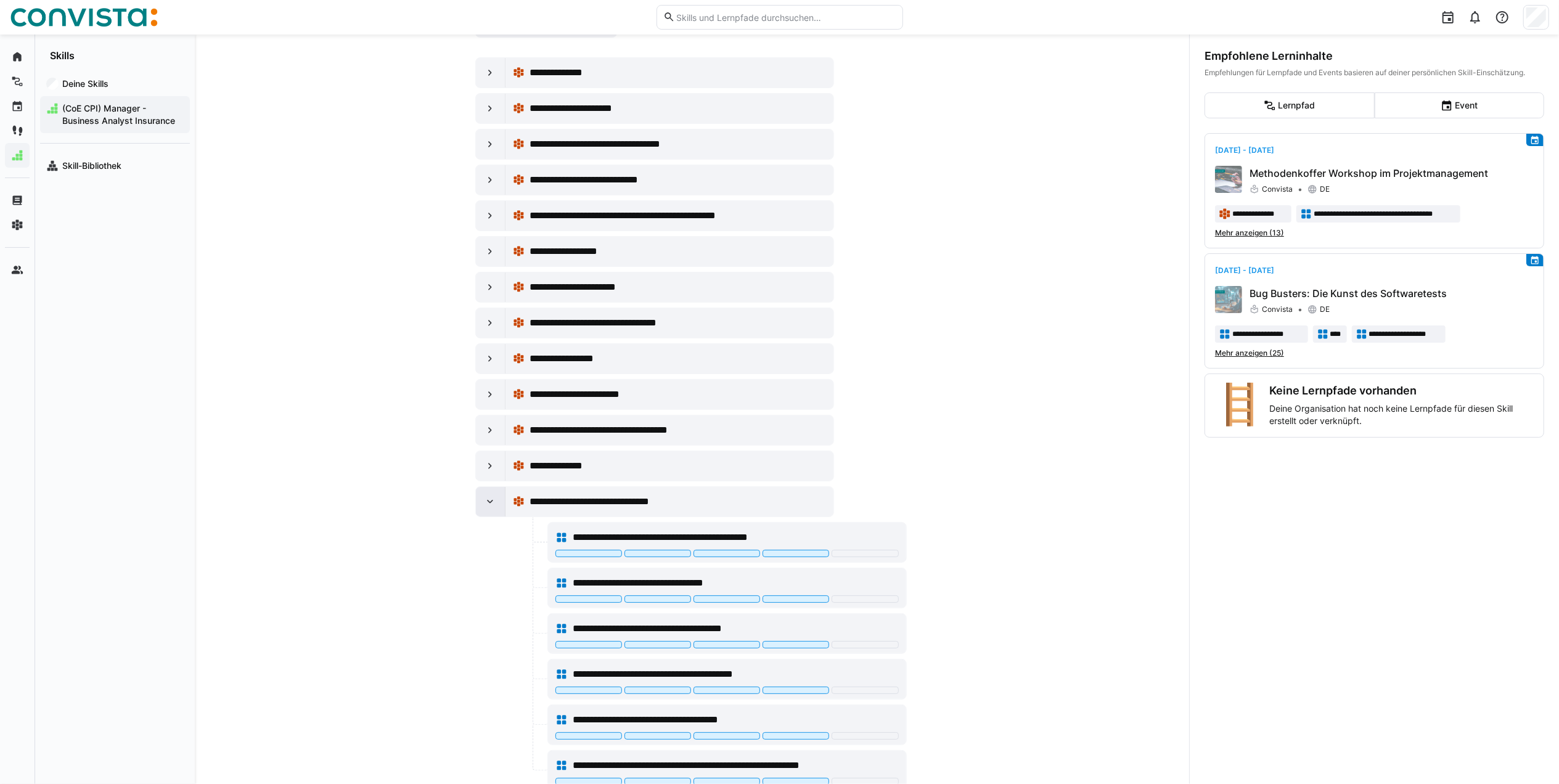
click at [488, 507] on eds-icon at bounding box center [490, 502] width 12 height 12
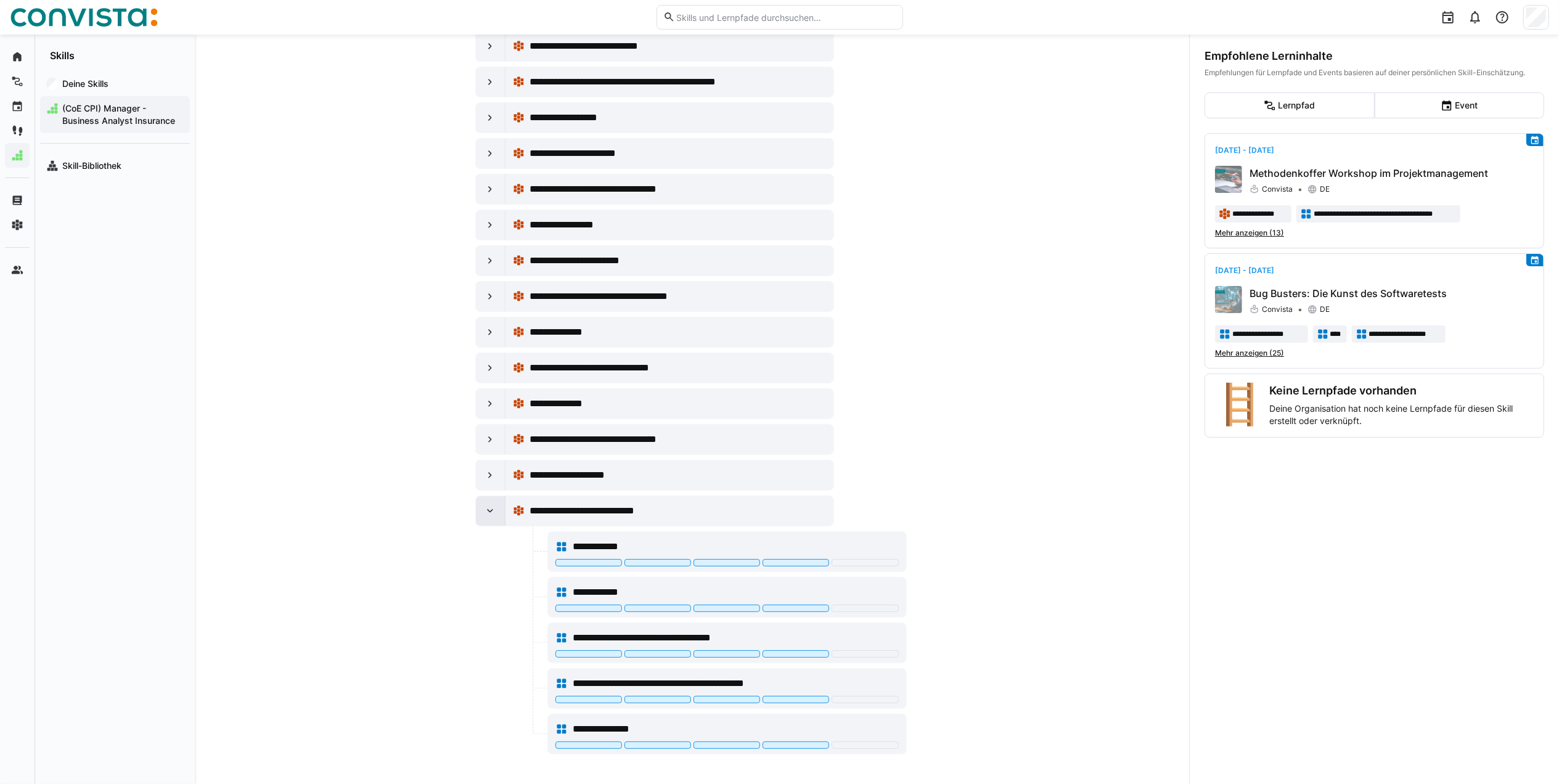
click at [487, 518] on div at bounding box center [490, 511] width 29 height 29
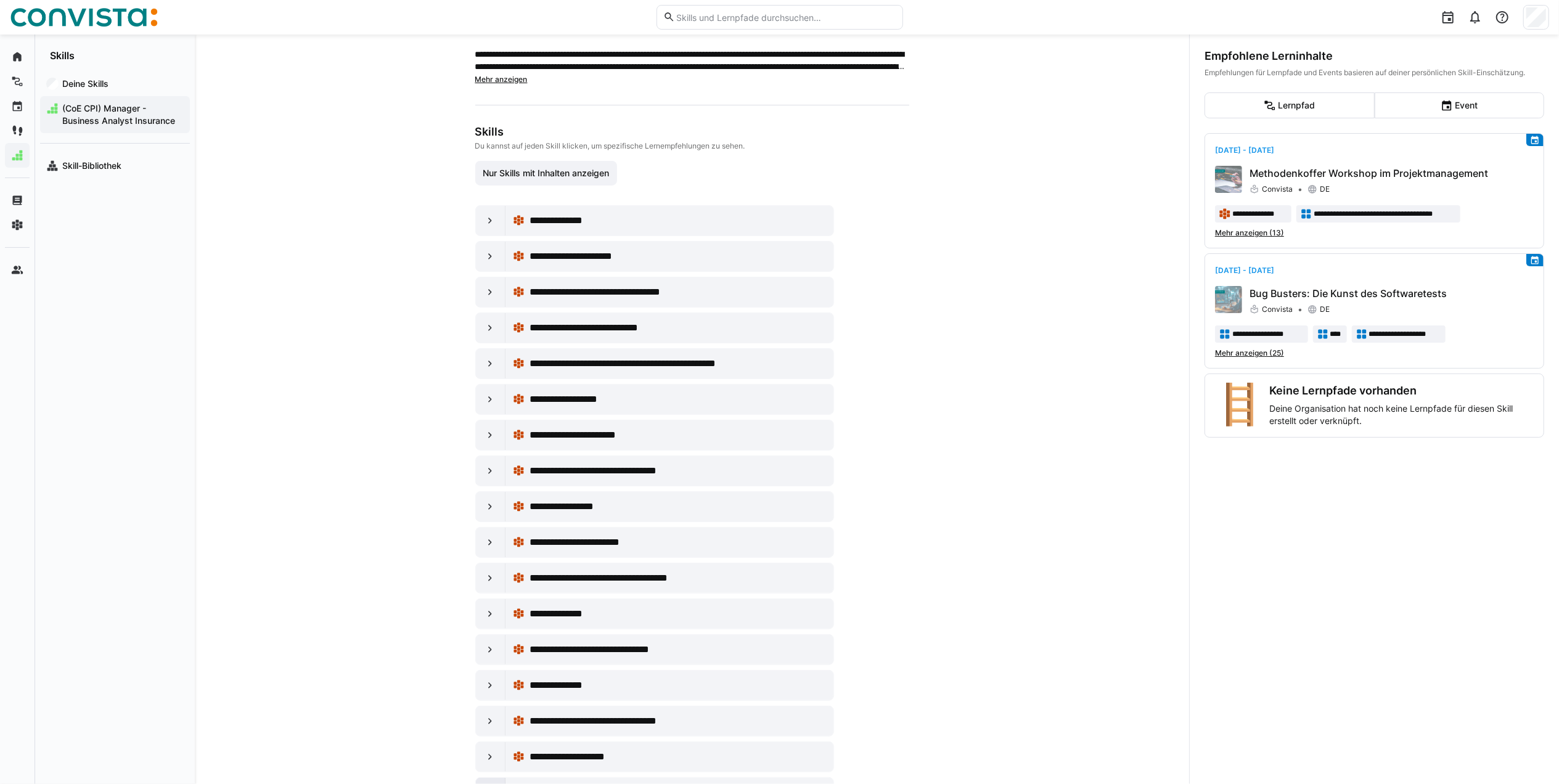
scroll to position [0, 0]
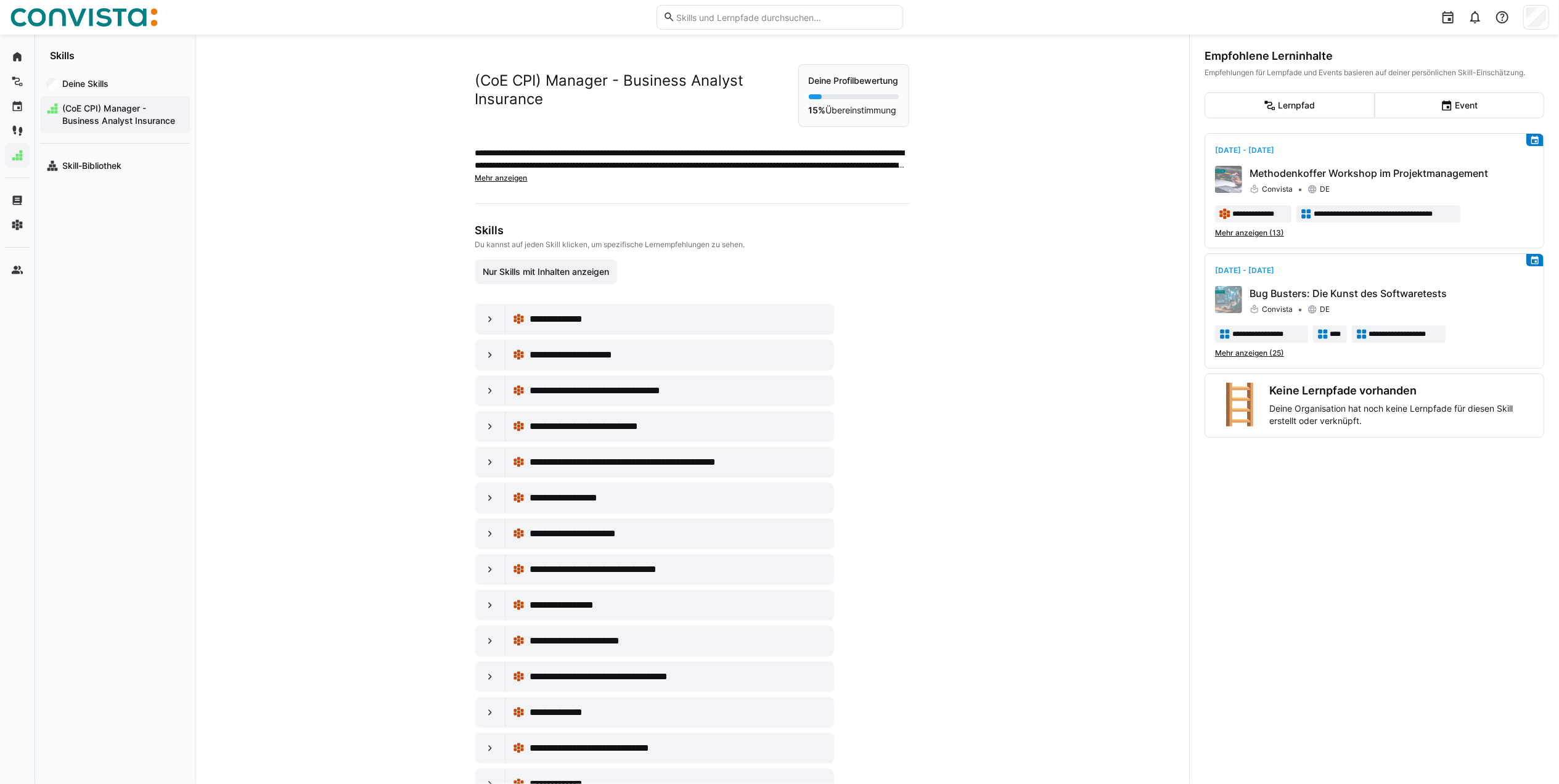
click at [502, 182] on span "Mehr anzeigen" at bounding box center [501, 178] width 53 height 9
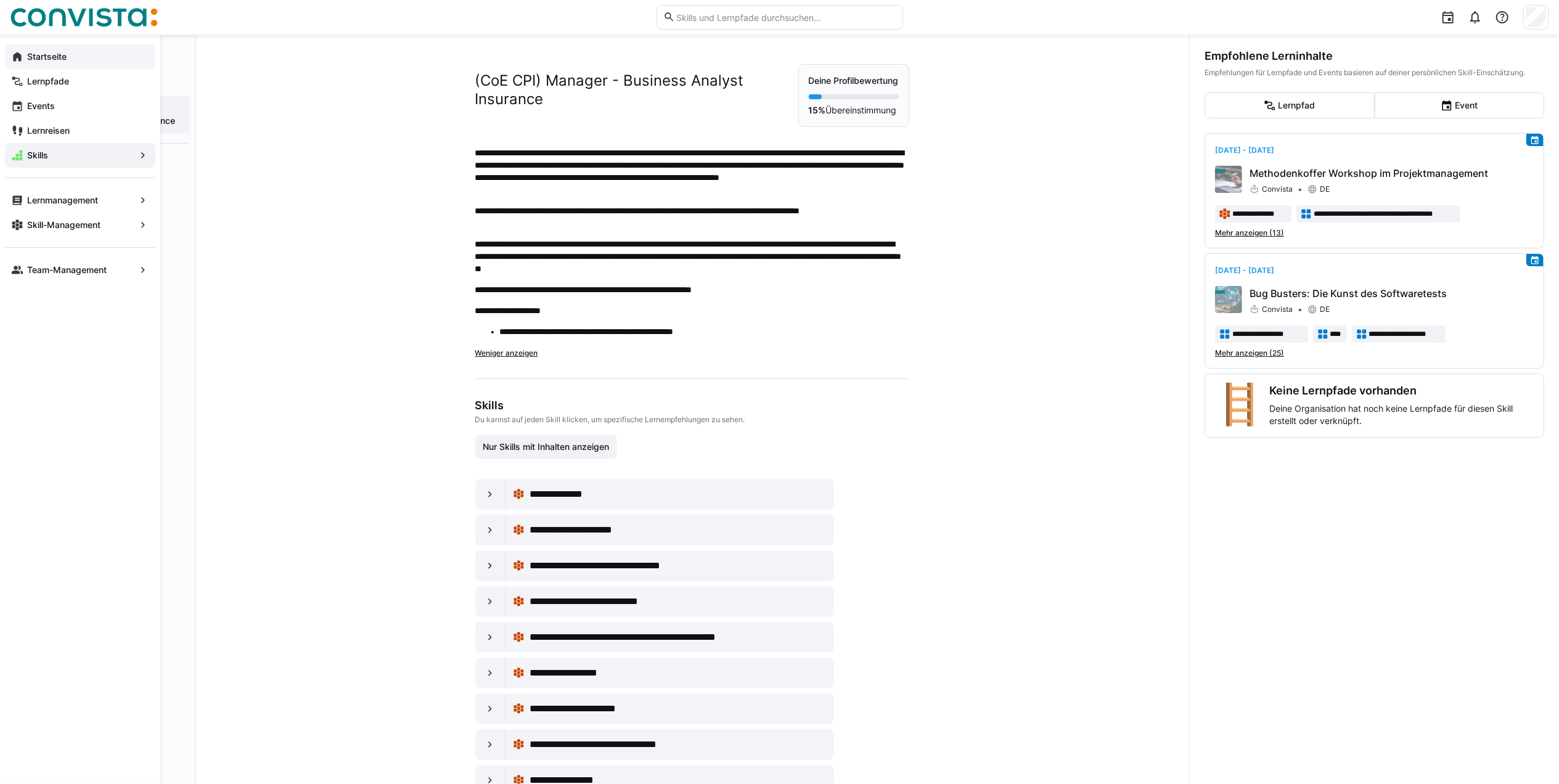
click at [0, 0] on app-navigation-label "Startseite" at bounding box center [0, 0] width 0 height 0
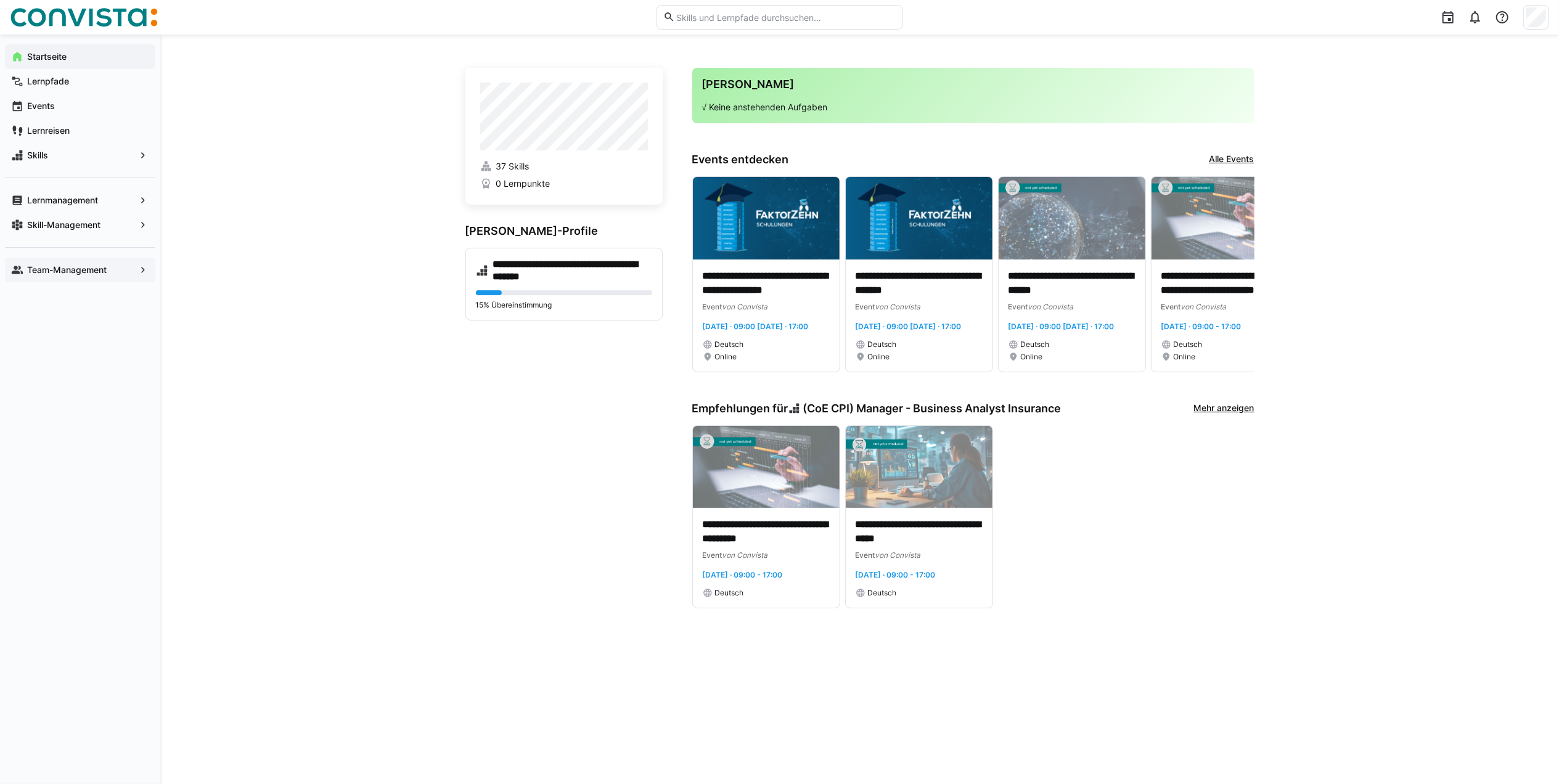
click at [127, 270] on span "Team-Management" at bounding box center [81, 270] width 110 height 12
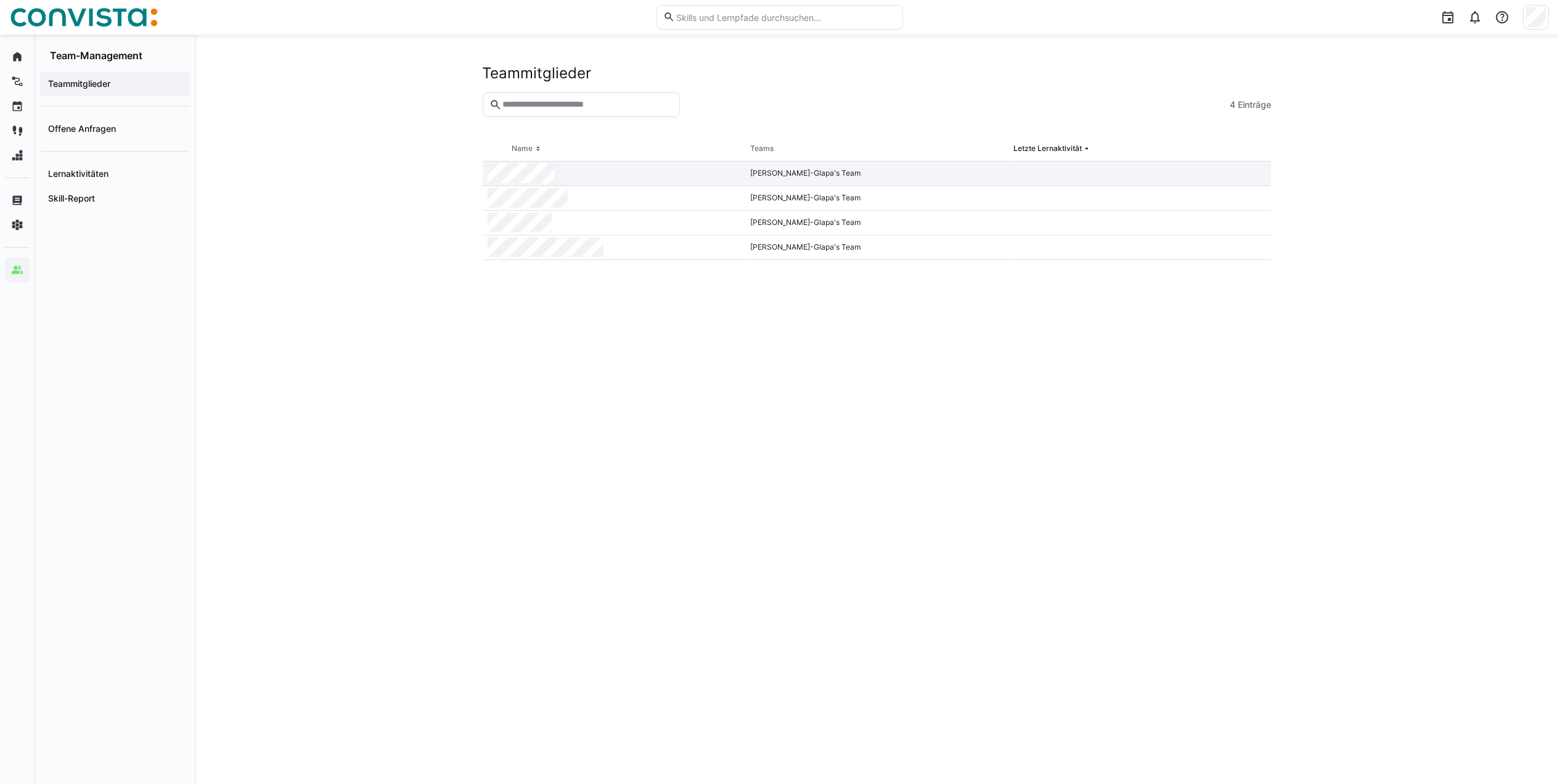
click at [576, 176] on div at bounding box center [614, 174] width 263 height 25
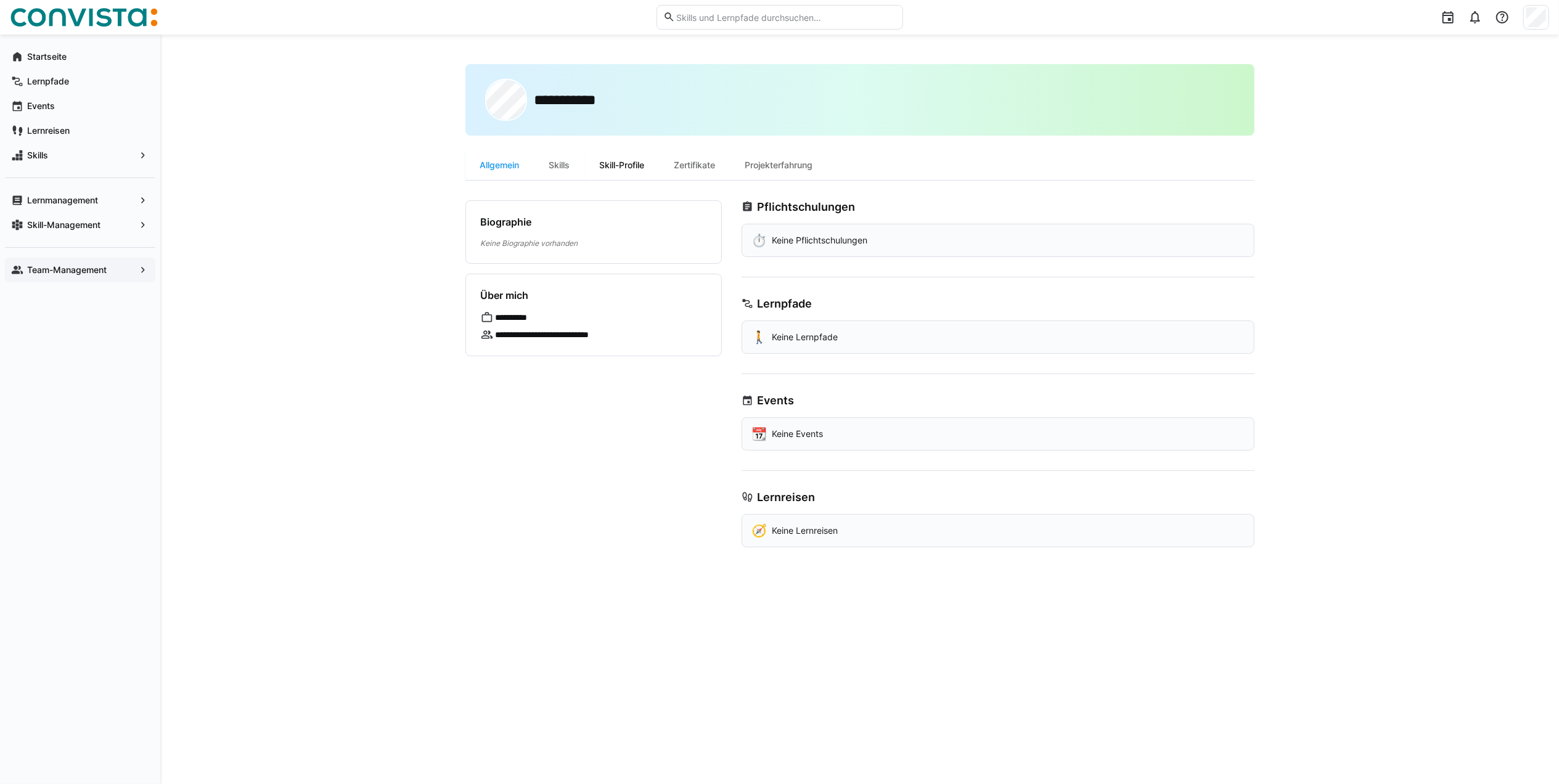
click at [599, 164] on div "Skill-Profile" at bounding box center [622, 165] width 74 height 29
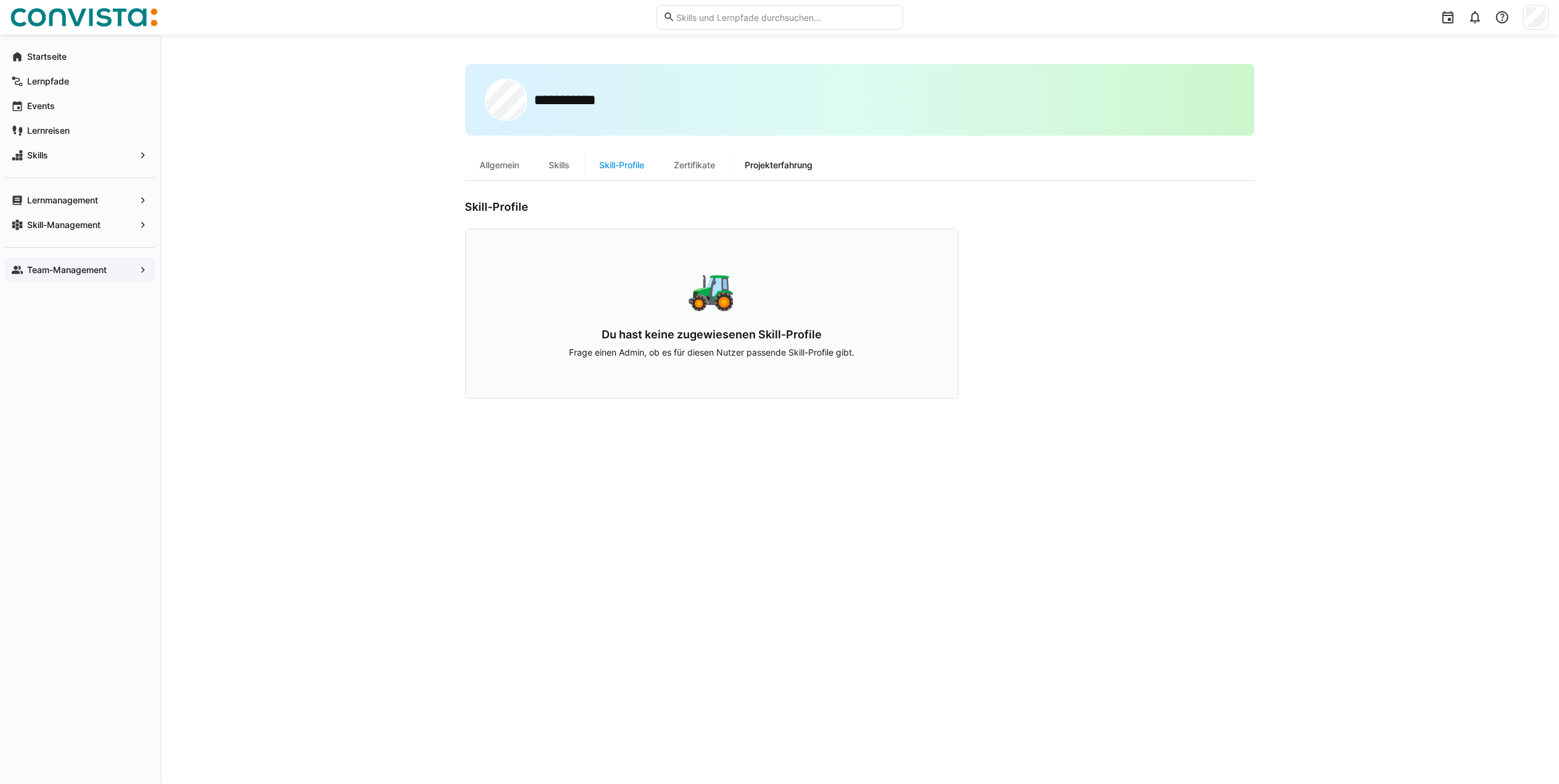
click at [792, 161] on div "Projekterfahrung" at bounding box center [780, 165] width 98 height 29
click at [693, 160] on div "Zertifikate" at bounding box center [694, 165] width 71 height 29
drag, startPoint x: 83, startPoint y: 64, endPoint x: 94, endPoint y: 62, distance: 11.2
click at [84, 64] on div "Startseite" at bounding box center [80, 57] width 150 height 25
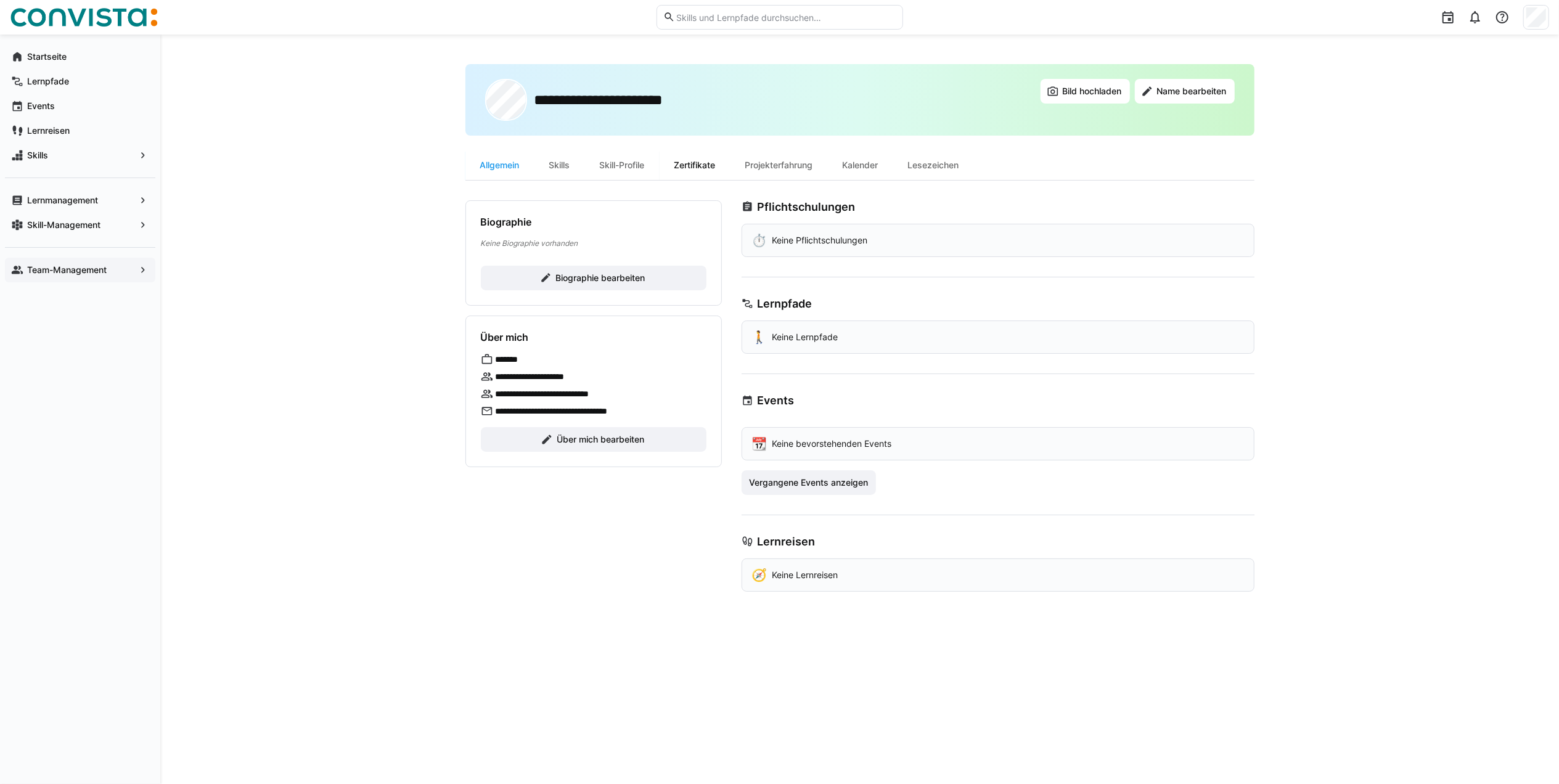
click at [711, 161] on div "Zertifikate" at bounding box center [694, 165] width 71 height 29
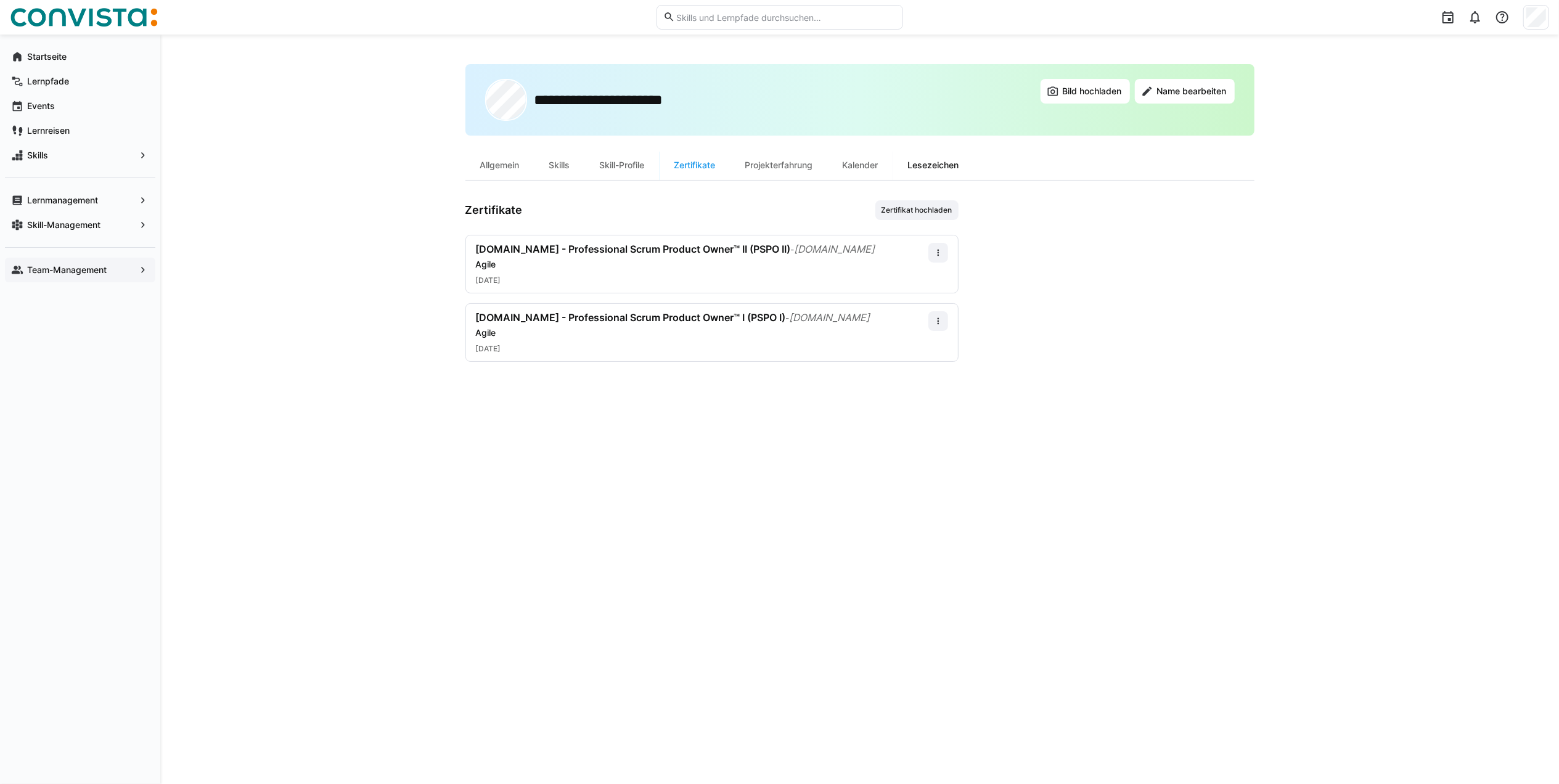
click at [952, 167] on div "Lesezeichen" at bounding box center [934, 165] width 81 height 29
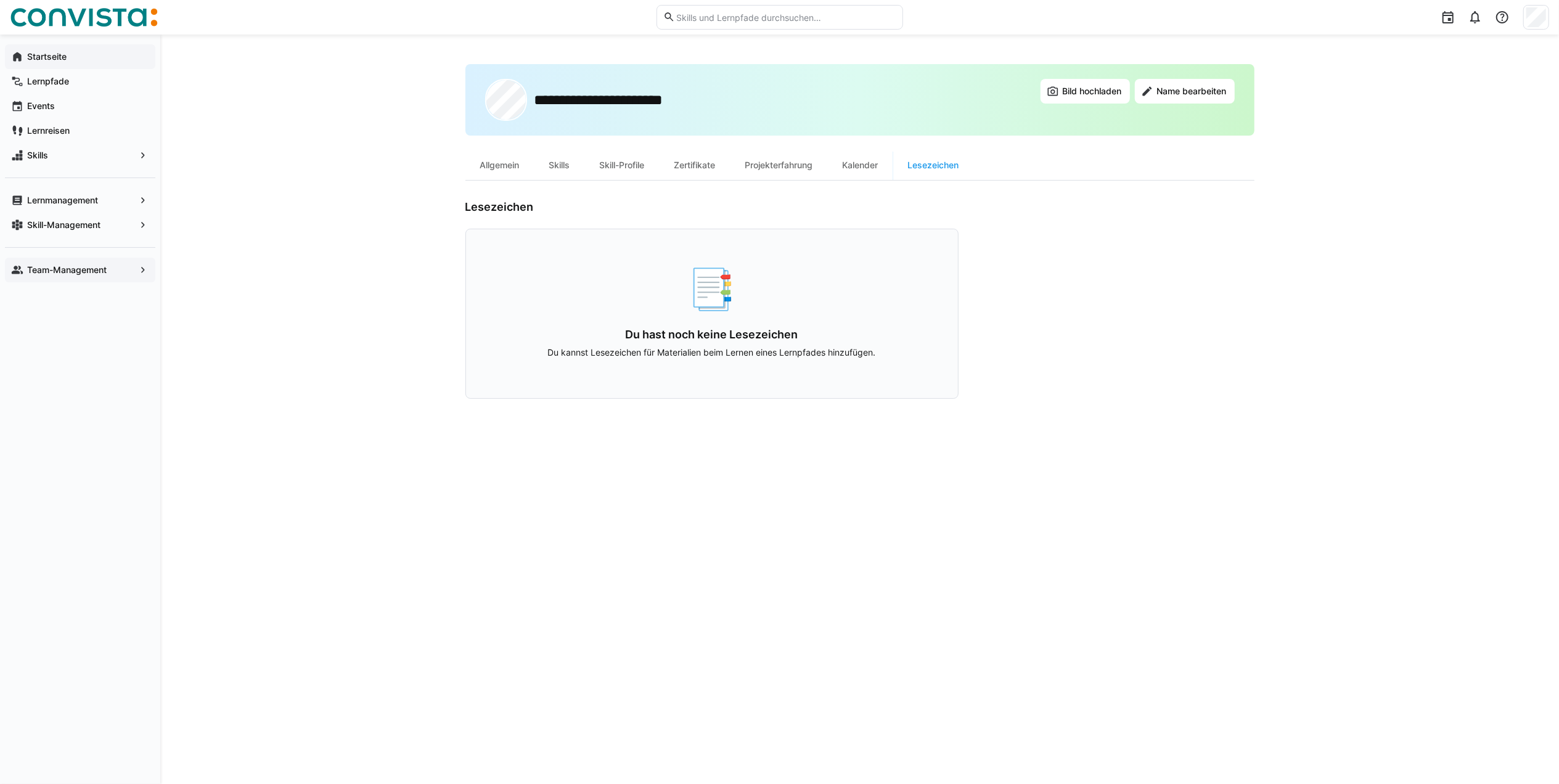
click at [104, 59] on span "Startseite" at bounding box center [88, 57] width 124 height 12
